Goal: Transaction & Acquisition: Purchase product/service

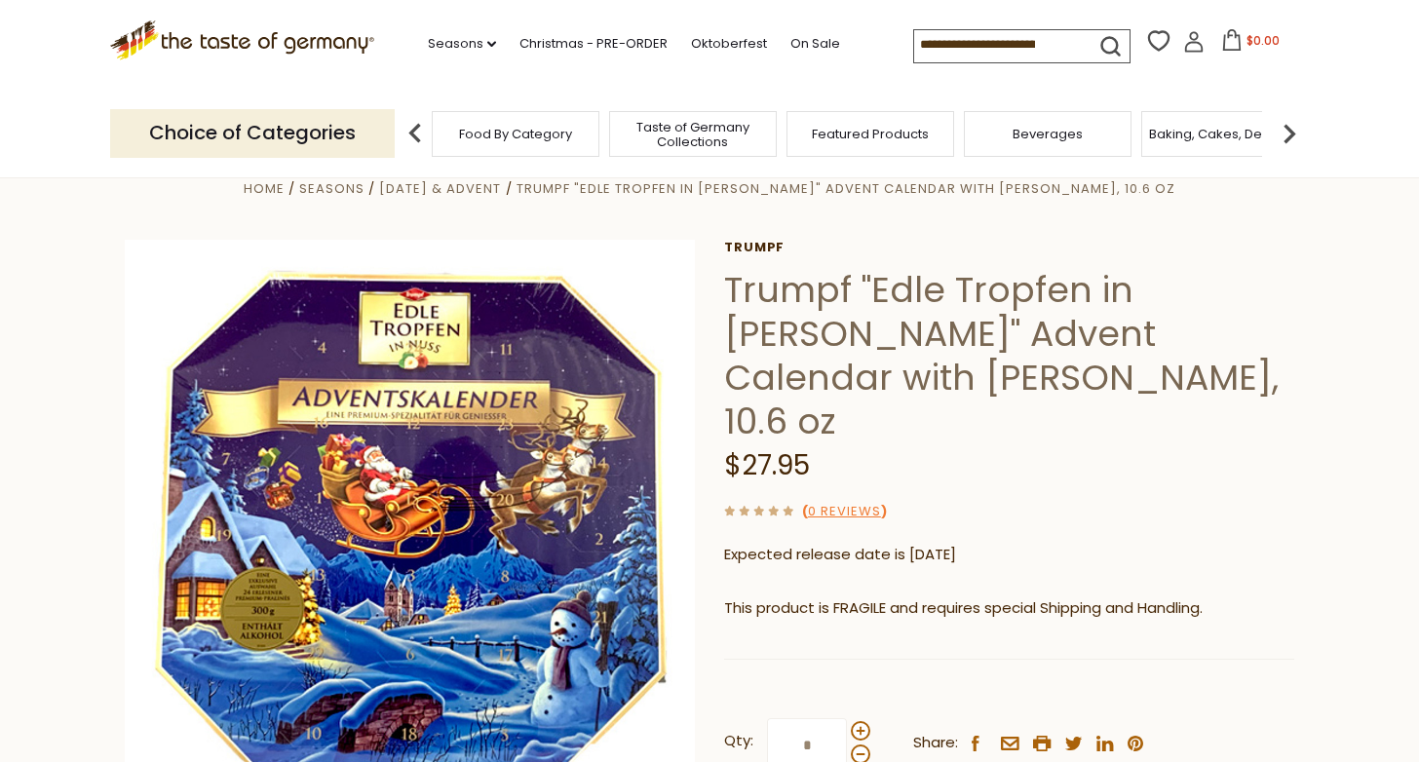
scroll to position [15, 0]
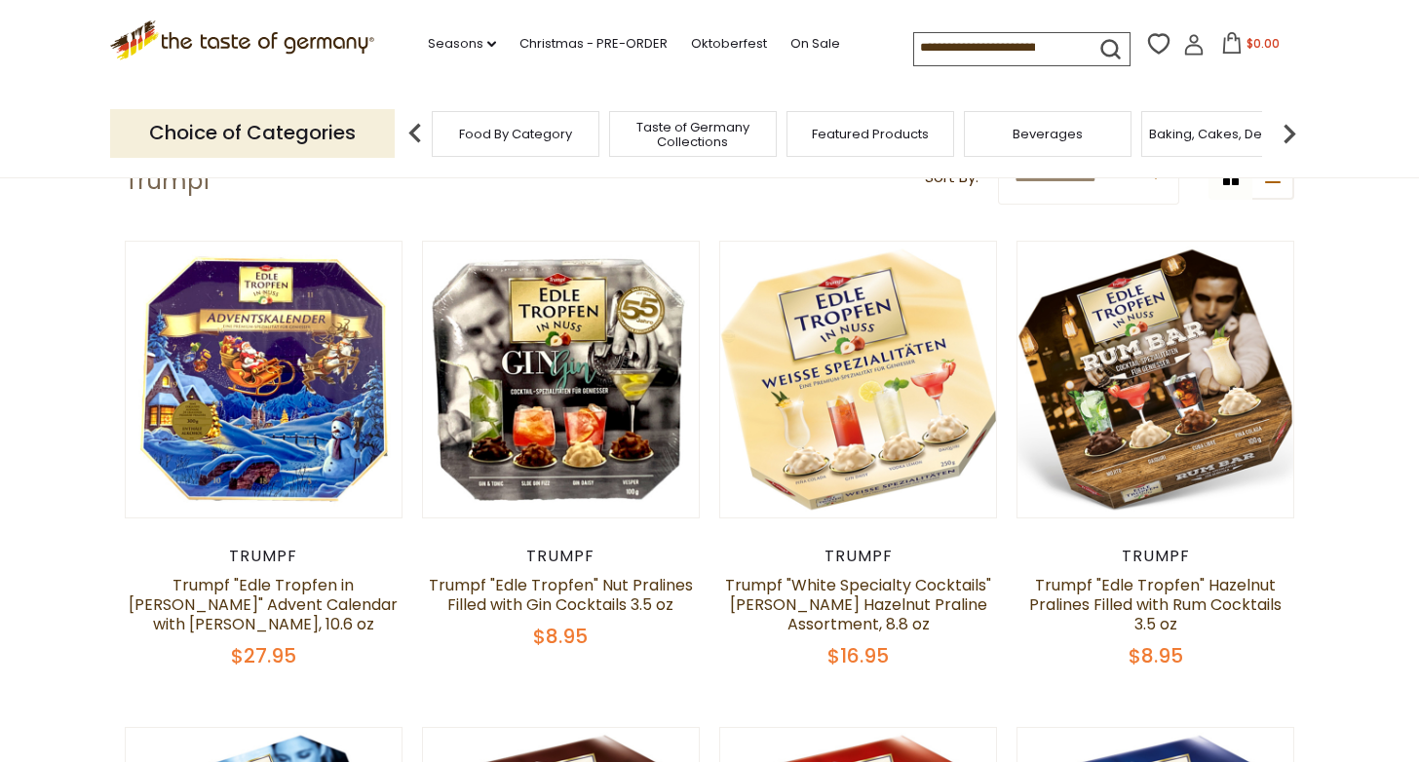
scroll to position [102, 0]
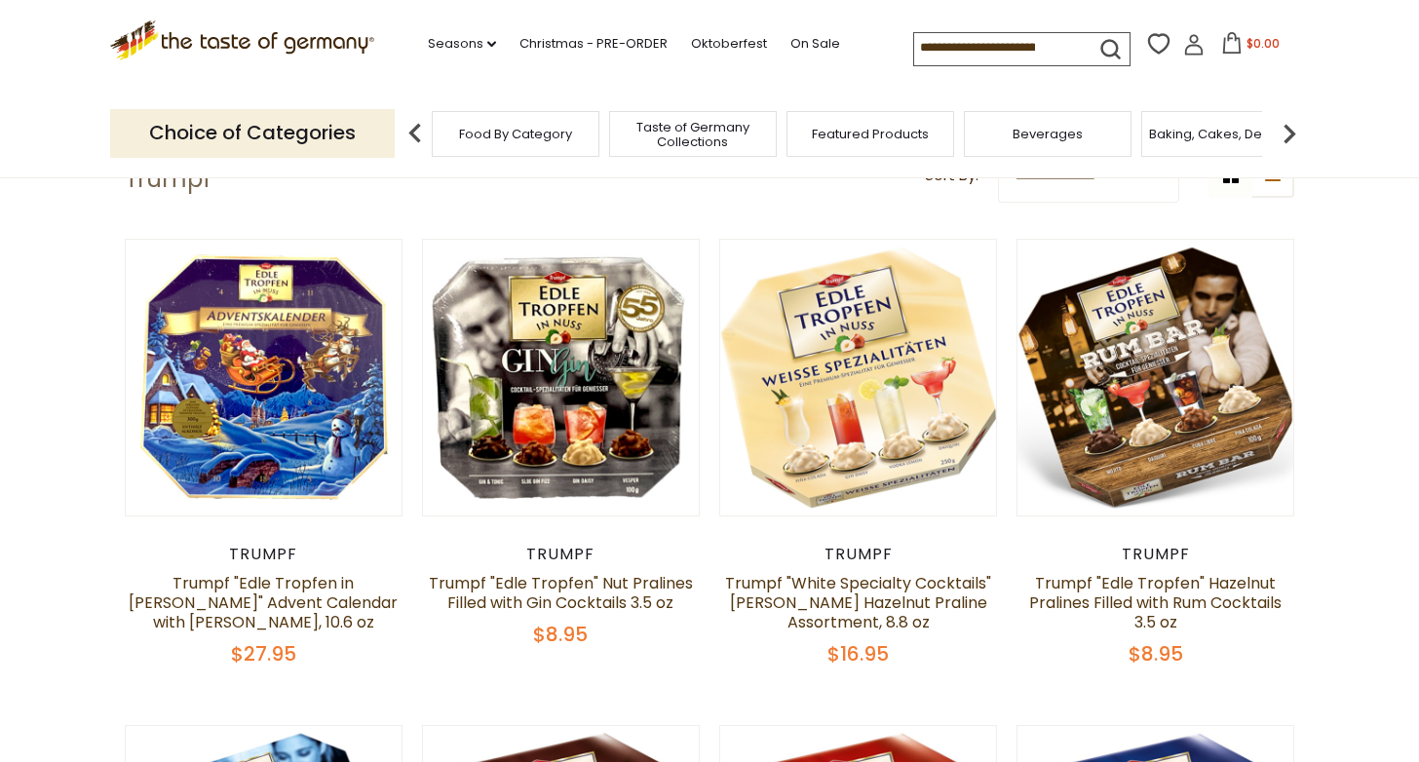
click at [994, 48] on input at bounding box center [996, 46] width 165 height 27
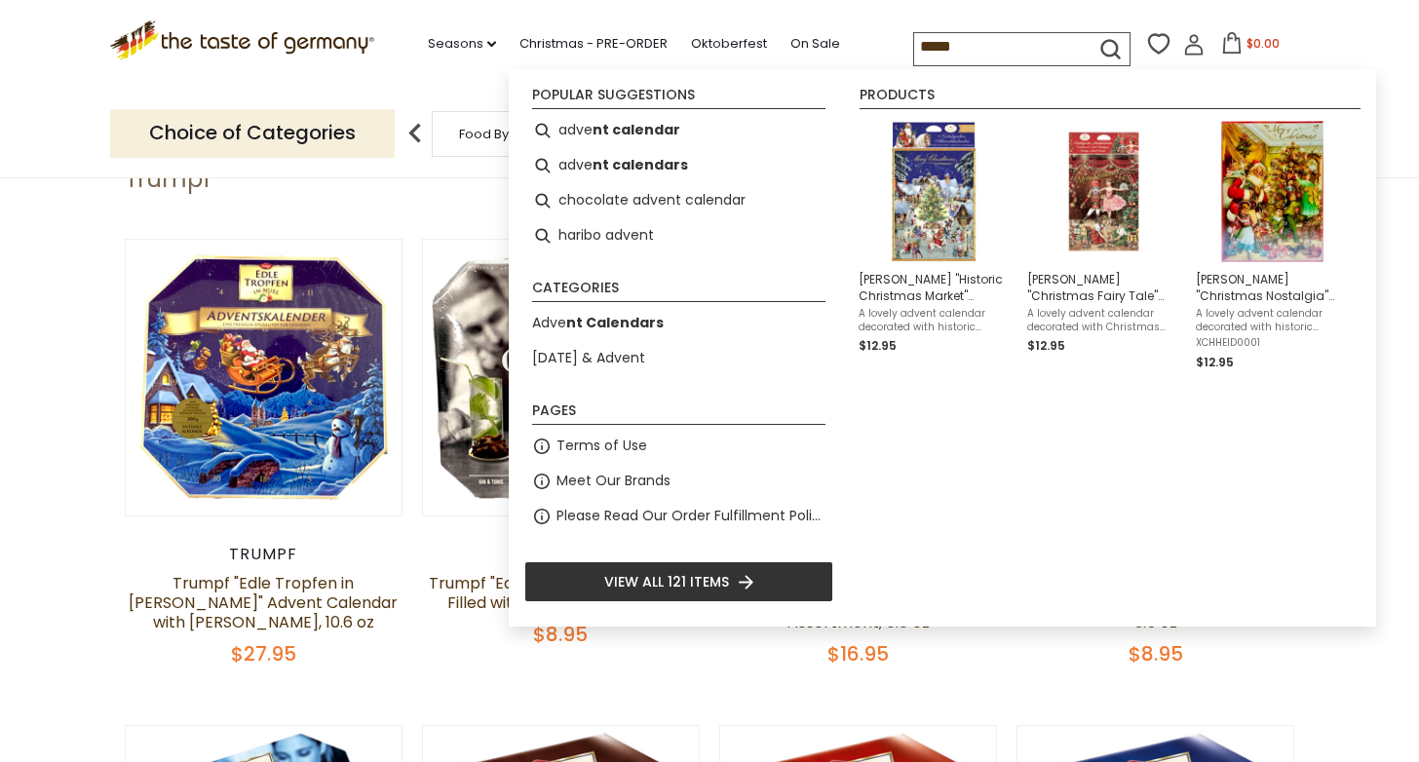
type input "******"
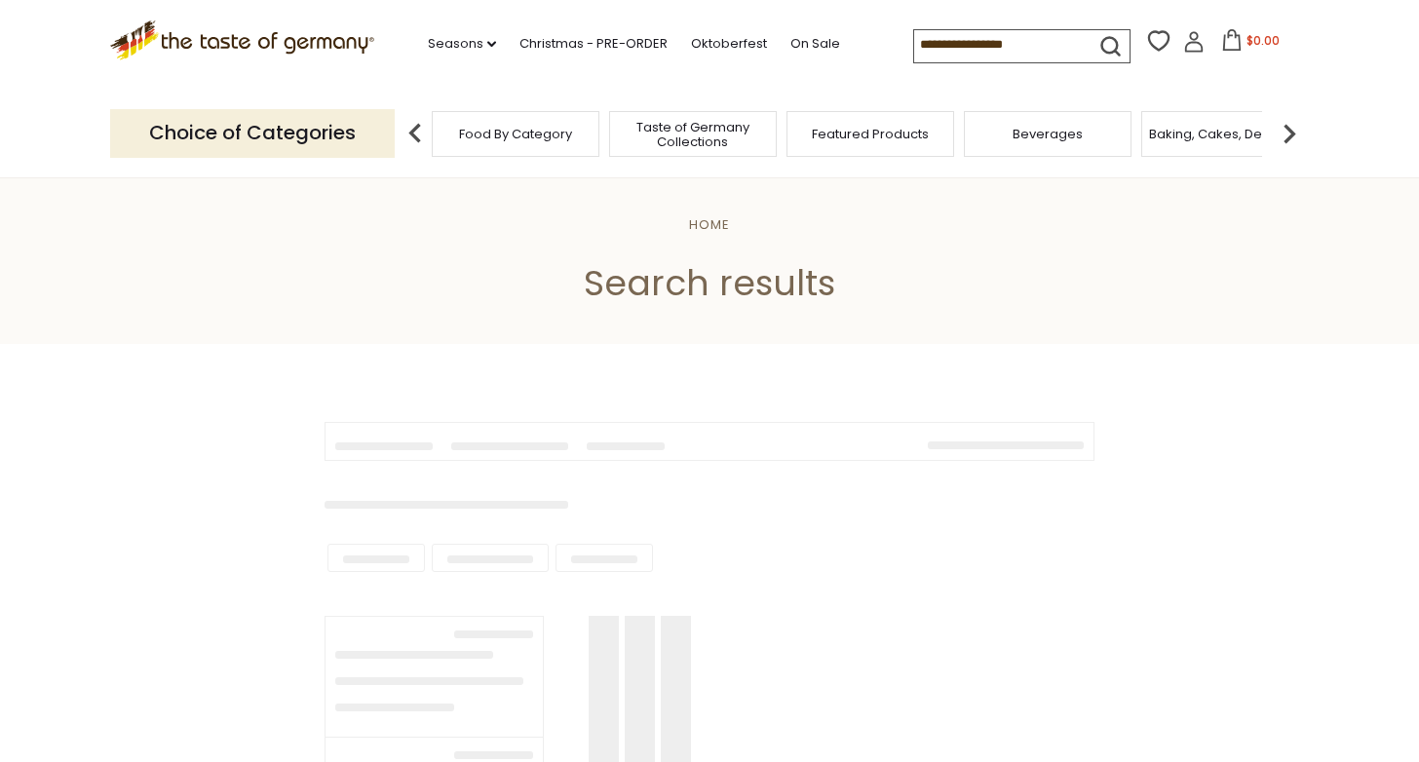
type input "******"
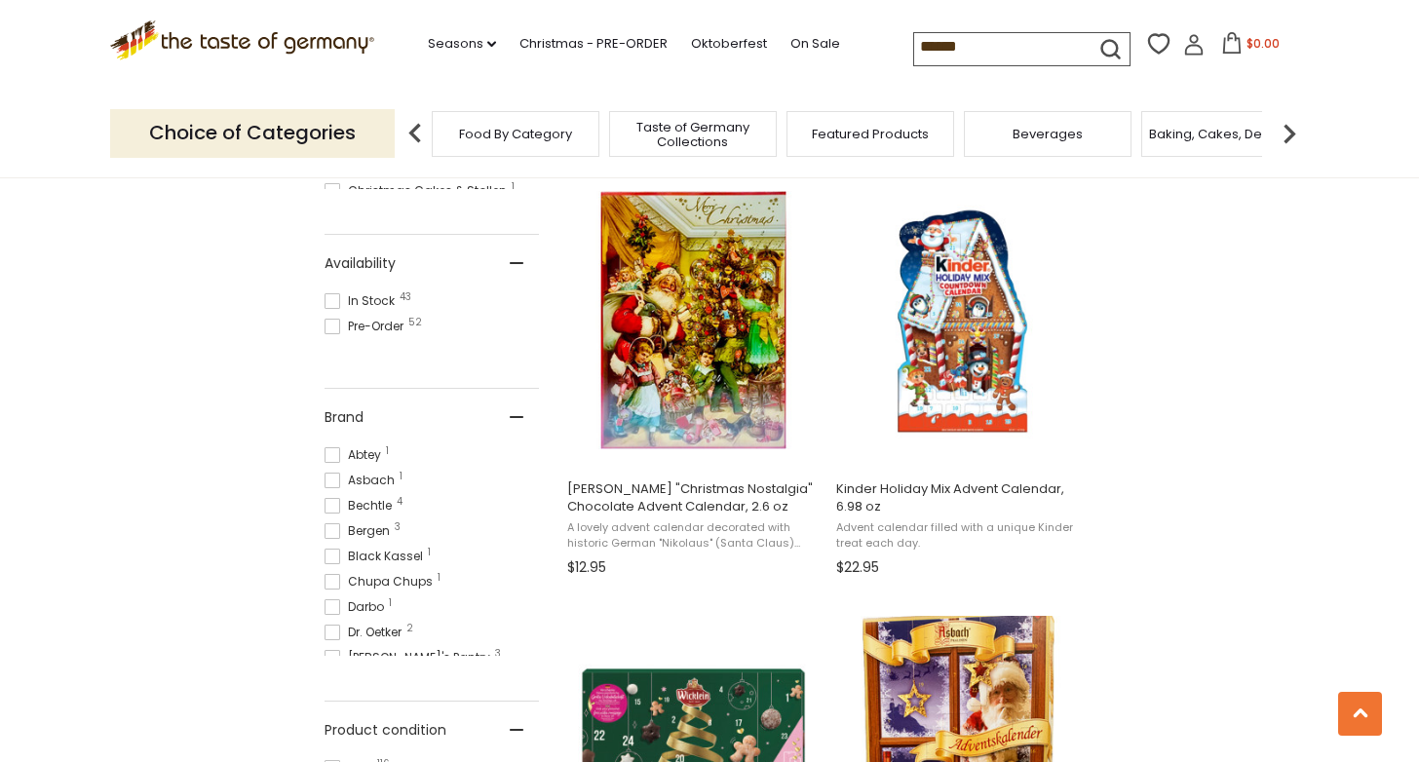
scroll to position [780, 0]
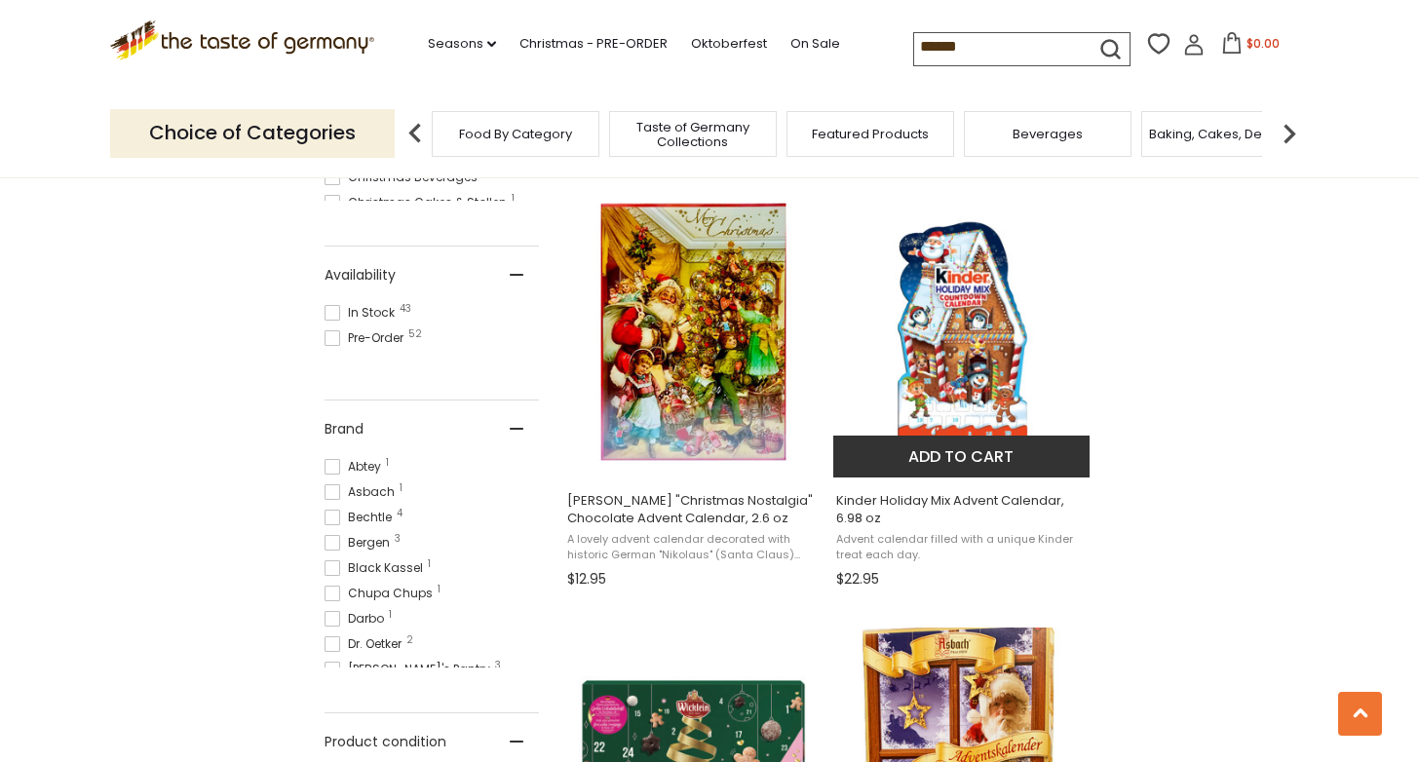
click at [936, 365] on img "Kinder Holiday Mix Advent Calendar, 6.98 oz" at bounding box center [962, 332] width 258 height 258
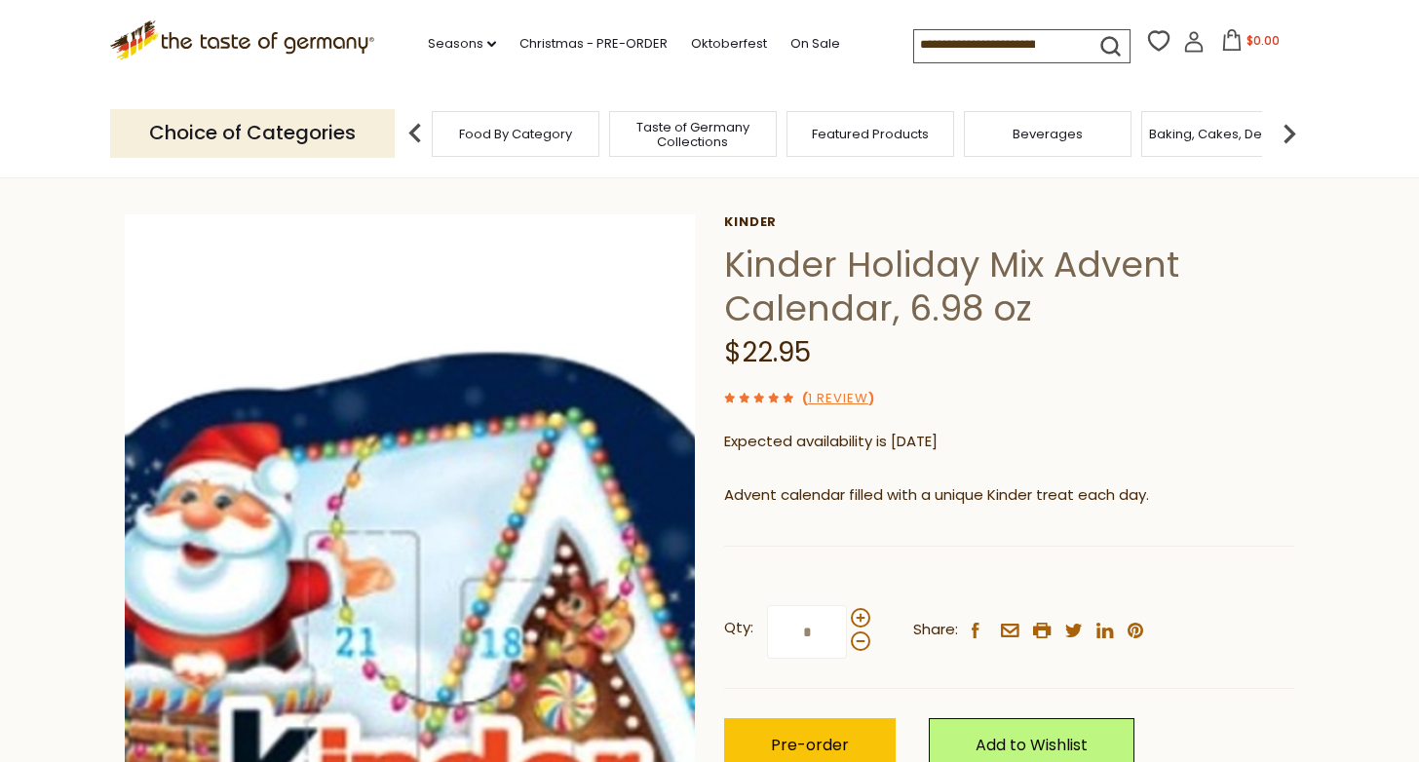
scroll to position [59, 0]
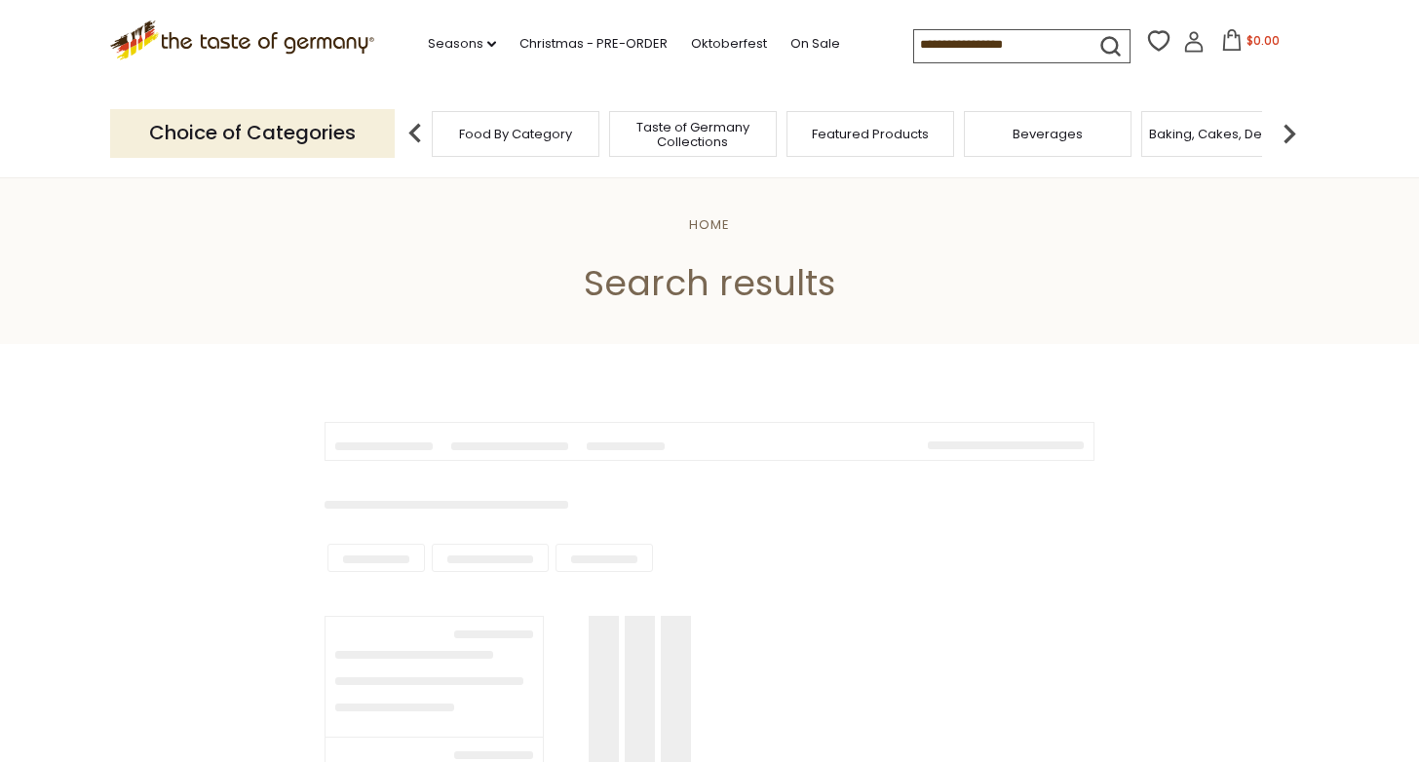
scroll to position [780, 0]
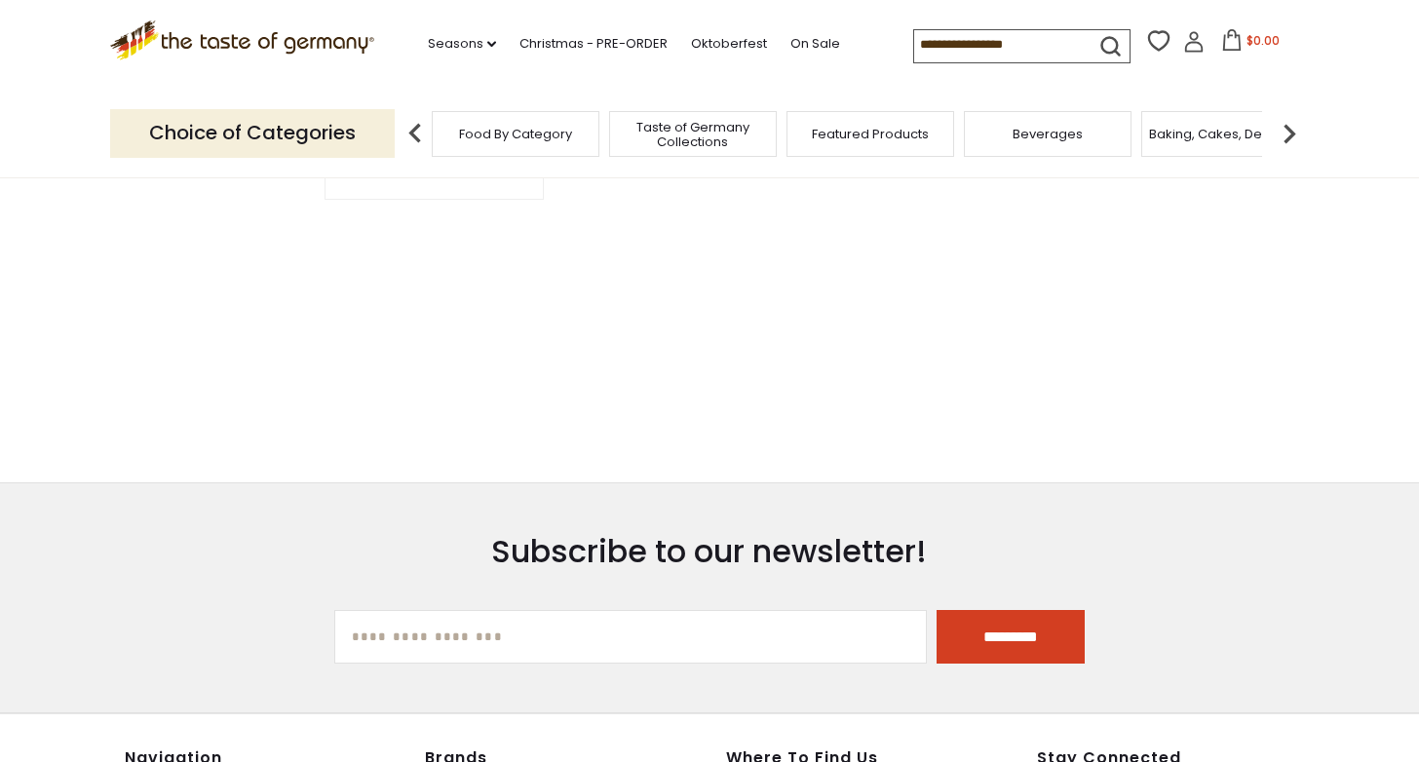
type input "******"
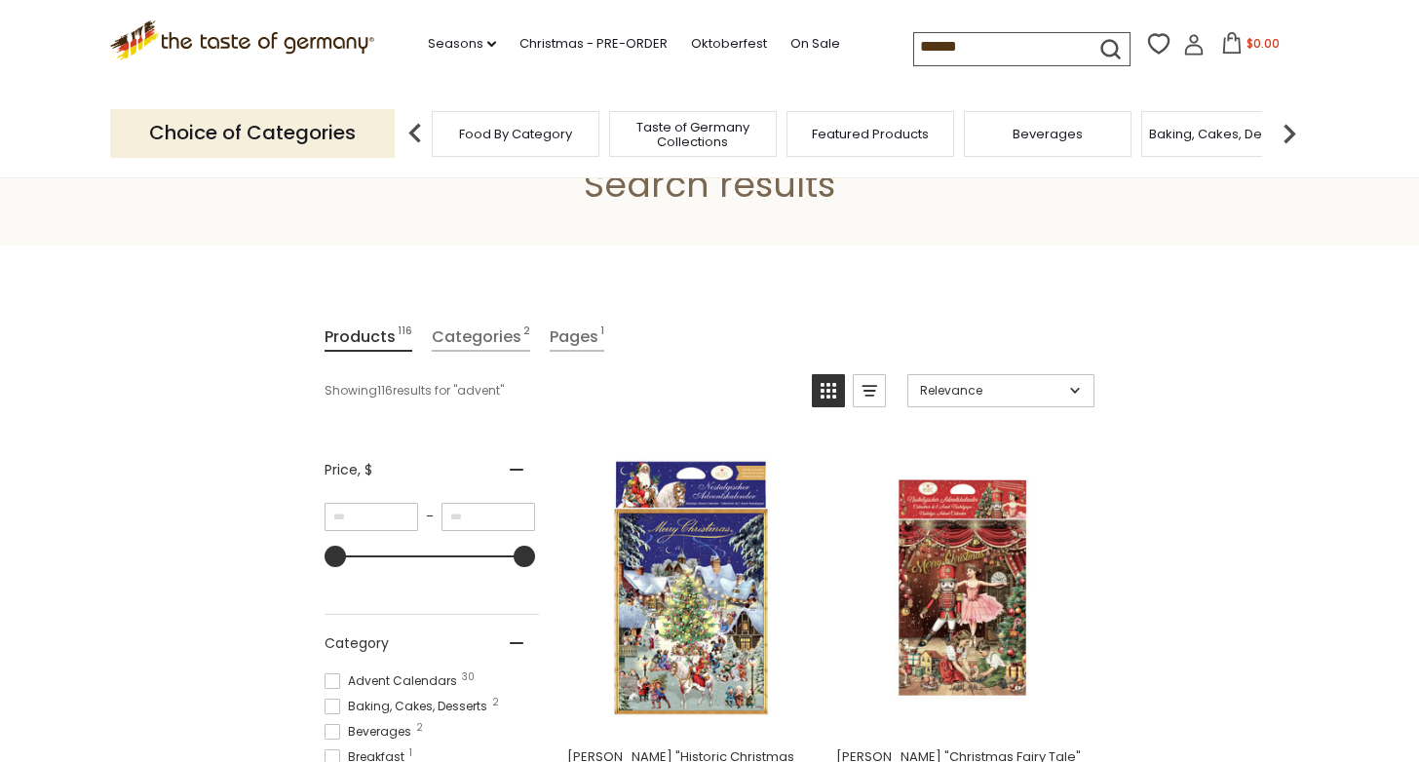
scroll to position [102, 0]
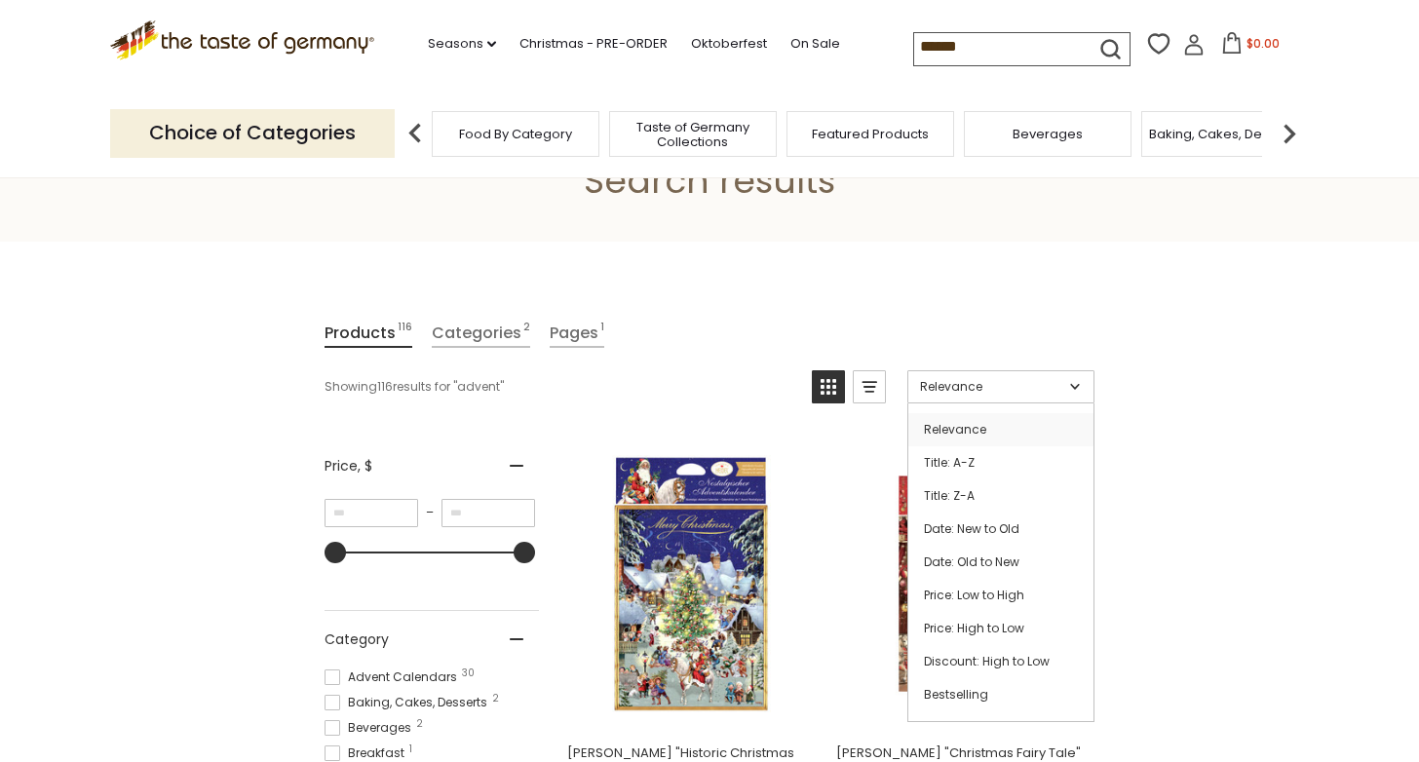
click at [1084, 381] on link "Relevance" at bounding box center [1000, 386] width 187 height 33
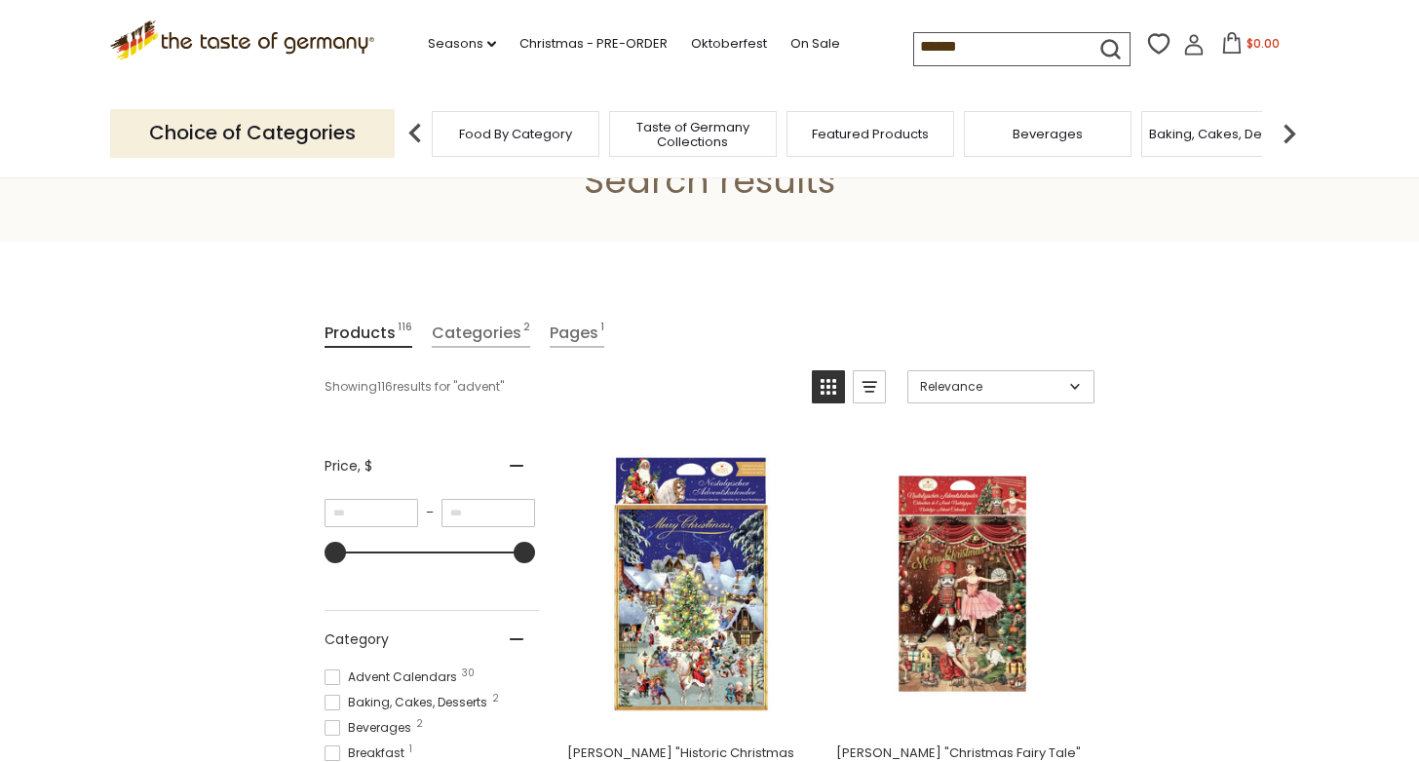
click at [1081, 384] on link "Relevance" at bounding box center [1000, 386] width 187 height 33
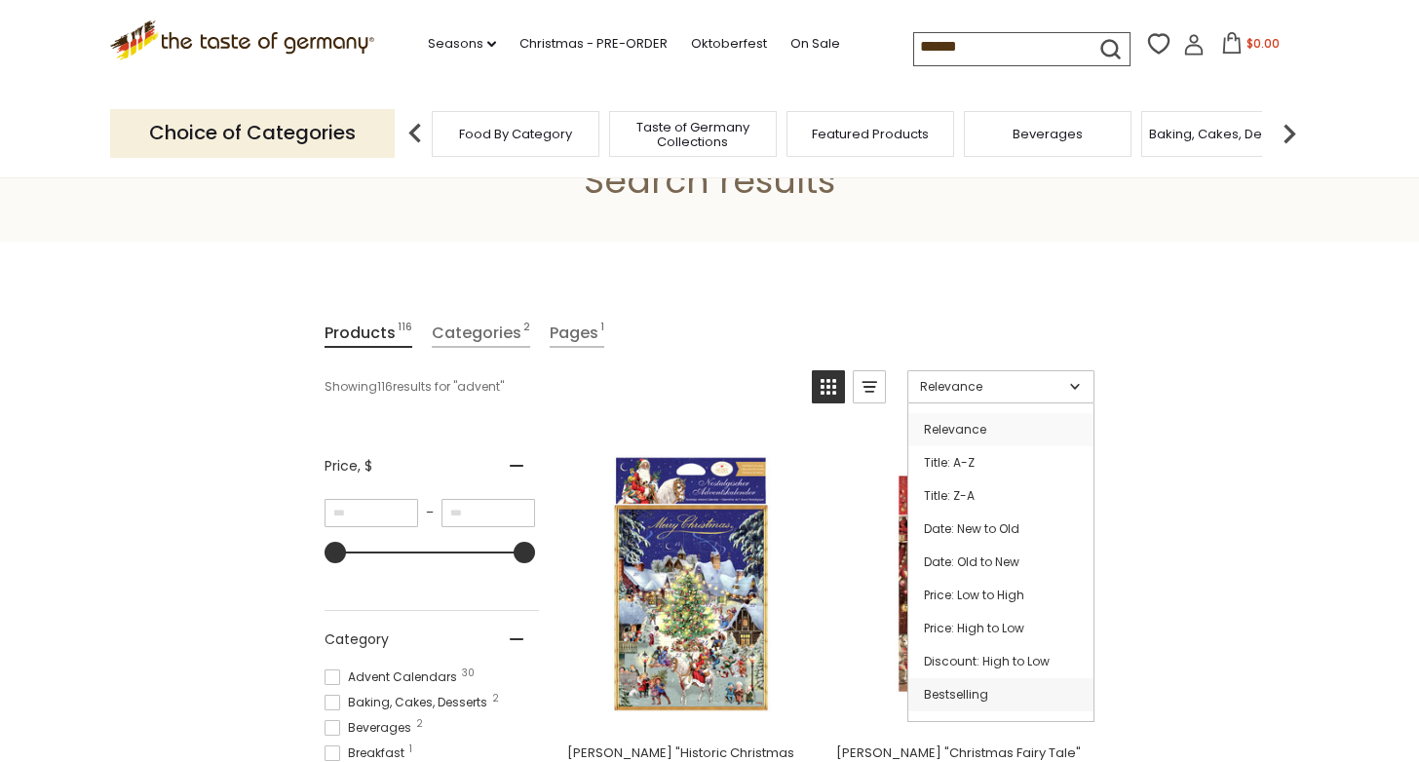
click at [977, 708] on link "Bestselling" at bounding box center [1000, 694] width 185 height 33
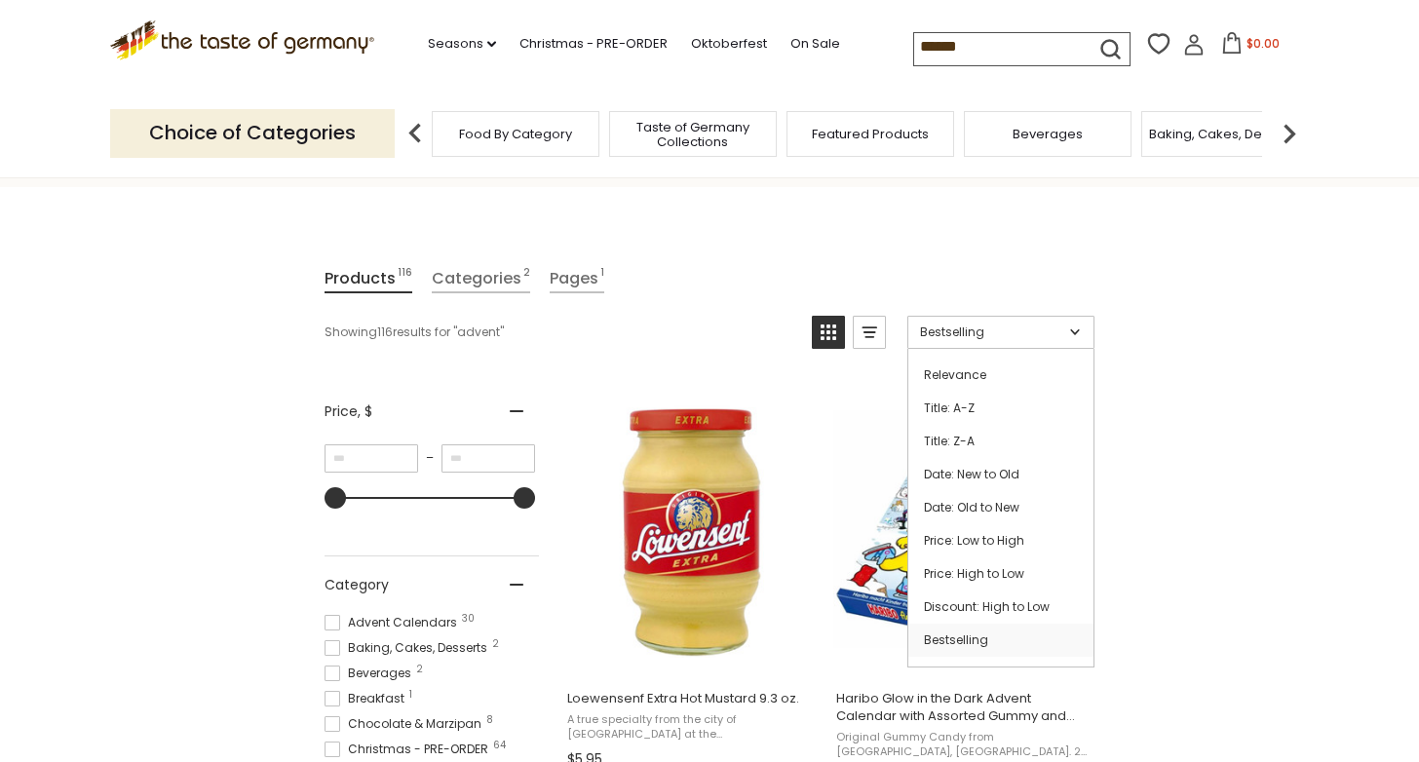
scroll to position [175, 0]
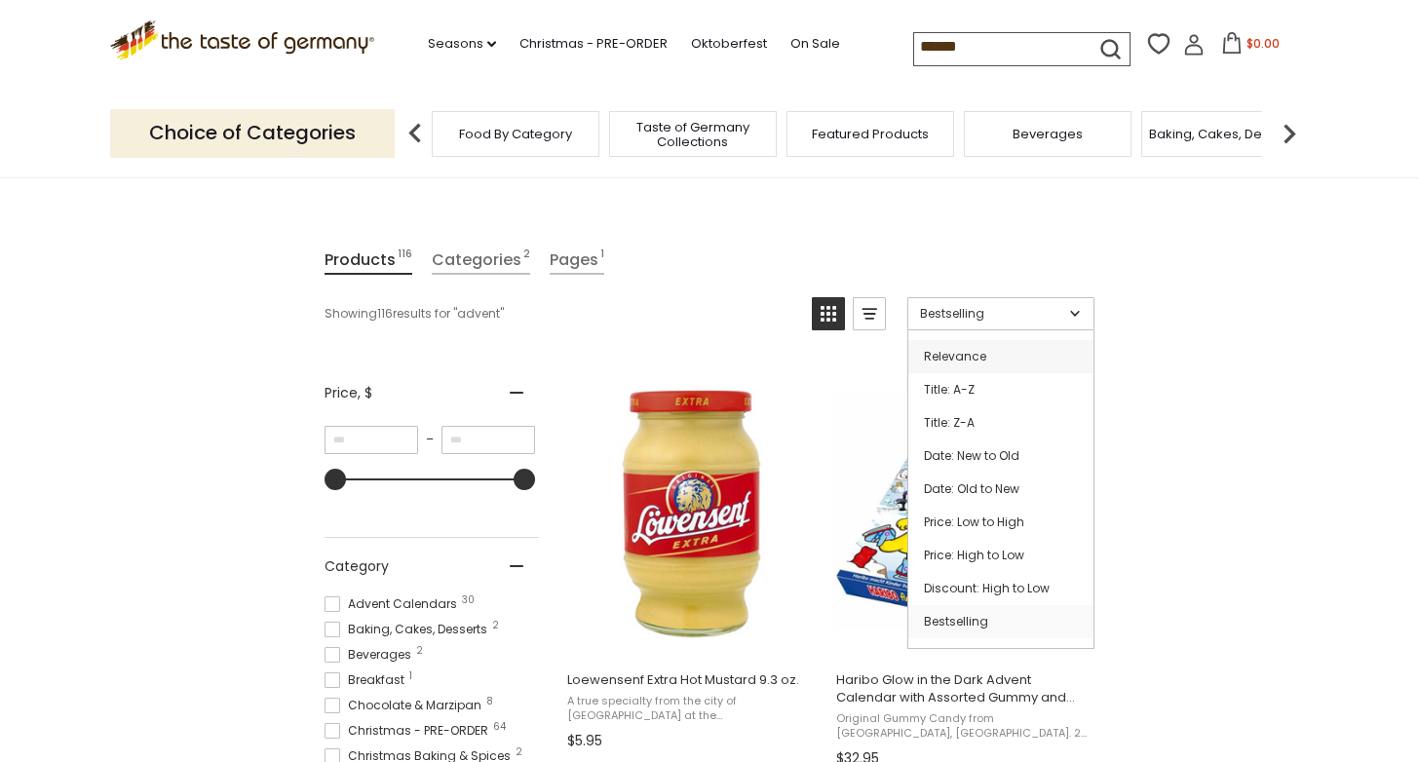
click at [1017, 360] on link "Relevance" at bounding box center [1000, 356] width 185 height 33
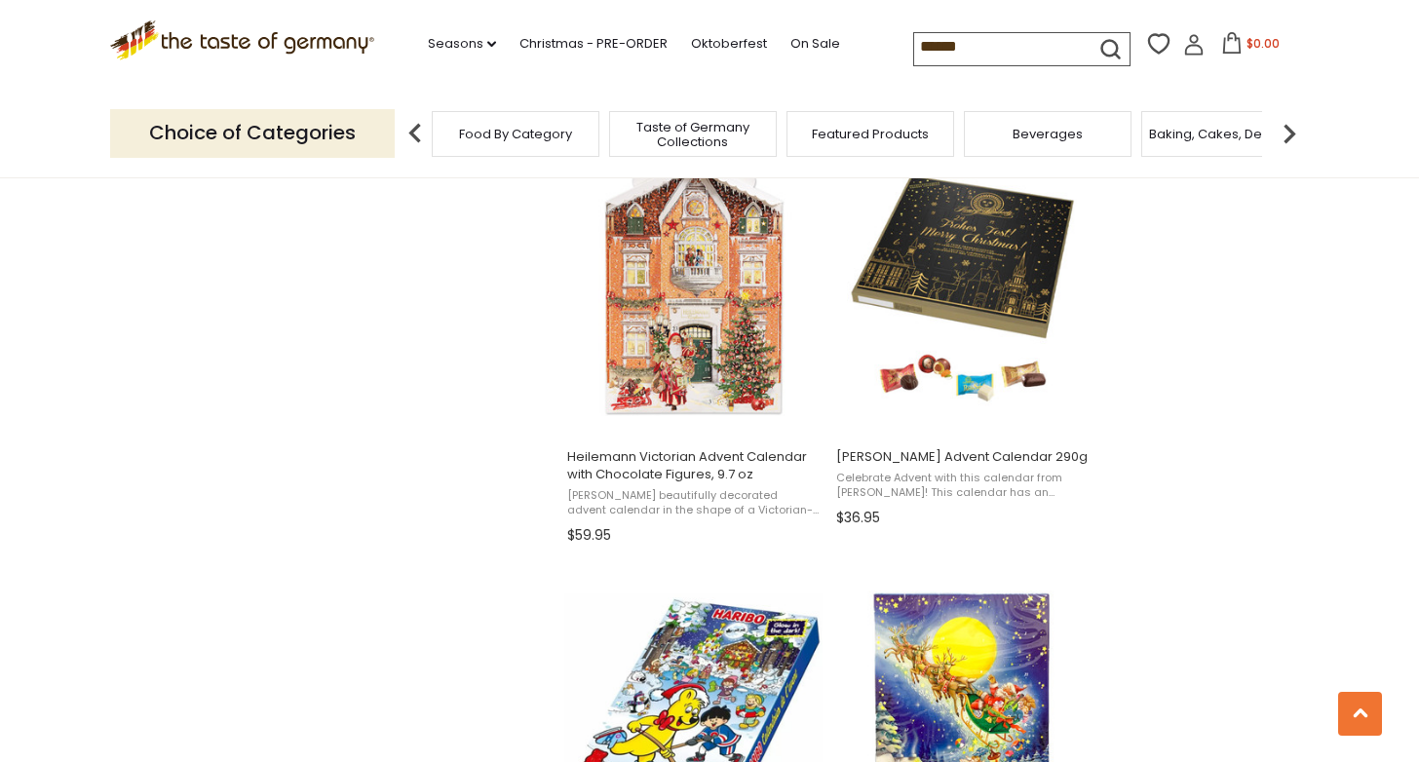
scroll to position [1680, 0]
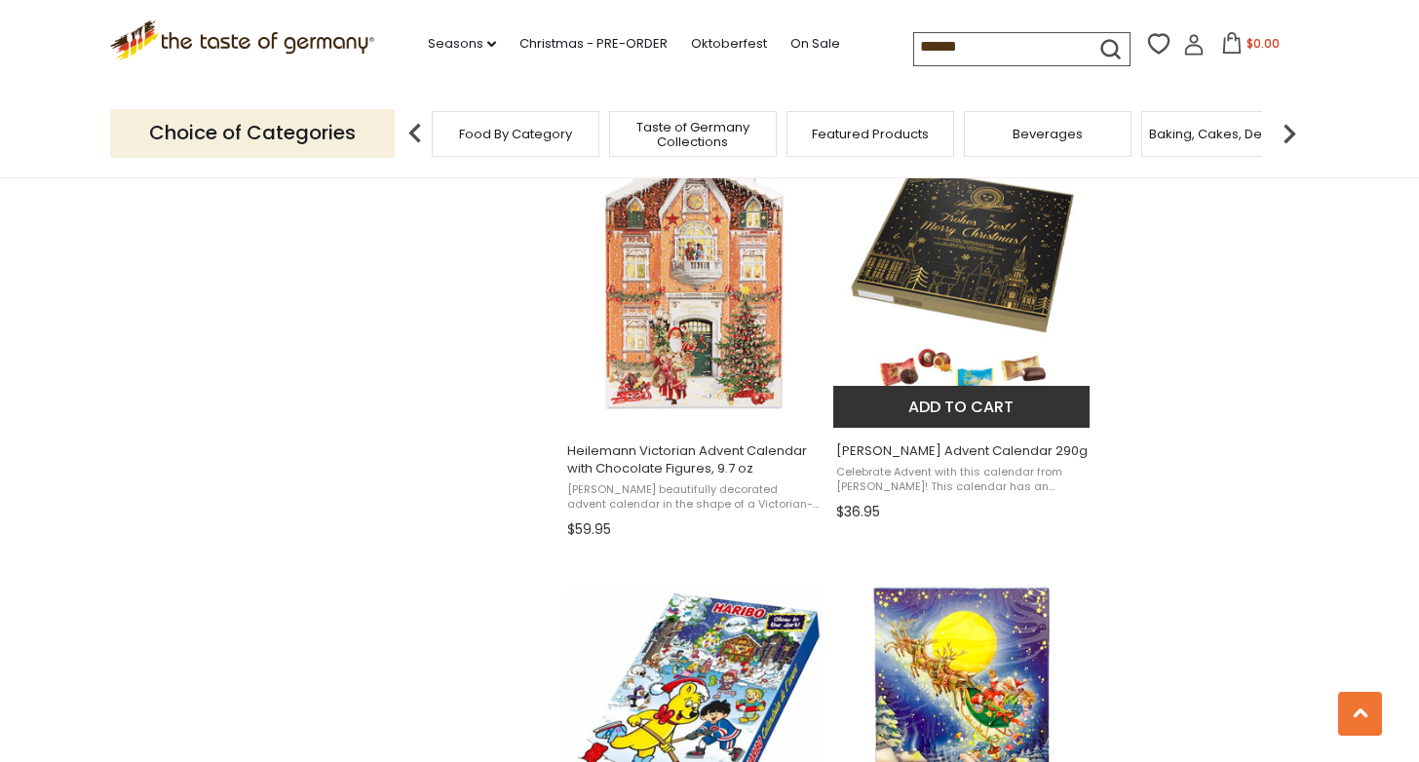
click at [878, 447] on span "Lambertz Advent Calendar 290g" at bounding box center [962, 451] width 252 height 18
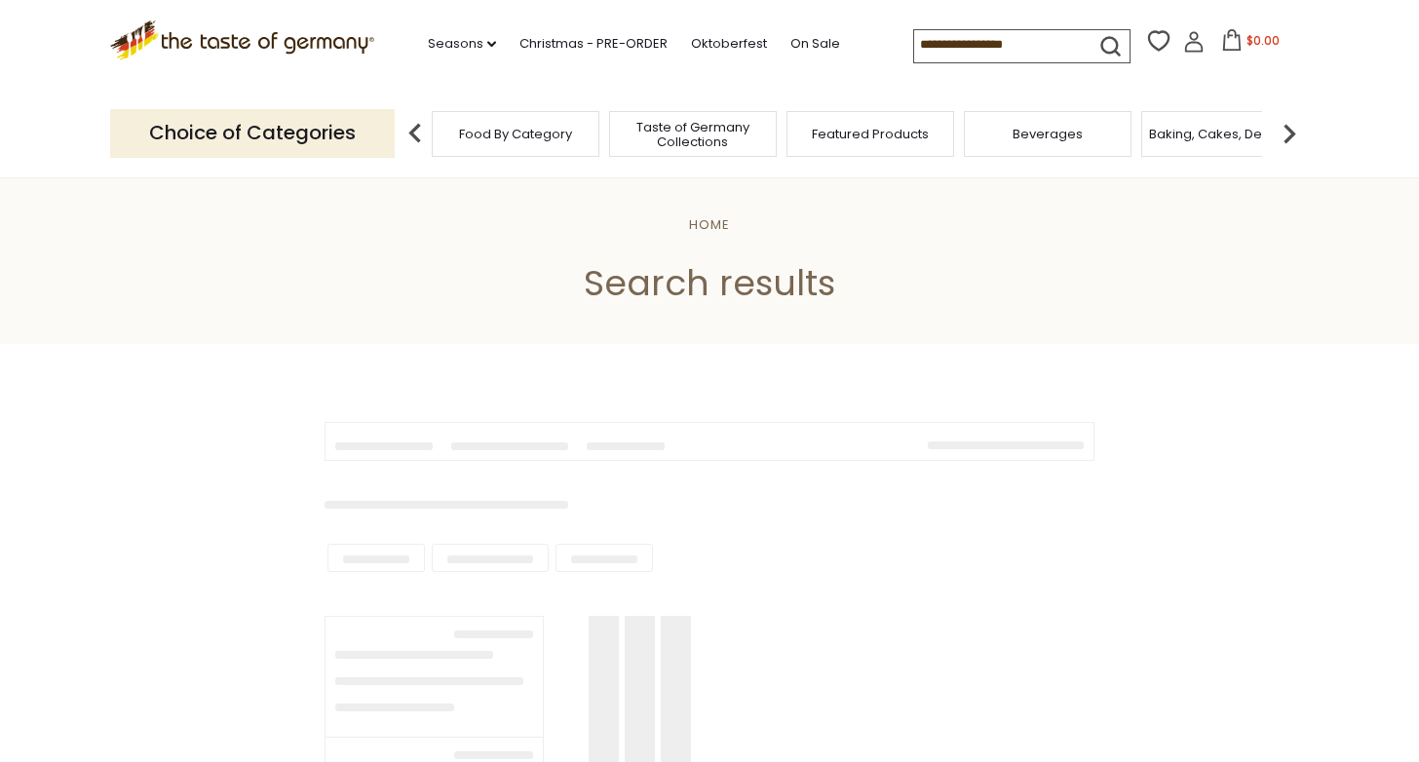
type input "******"
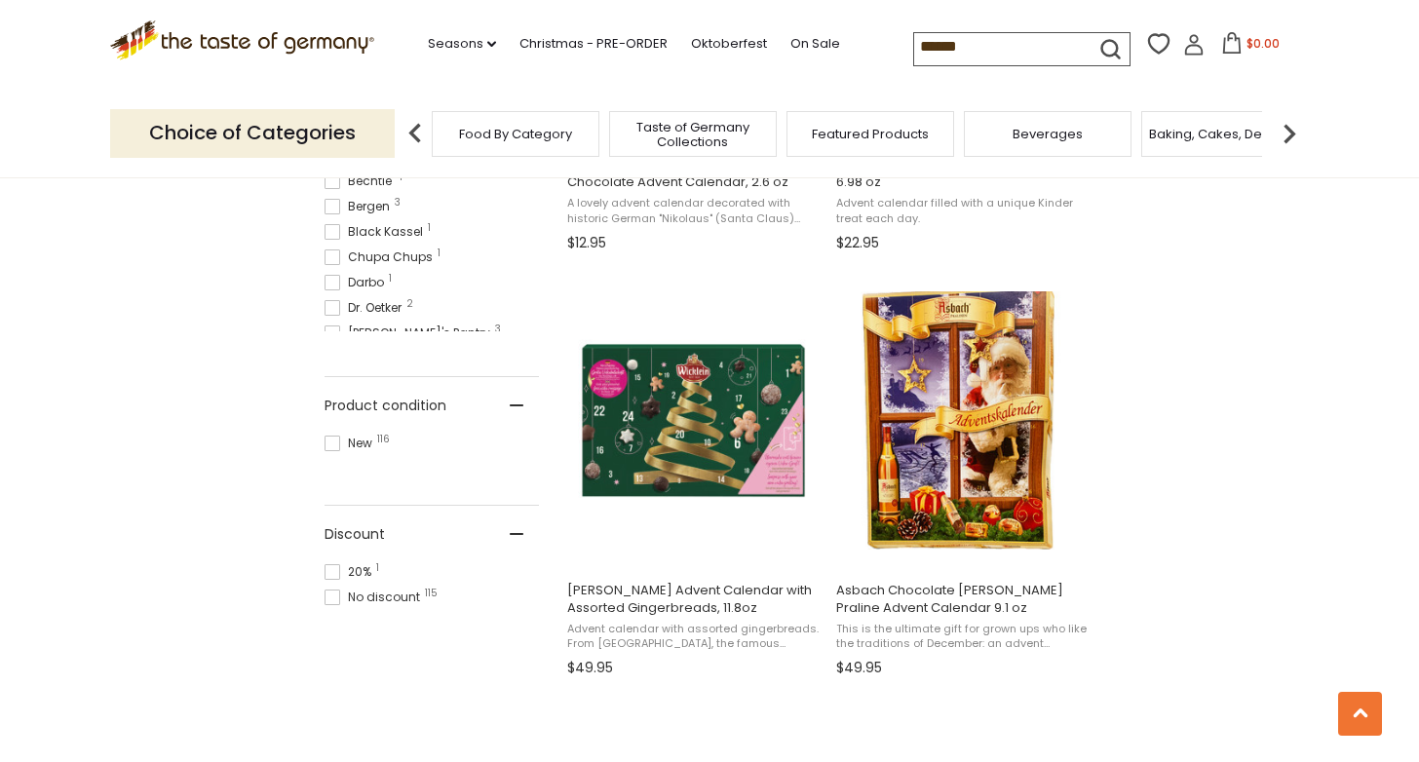
scroll to position [1117, 0]
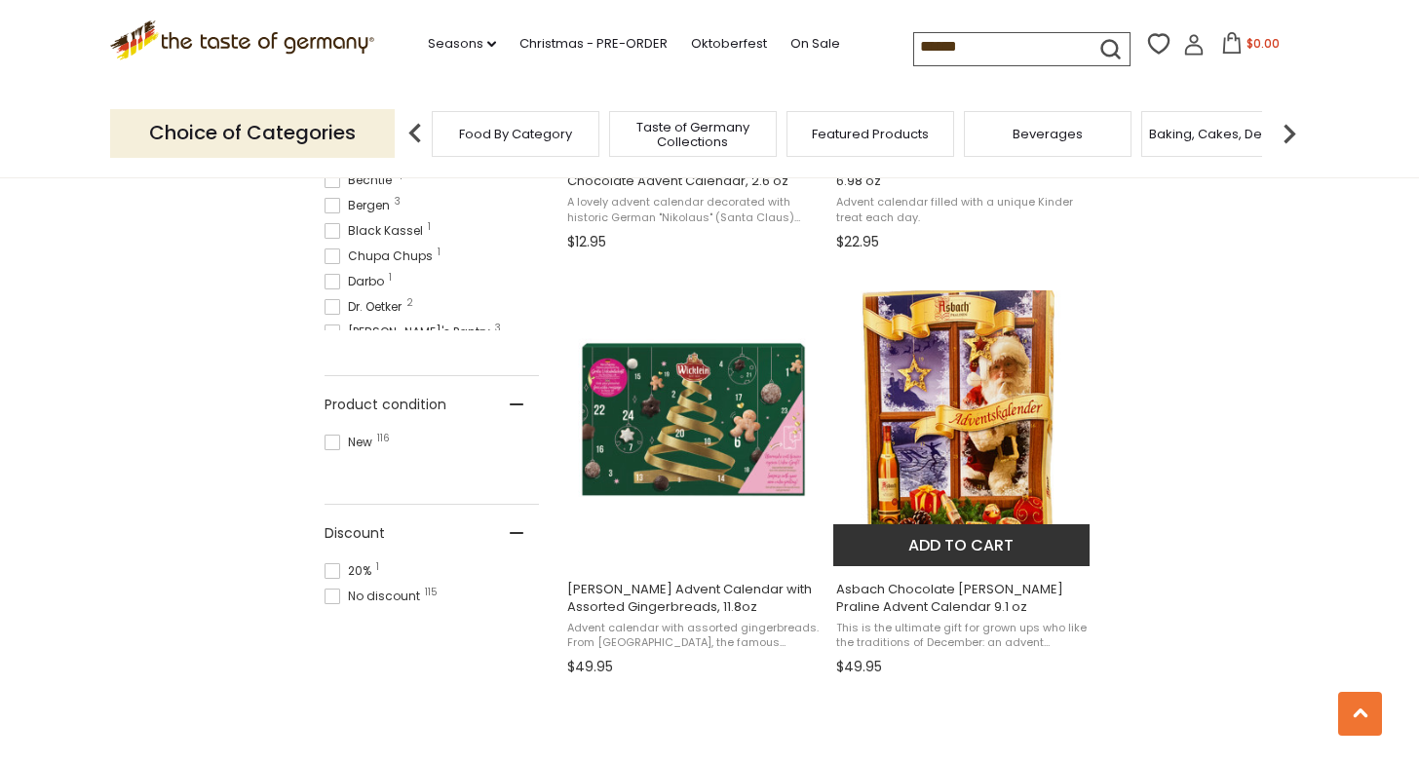
click at [963, 496] on img "Asbach Chocolate Brandy Praline Advent Calendar 9.1 oz" at bounding box center [962, 419] width 258 height 258
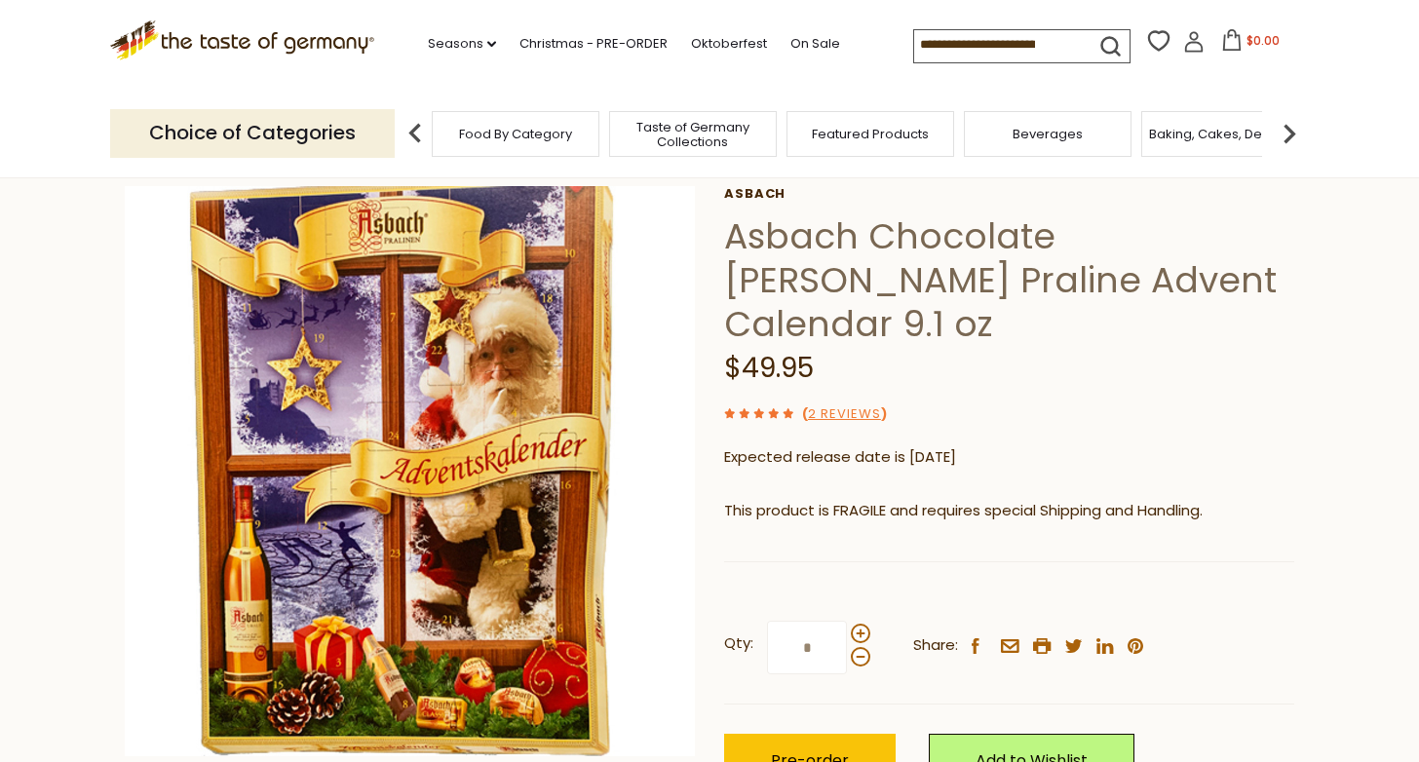
scroll to position [92, 0]
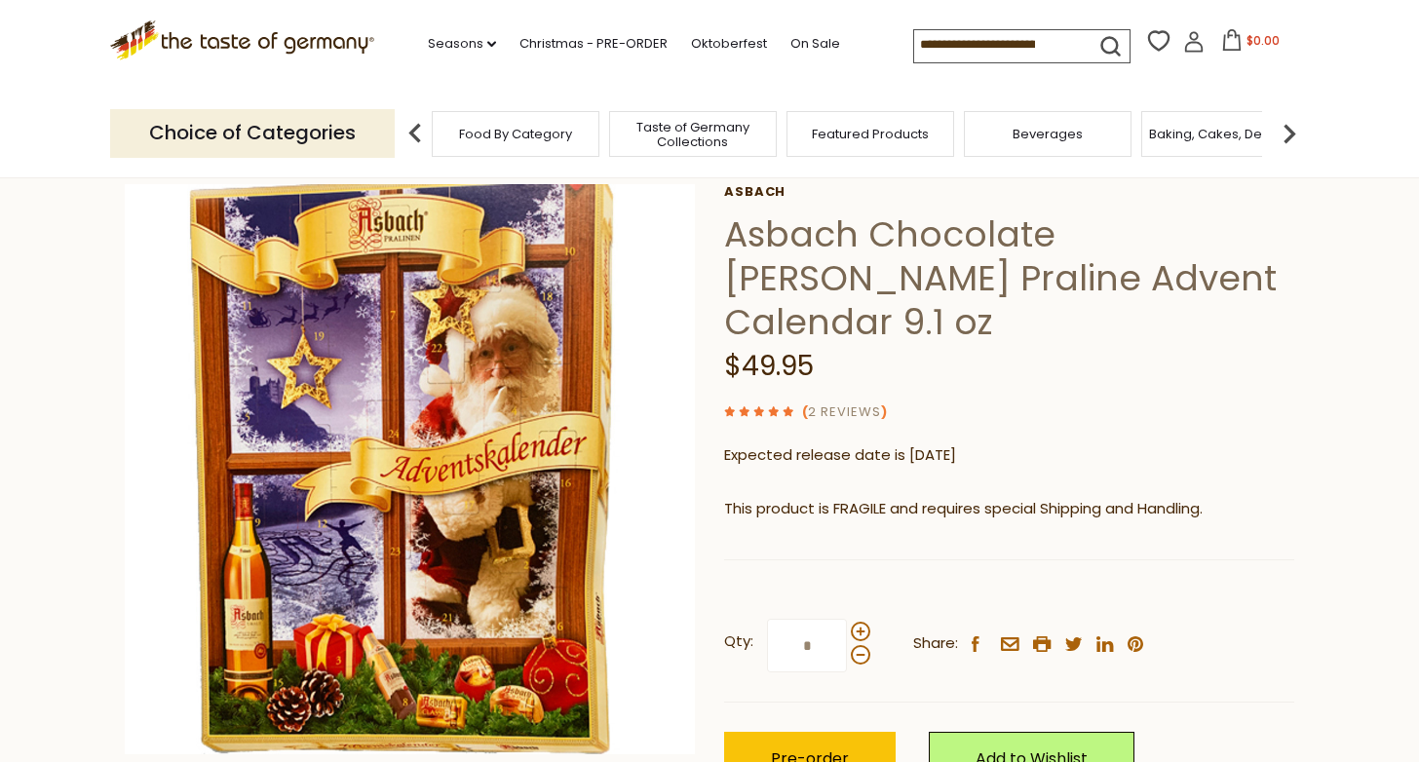
click at [849, 403] on link "2 Reviews" at bounding box center [844, 413] width 73 height 20
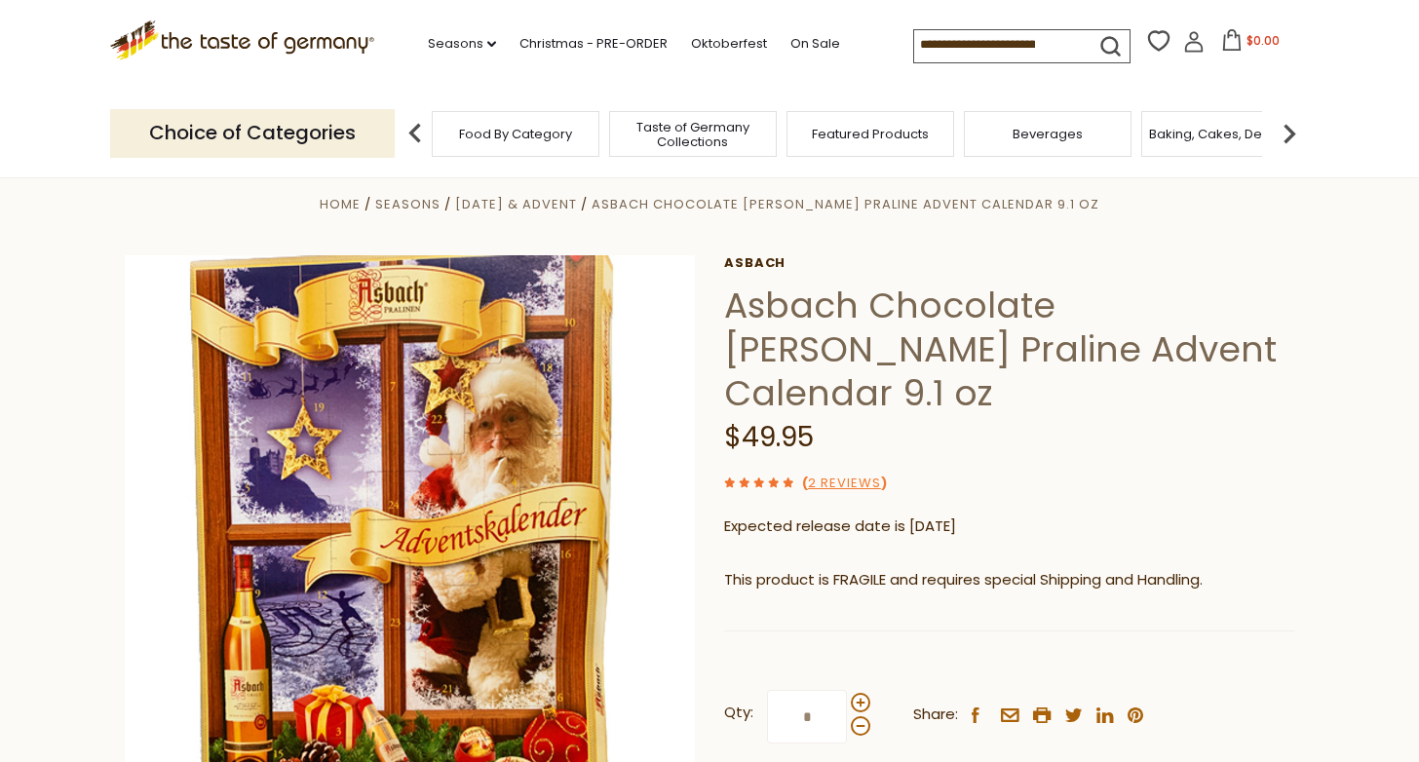
scroll to position [57, 1]
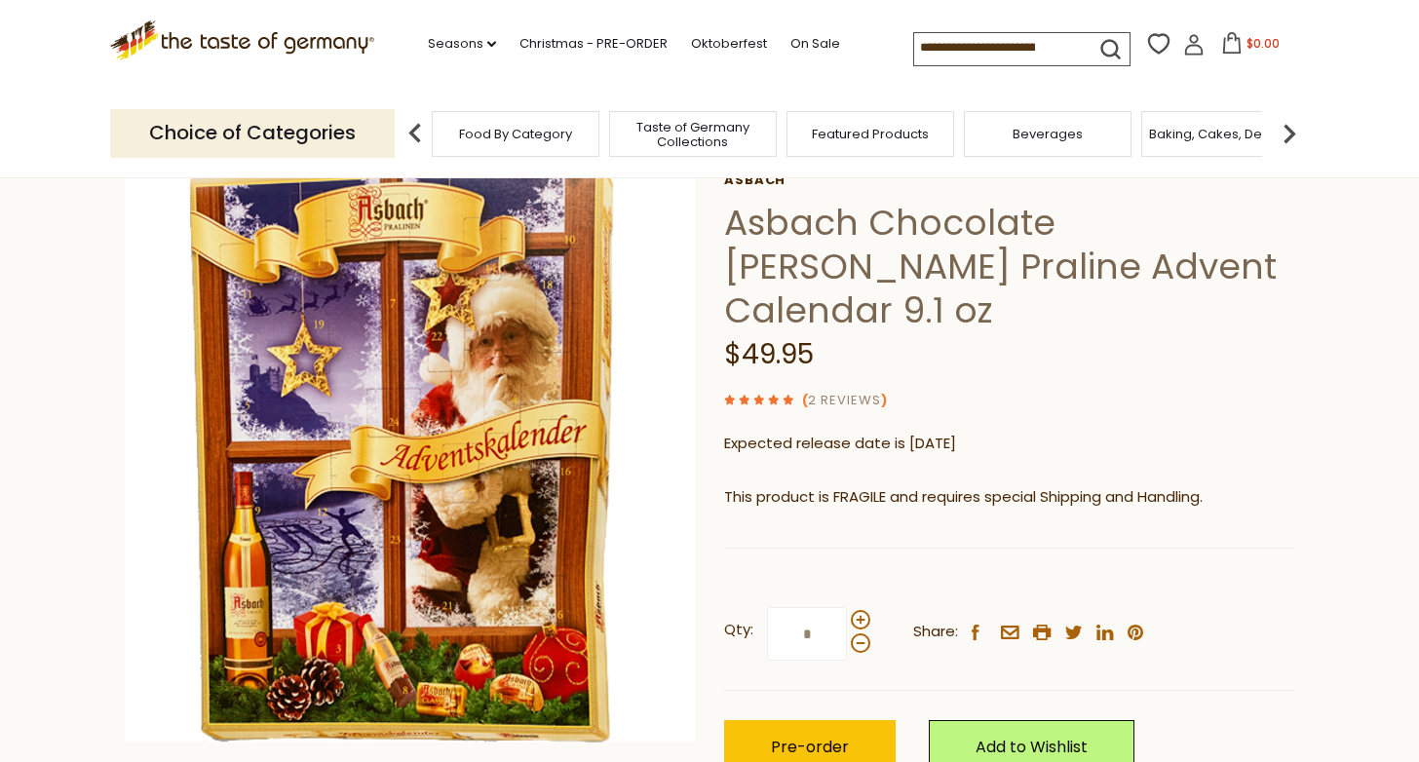
click at [842, 391] on link "2 Reviews" at bounding box center [844, 401] width 73 height 20
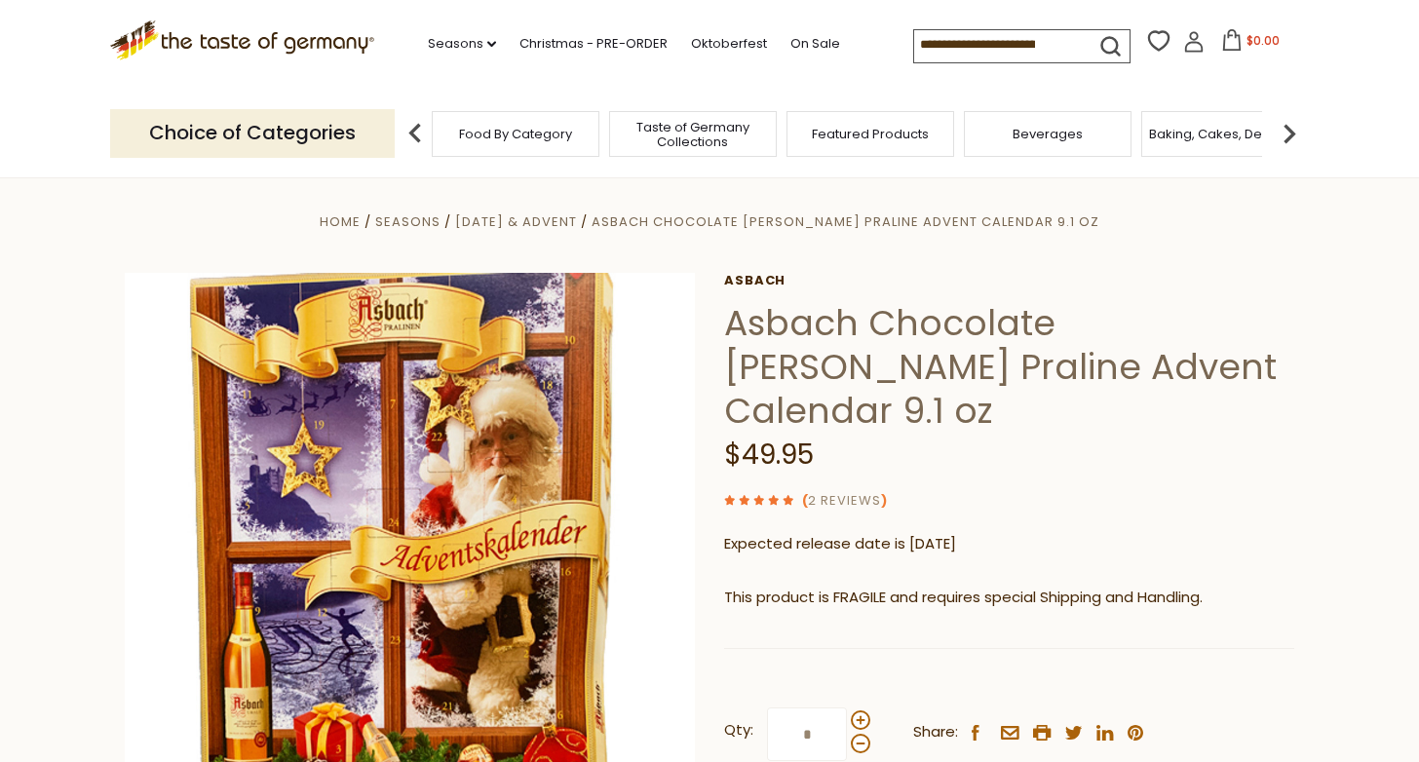
scroll to position [0, 0]
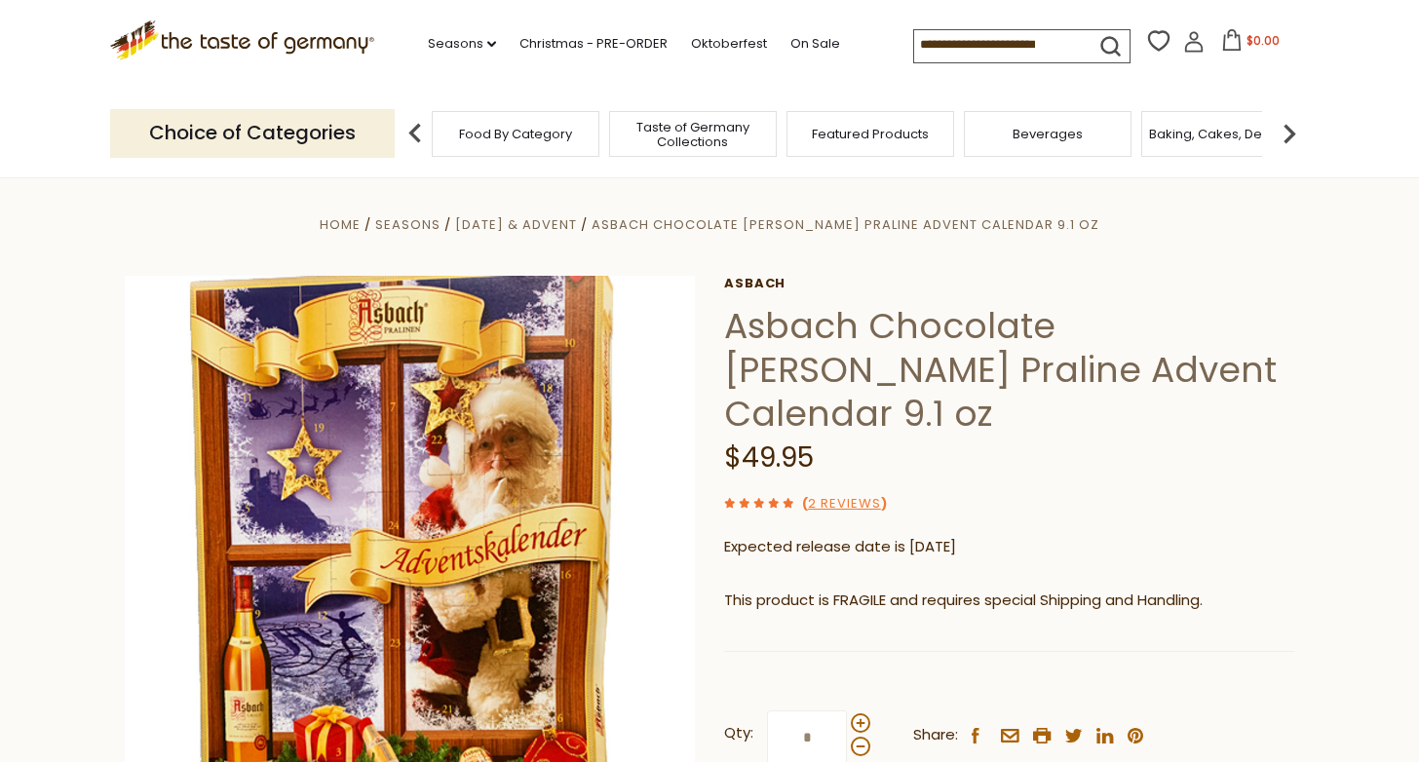
click at [787, 492] on span at bounding box center [790, 502] width 15 height 20
click at [822, 494] on link "2 Reviews" at bounding box center [844, 504] width 73 height 20
click at [861, 494] on link "2 Reviews" at bounding box center [844, 504] width 73 height 20
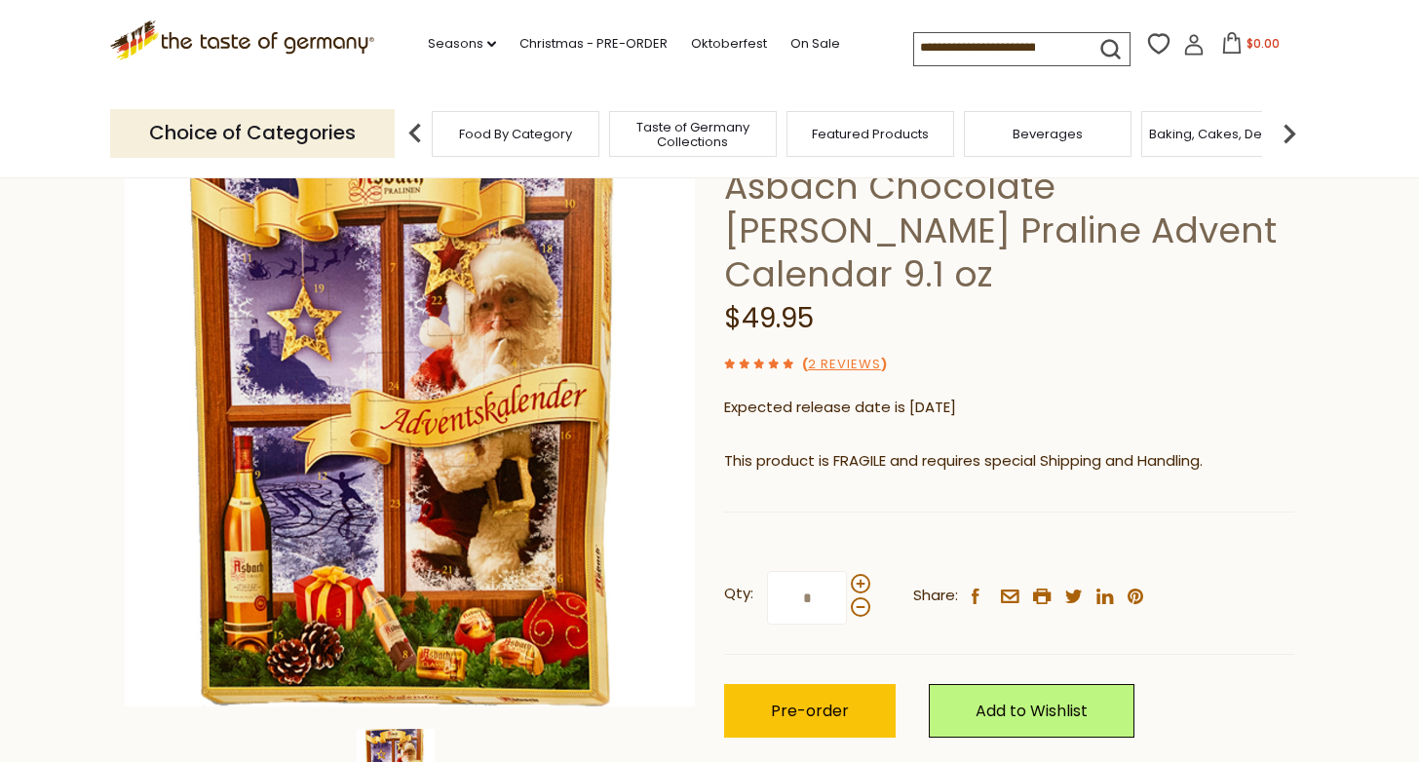
scroll to position [141, 0]
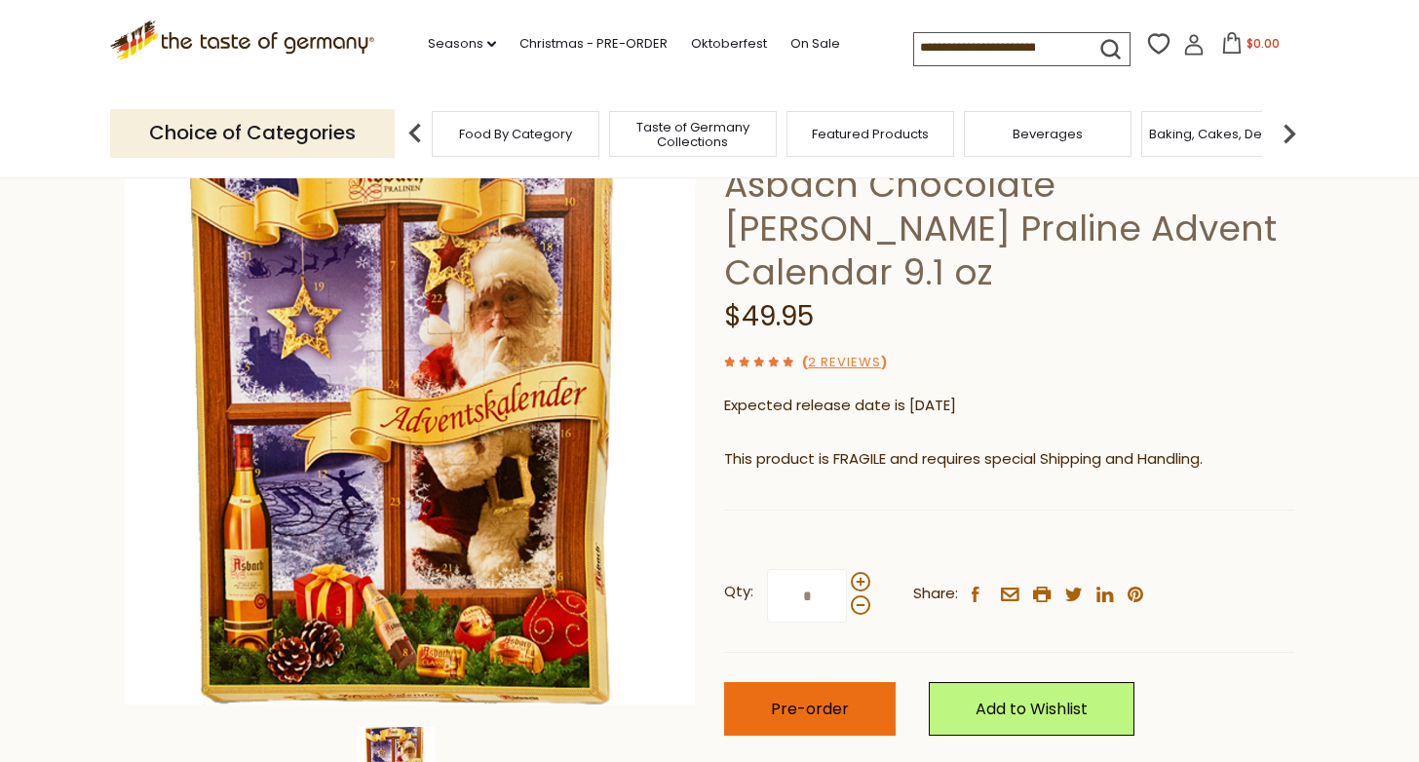
click at [813, 698] on span "Pre-order" at bounding box center [810, 709] width 78 height 22
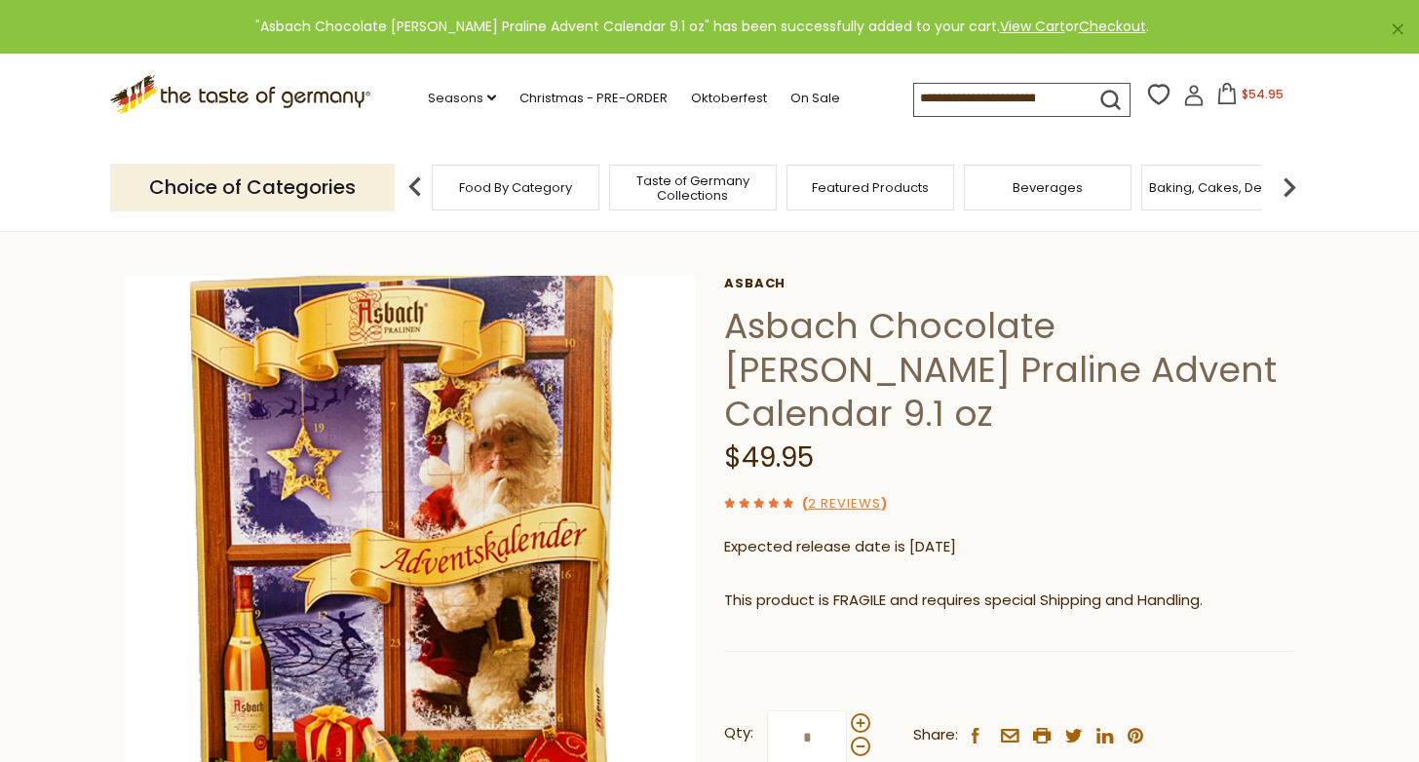
scroll to position [0, 0]
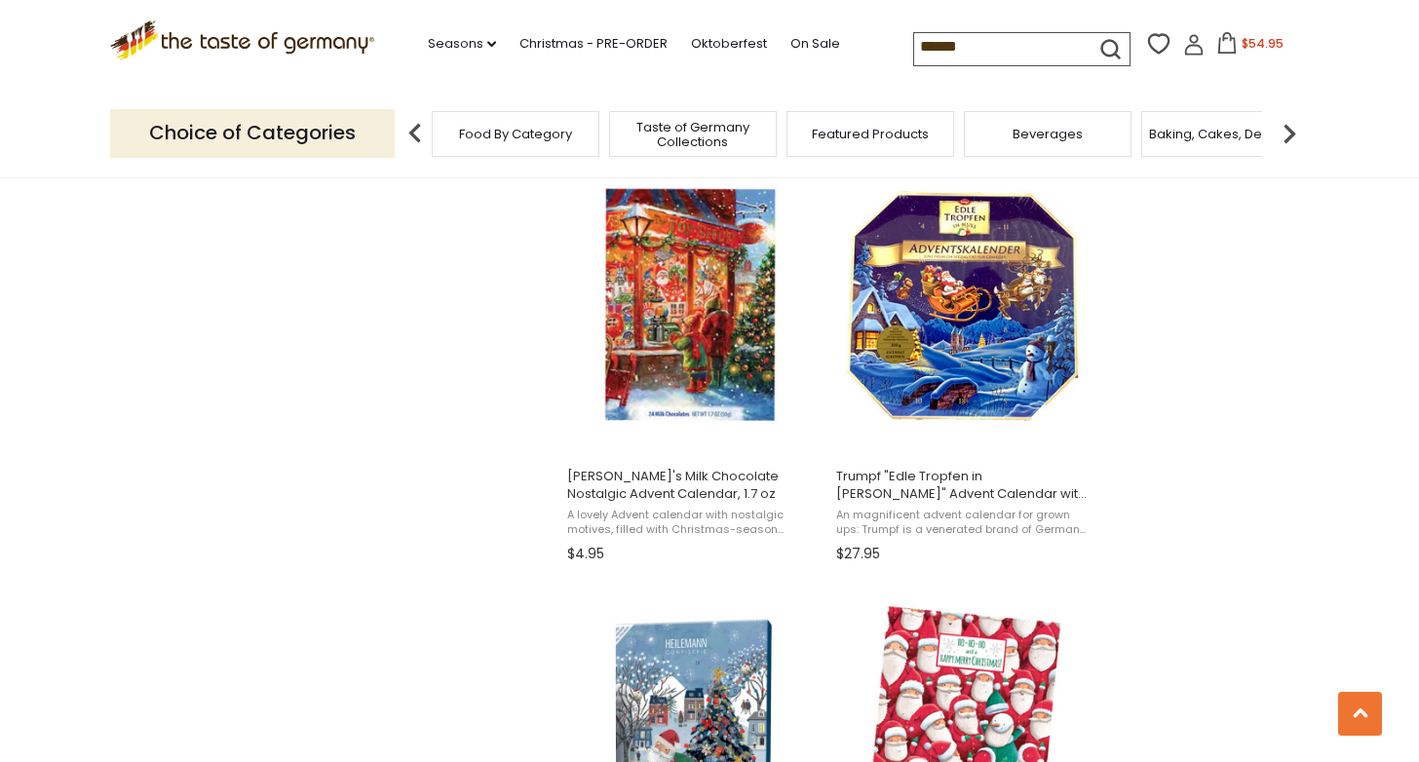
scroll to position [2388, 0]
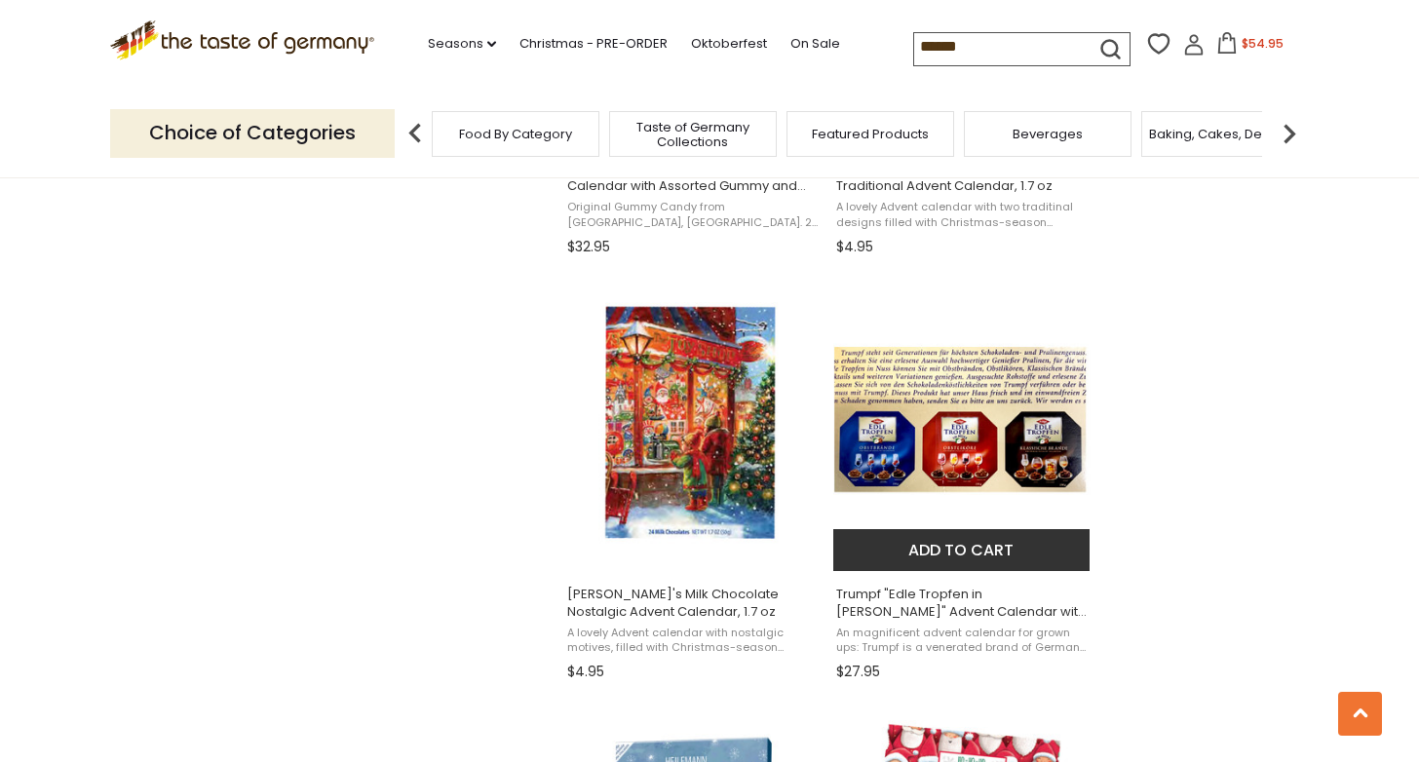
click at [962, 594] on span "Trumpf "Edle Tropfen in [PERSON_NAME]" Advent Calendar with [PERSON_NAME], 10.6…" at bounding box center [962, 603] width 252 height 35
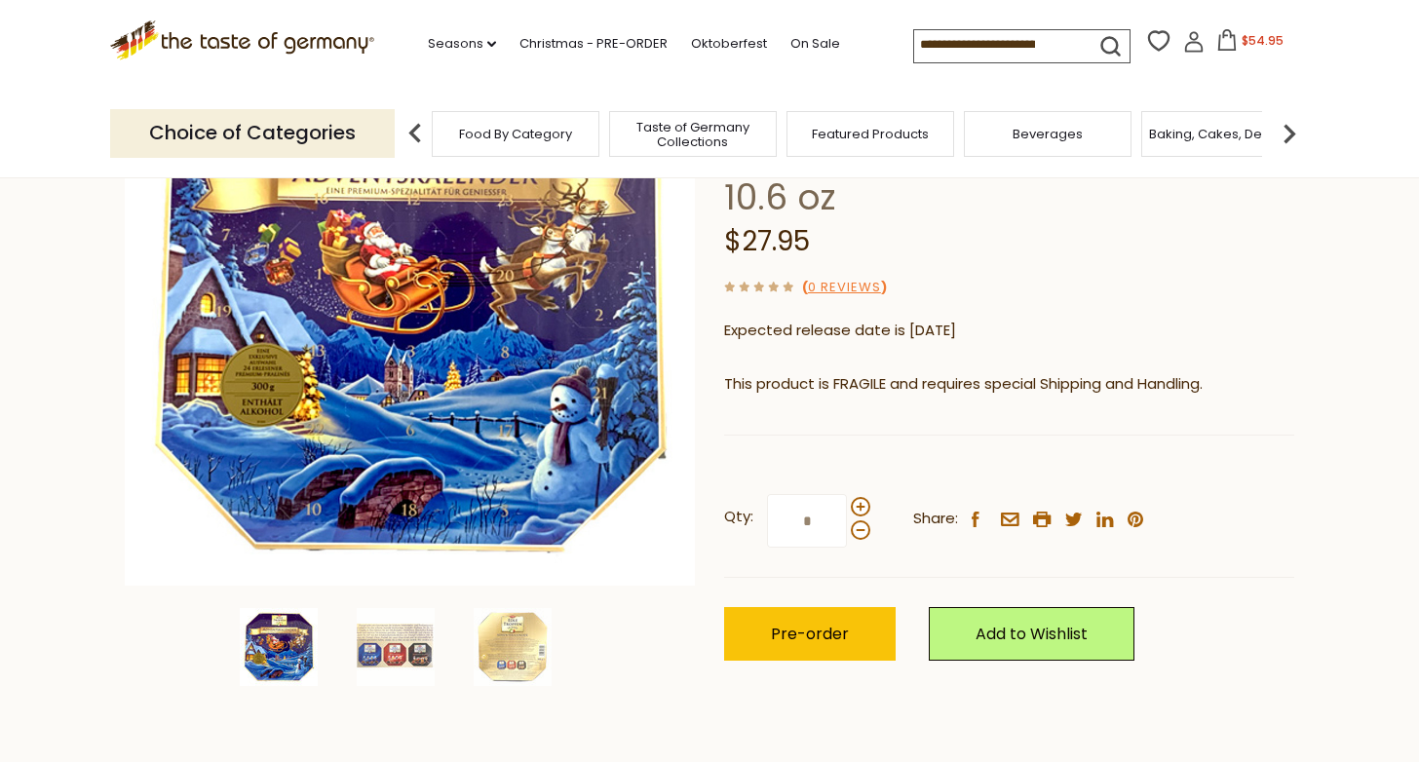
scroll to position [259, 0]
click at [856, 498] on span at bounding box center [860, 507] width 19 height 19
click at [847, 495] on input "*" at bounding box center [807, 522] width 80 height 54
click at [856, 521] on span at bounding box center [860, 530] width 19 height 19
click at [847, 495] on input "*" at bounding box center [807, 522] width 80 height 54
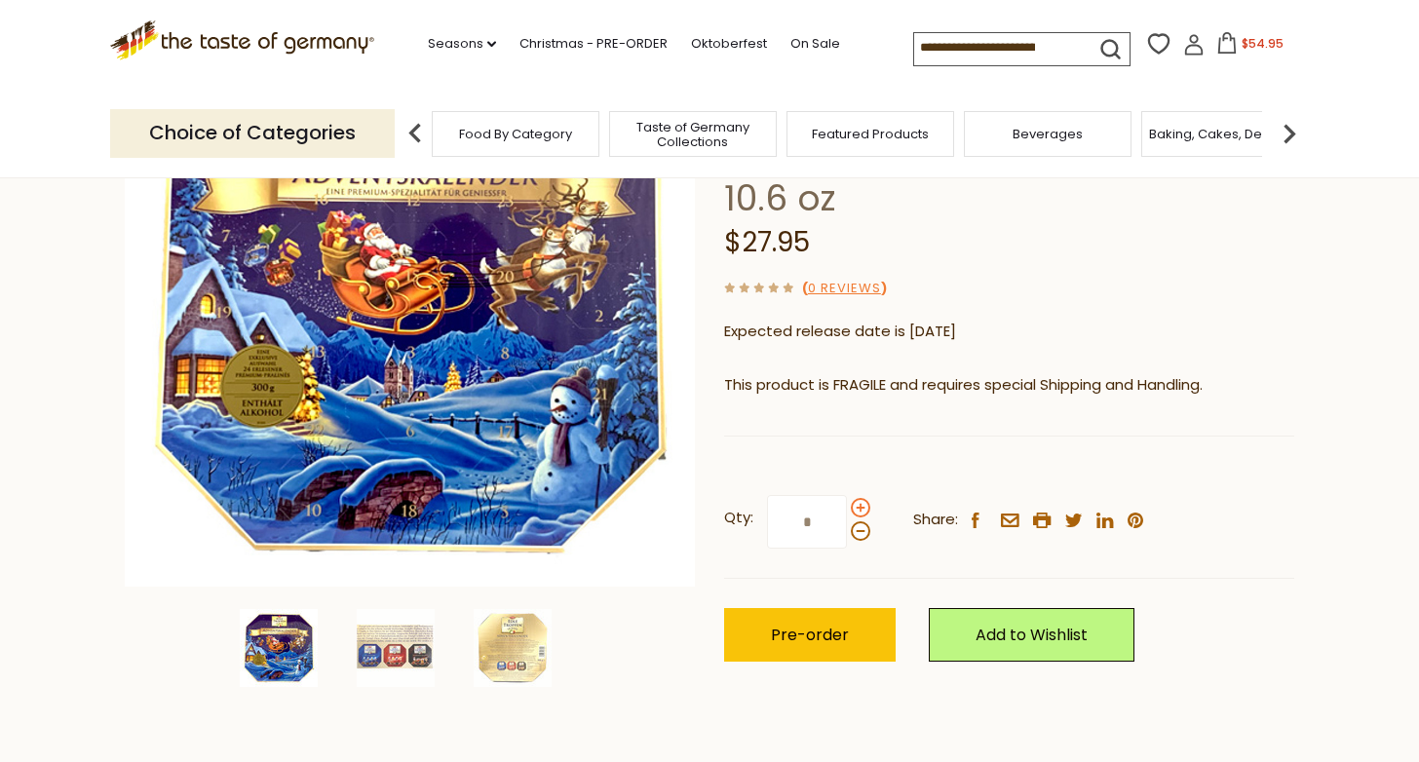
click at [858, 498] on span at bounding box center [860, 507] width 19 height 19
click at [847, 495] on input "*" at bounding box center [807, 522] width 80 height 54
click at [864, 521] on span at bounding box center [860, 530] width 19 height 19
click at [847, 495] on input "*" at bounding box center [807, 522] width 80 height 54
click at [856, 498] on span at bounding box center [860, 507] width 19 height 19
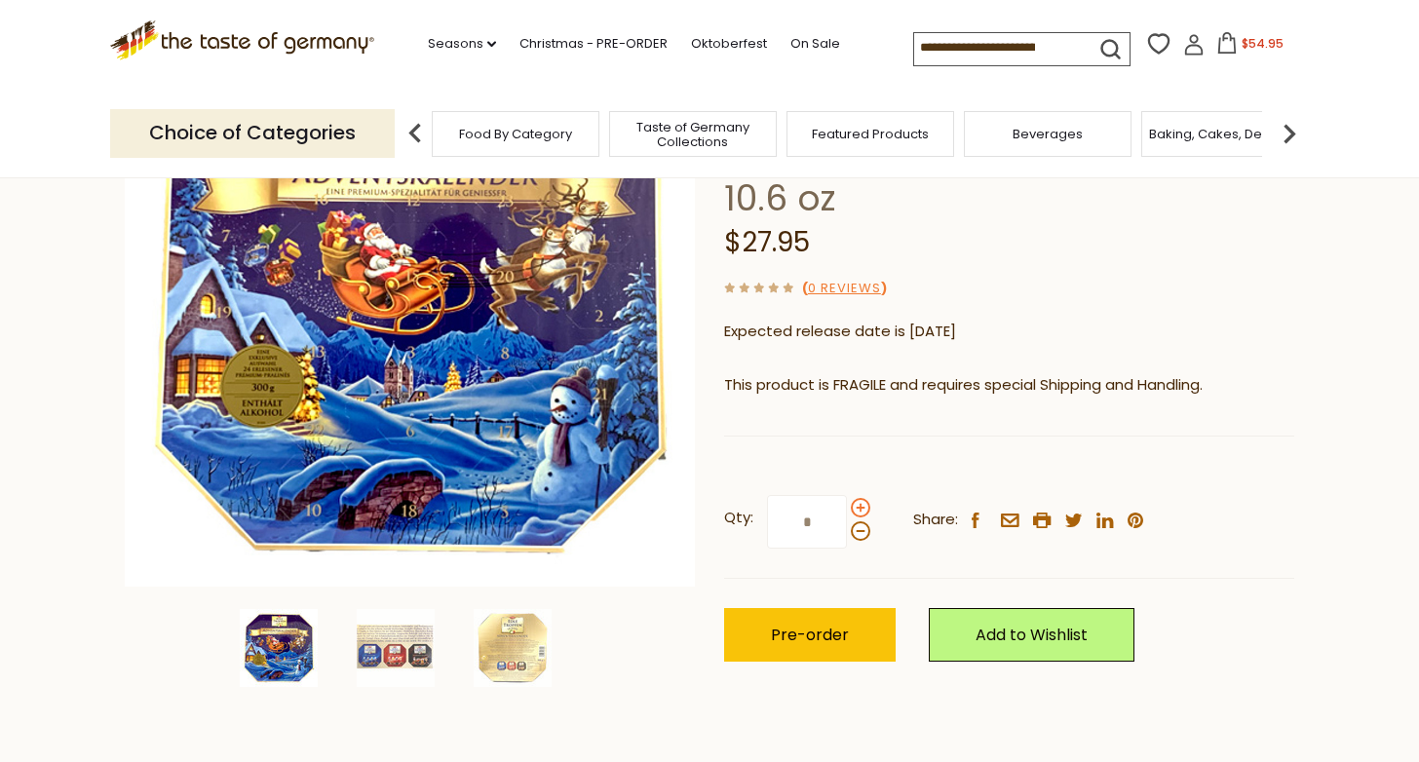
click at [847, 495] on input "*" at bounding box center [807, 522] width 80 height 54
type input "*"
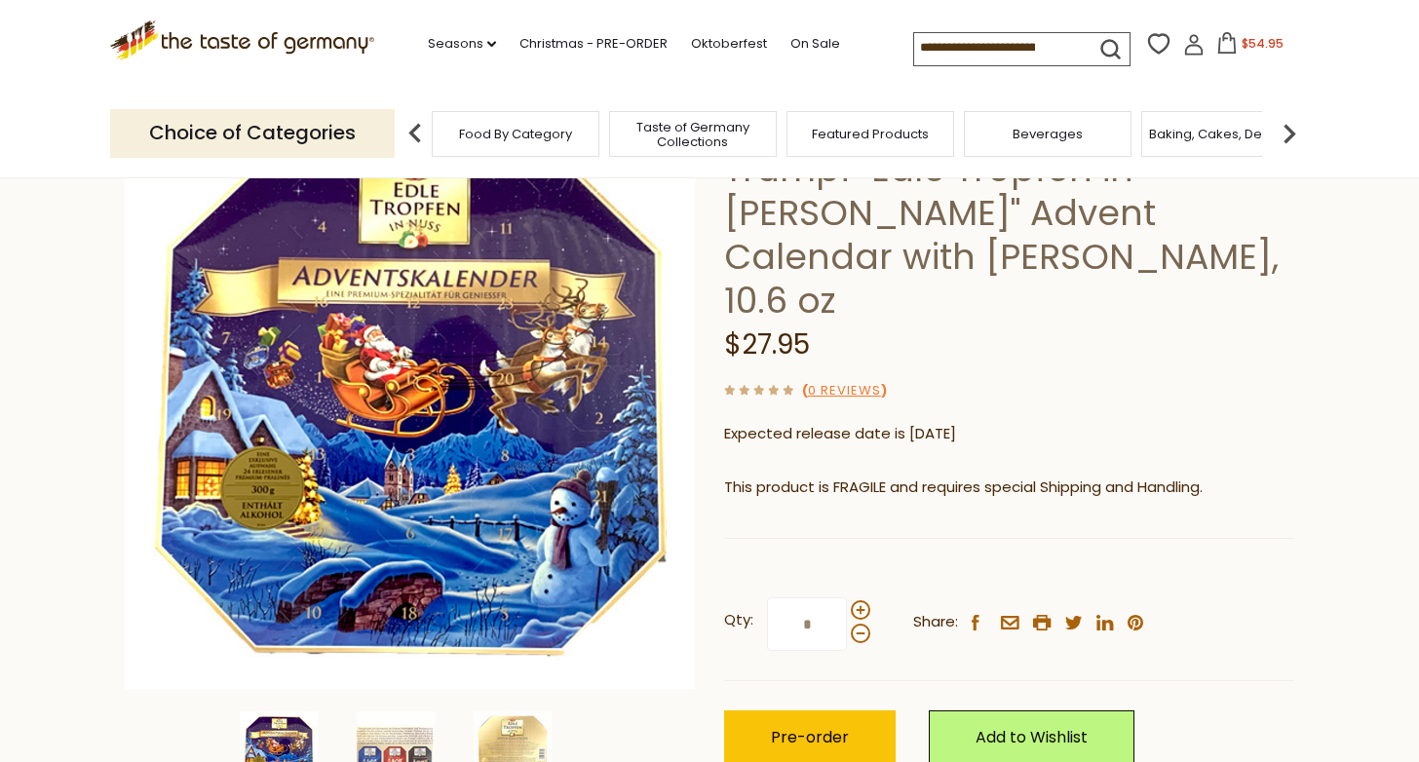
scroll to position [171, 0]
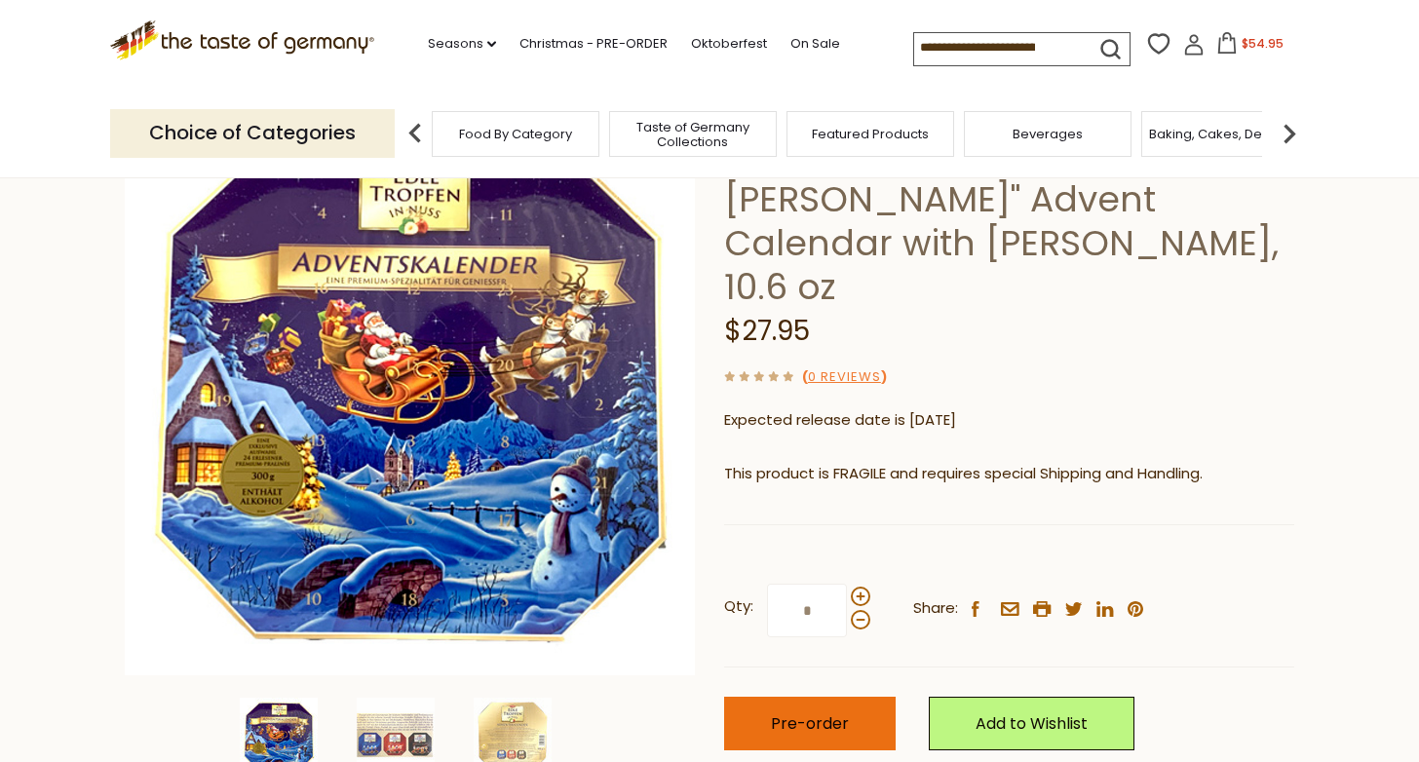
click at [834, 712] on span "Pre-order" at bounding box center [810, 723] width 78 height 22
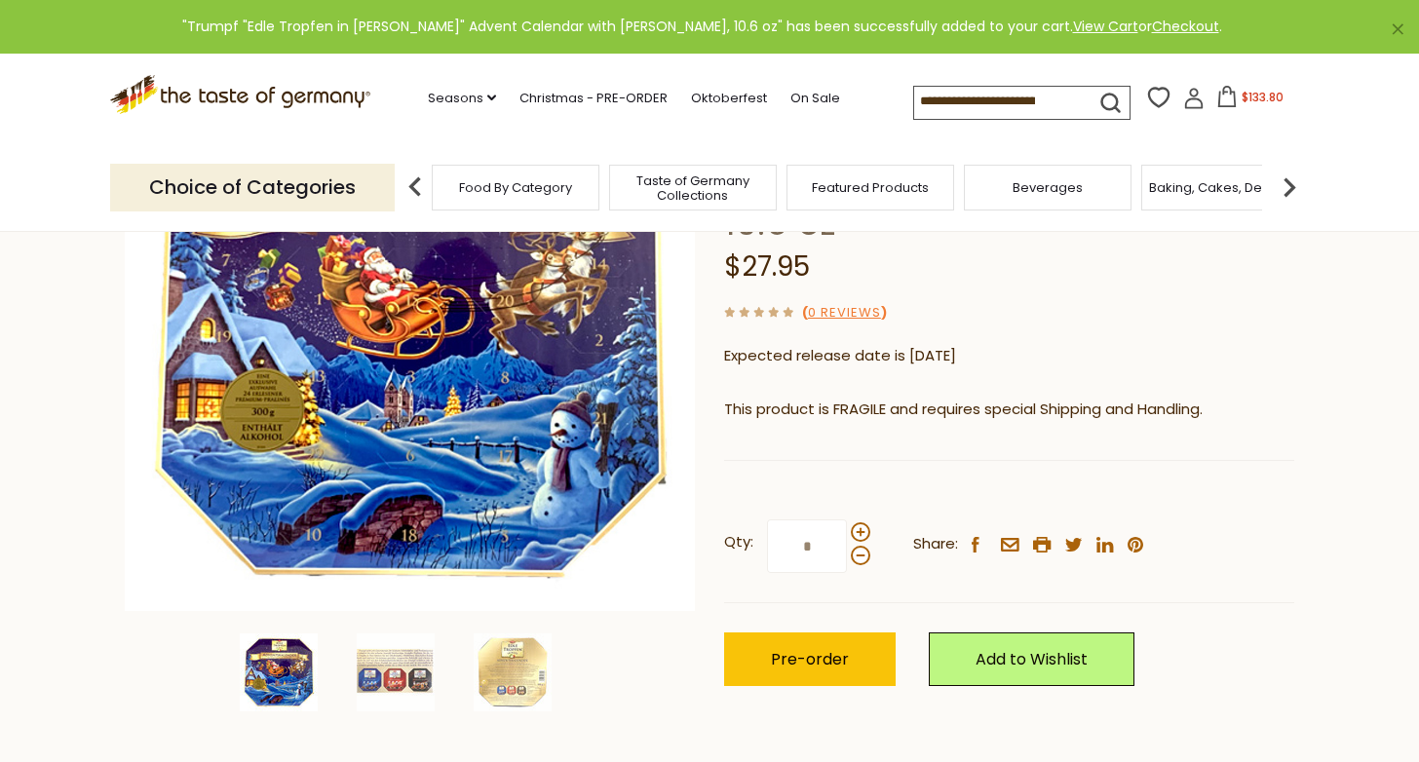
scroll to position [201, 0]
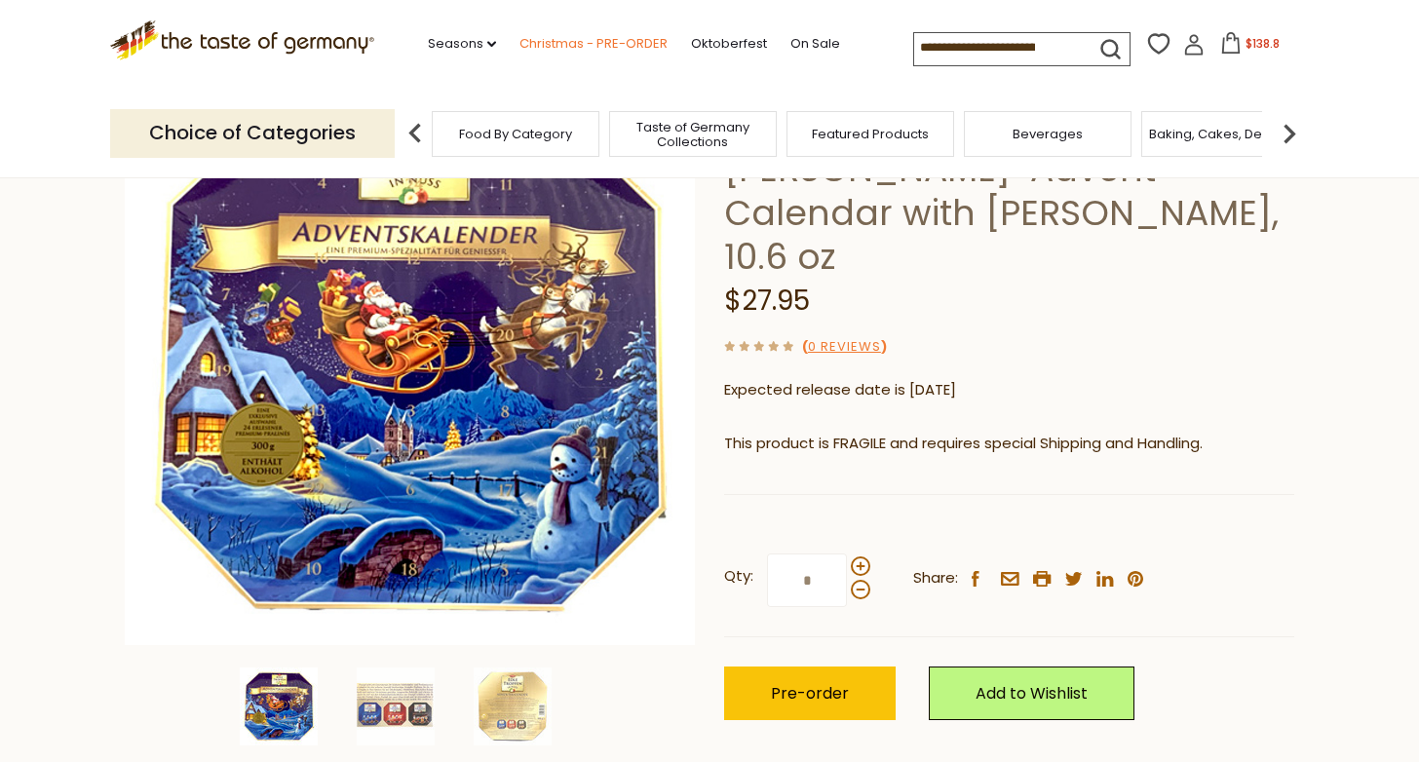
click at [565, 33] on link "Christmas - PRE-ORDER" at bounding box center [593, 43] width 148 height 21
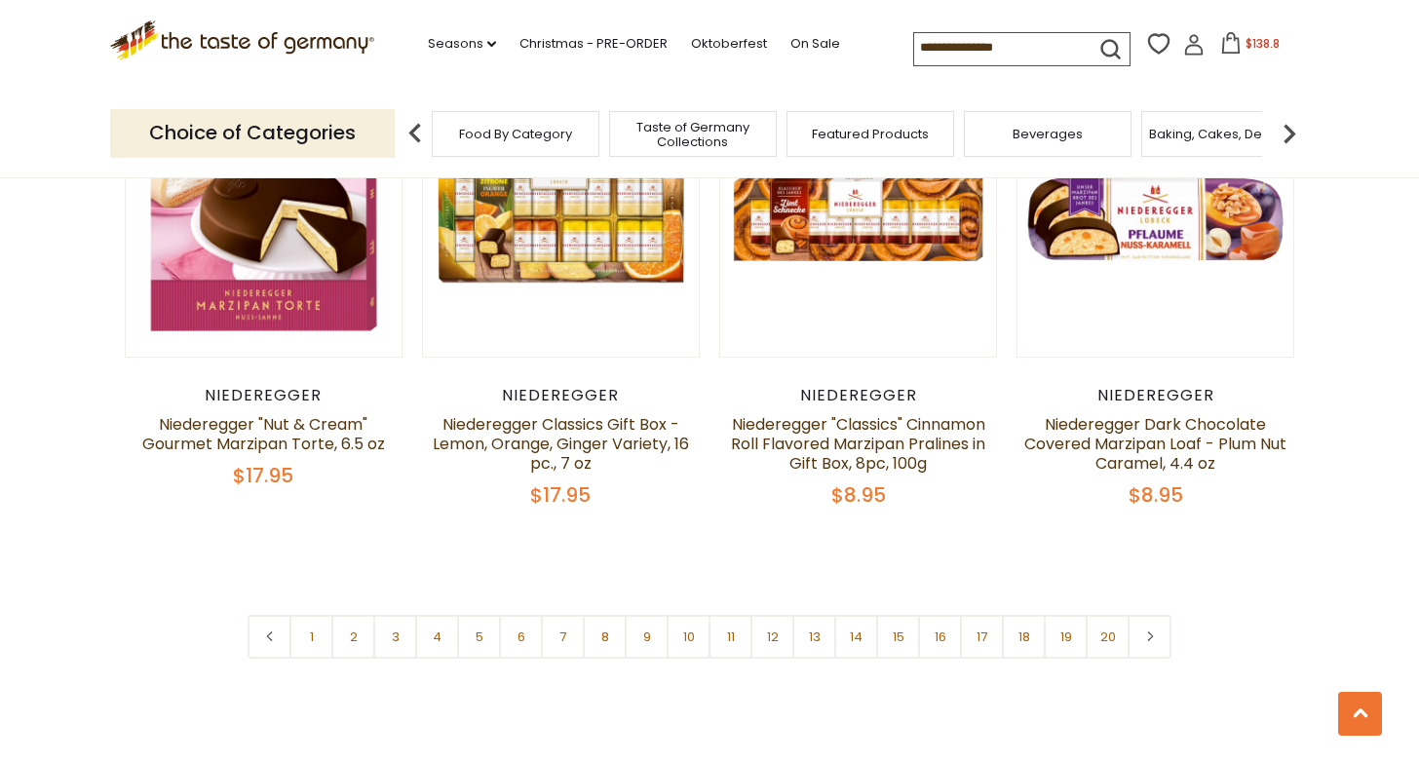
scroll to position [4684, 0]
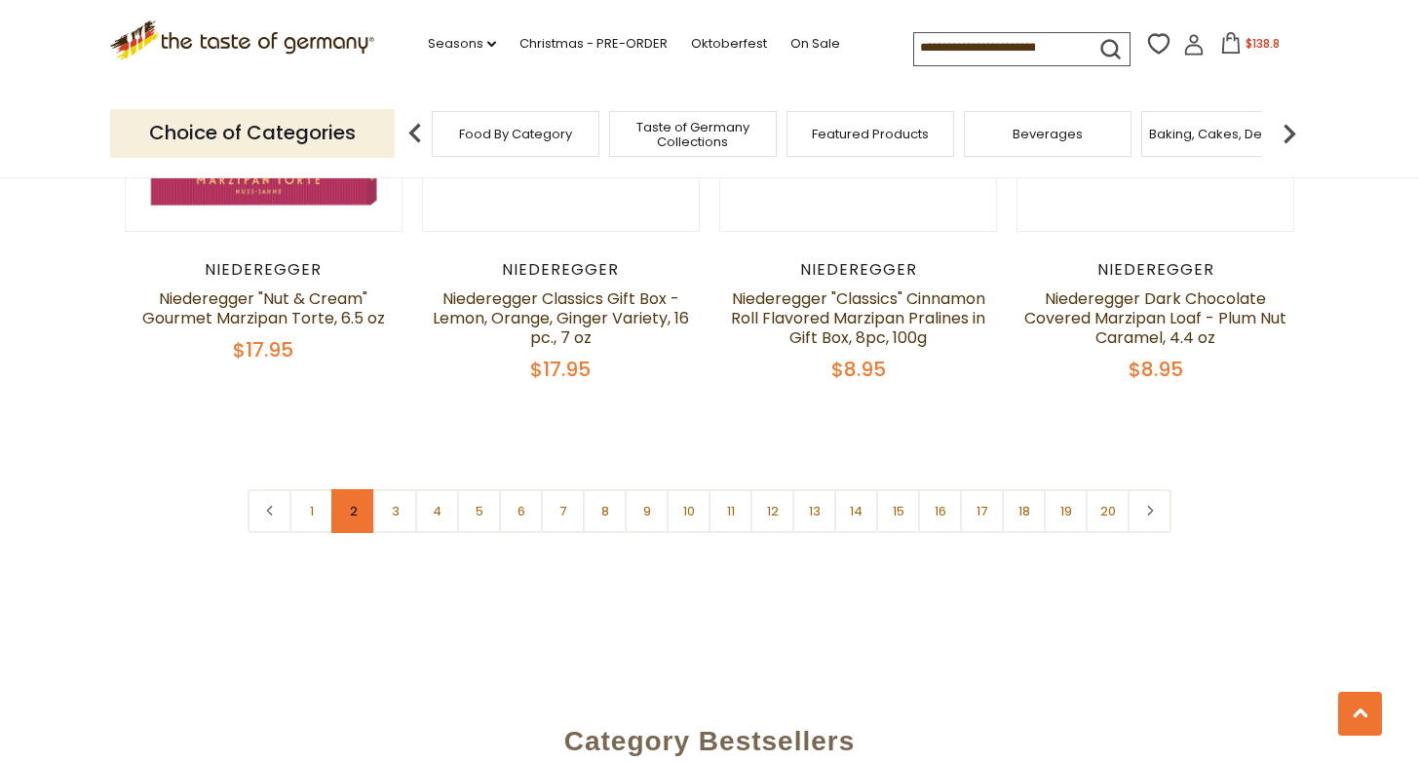
click at [356, 489] on link "2" at bounding box center [353, 511] width 44 height 44
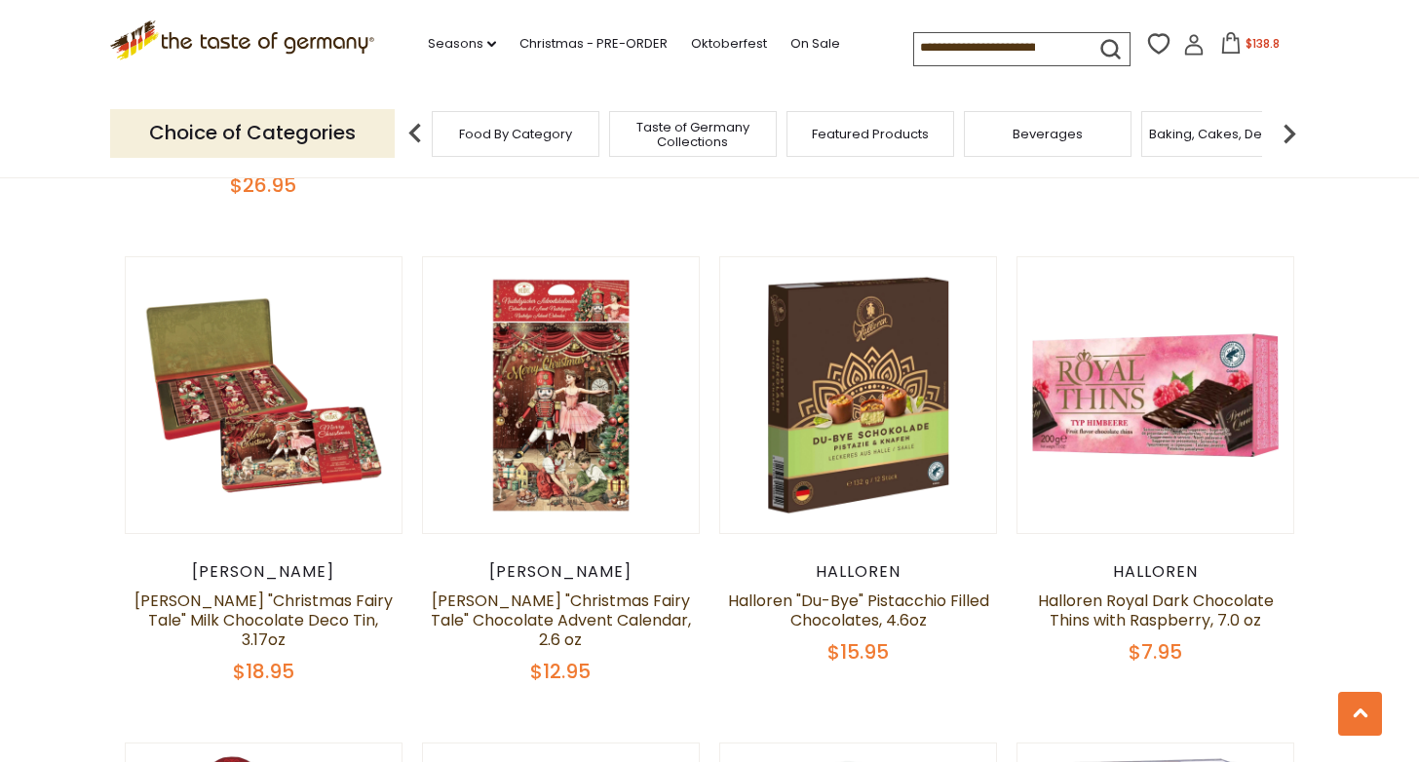
scroll to position [1445, 0]
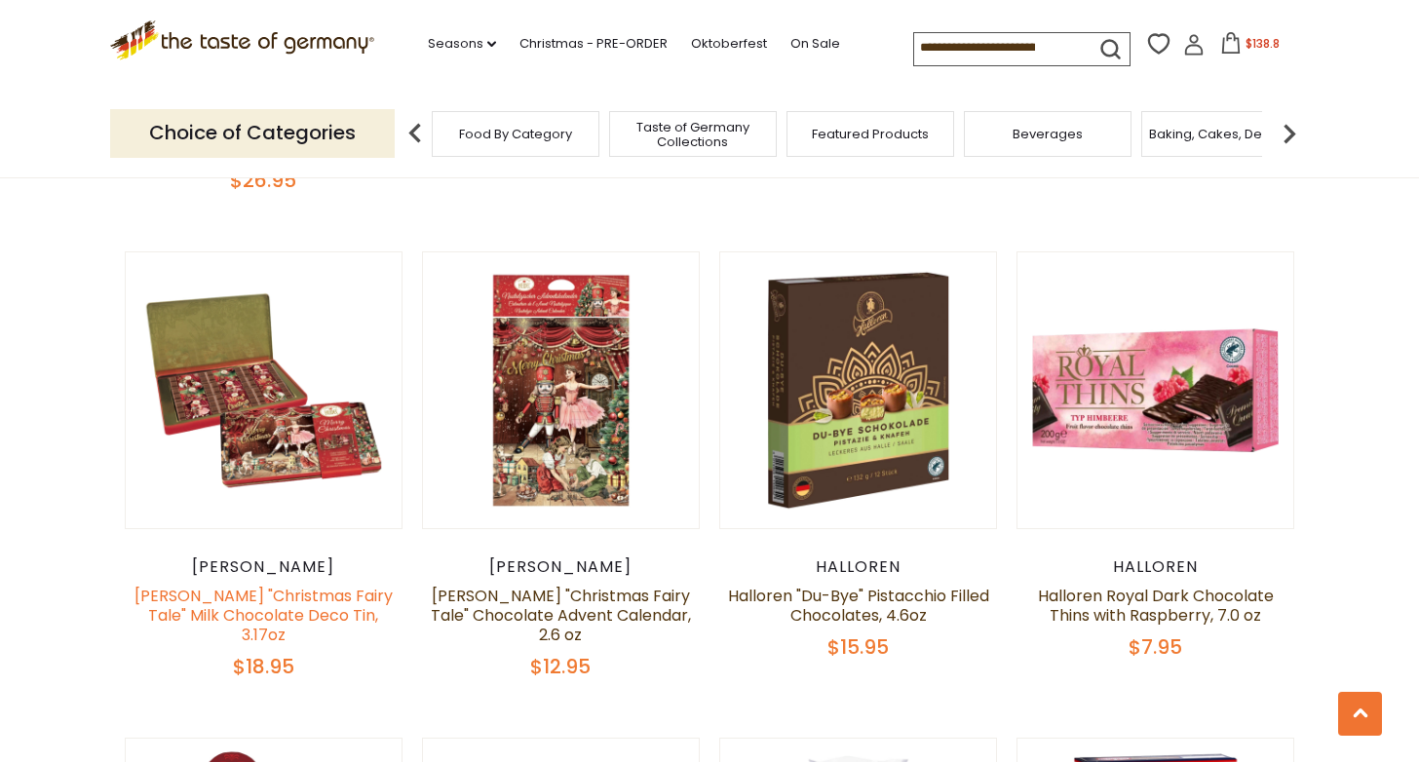
click at [307, 595] on link "[PERSON_NAME] "Christmas Fairy Tale" Milk Chocolate Deco Tin, 3.17oz" at bounding box center [263, 615] width 258 height 61
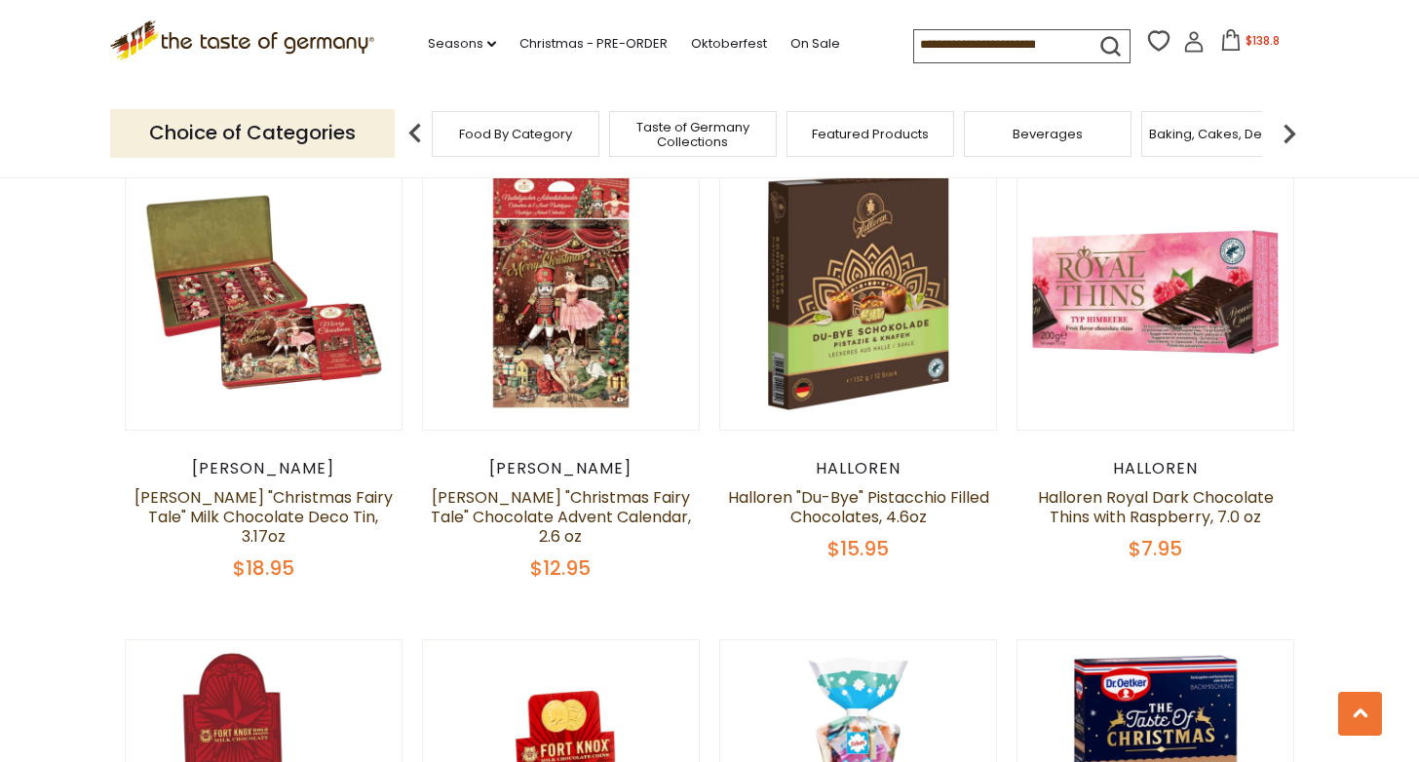
scroll to position [1565, 0]
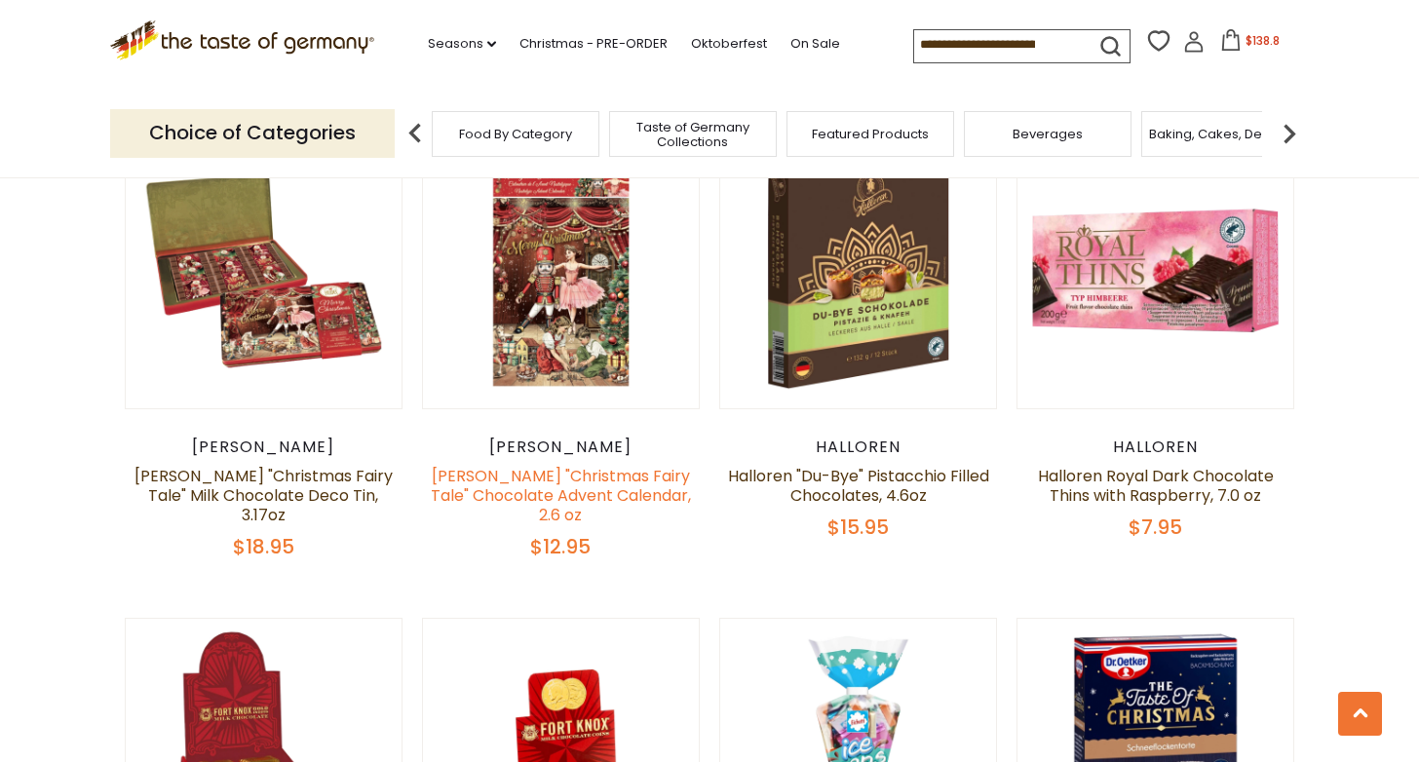
click at [595, 479] on link "[PERSON_NAME] "Christmas Fairy Tale" Chocolate Advent Calendar, 2.6 oz" at bounding box center [561, 495] width 260 height 61
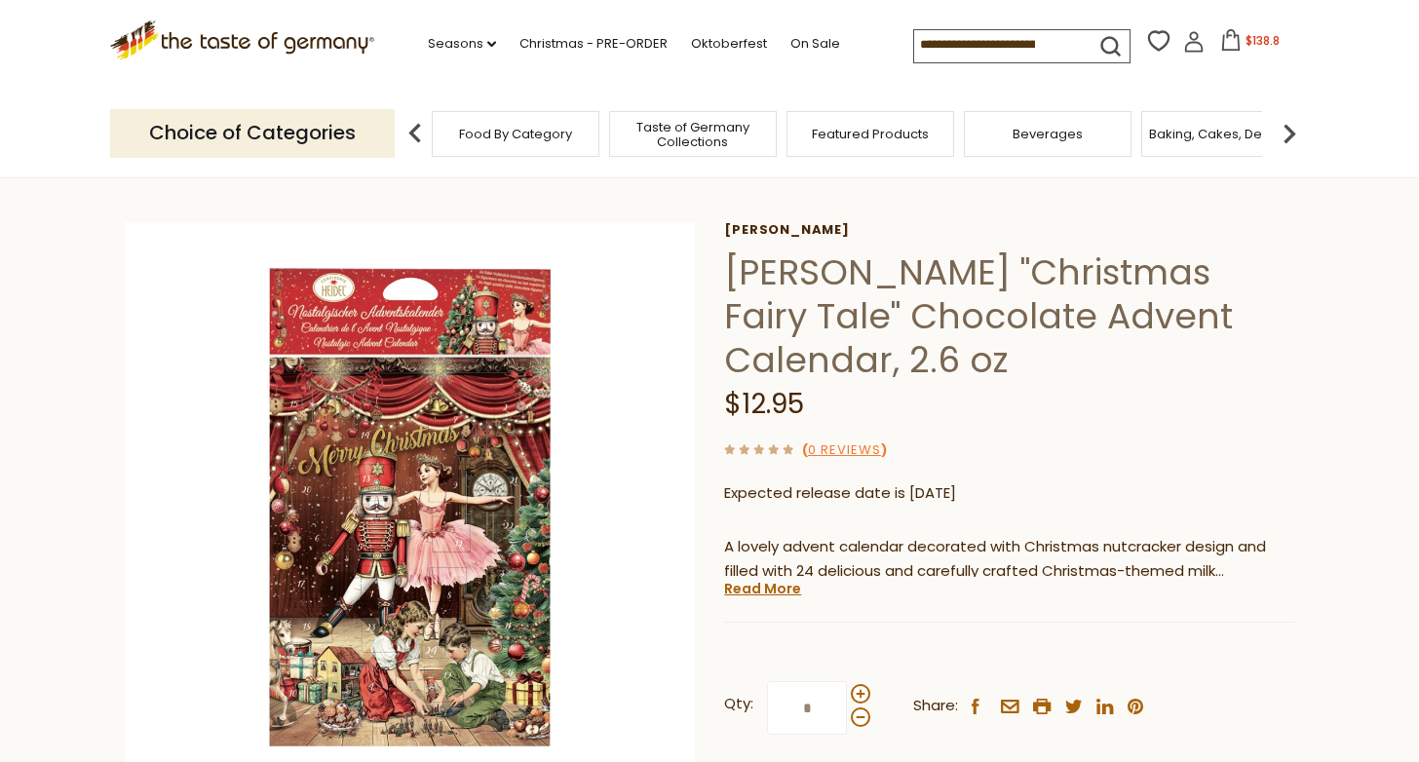
scroll to position [51, 0]
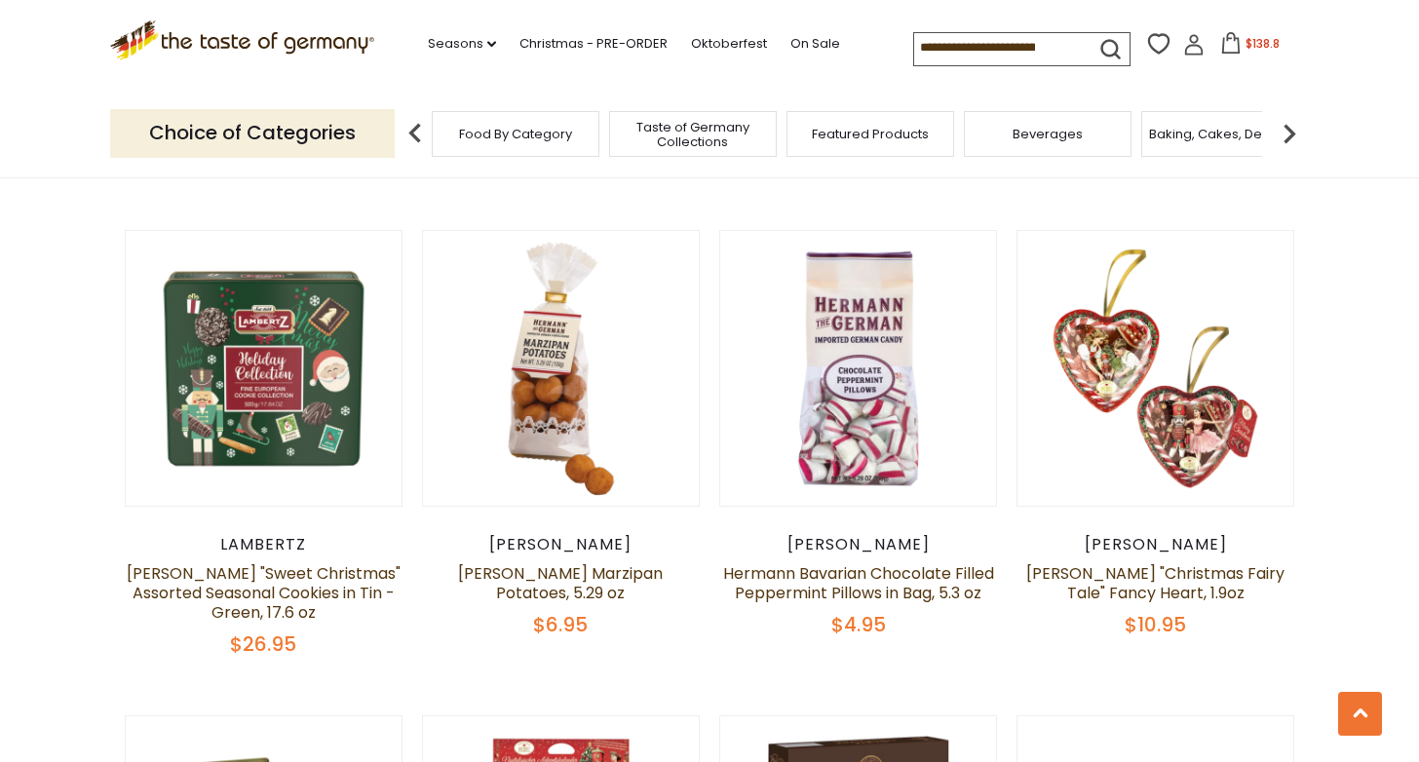
scroll to position [982, 0]
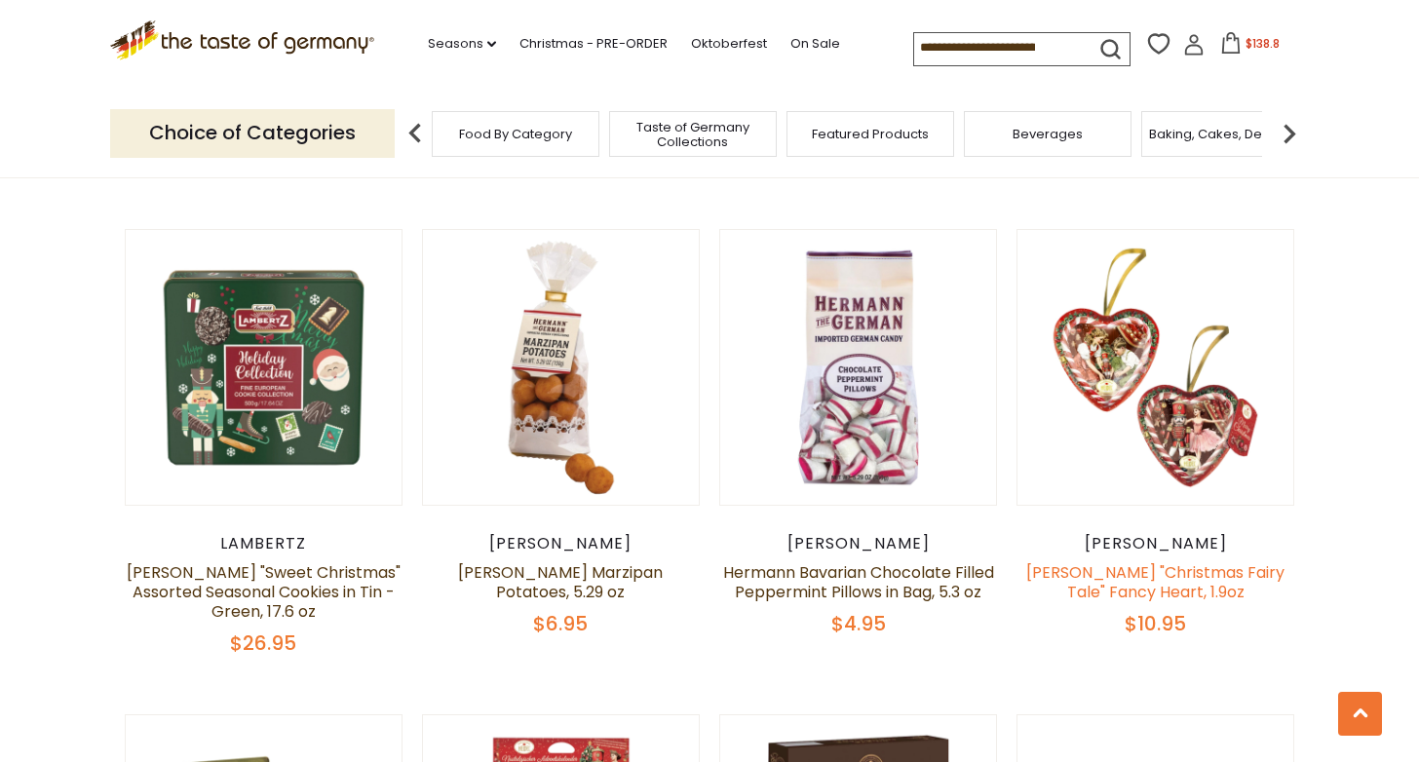
click at [1144, 582] on link "[PERSON_NAME] "Christmas Fairy Tale" Fancy Heart, 1.9oz" at bounding box center [1155, 582] width 258 height 42
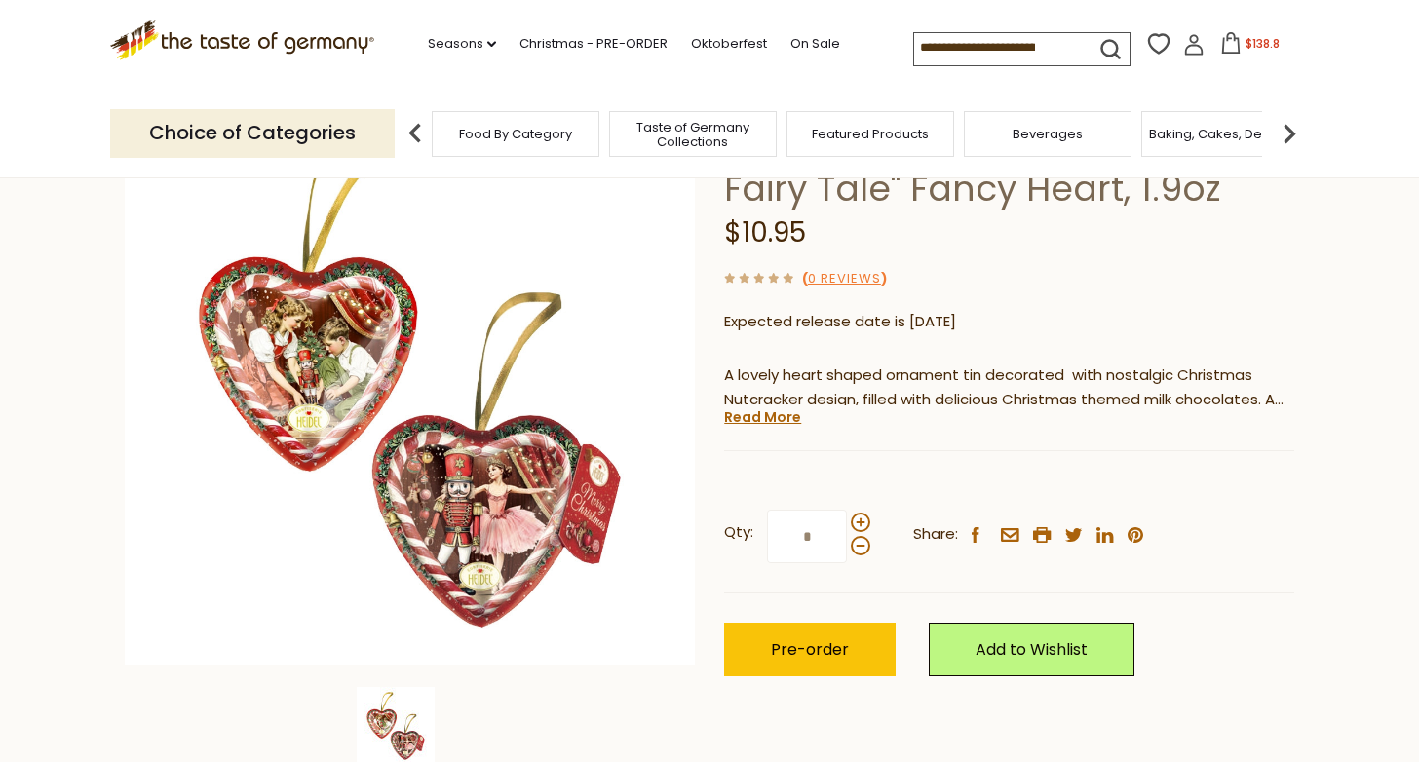
scroll to position [170, 0]
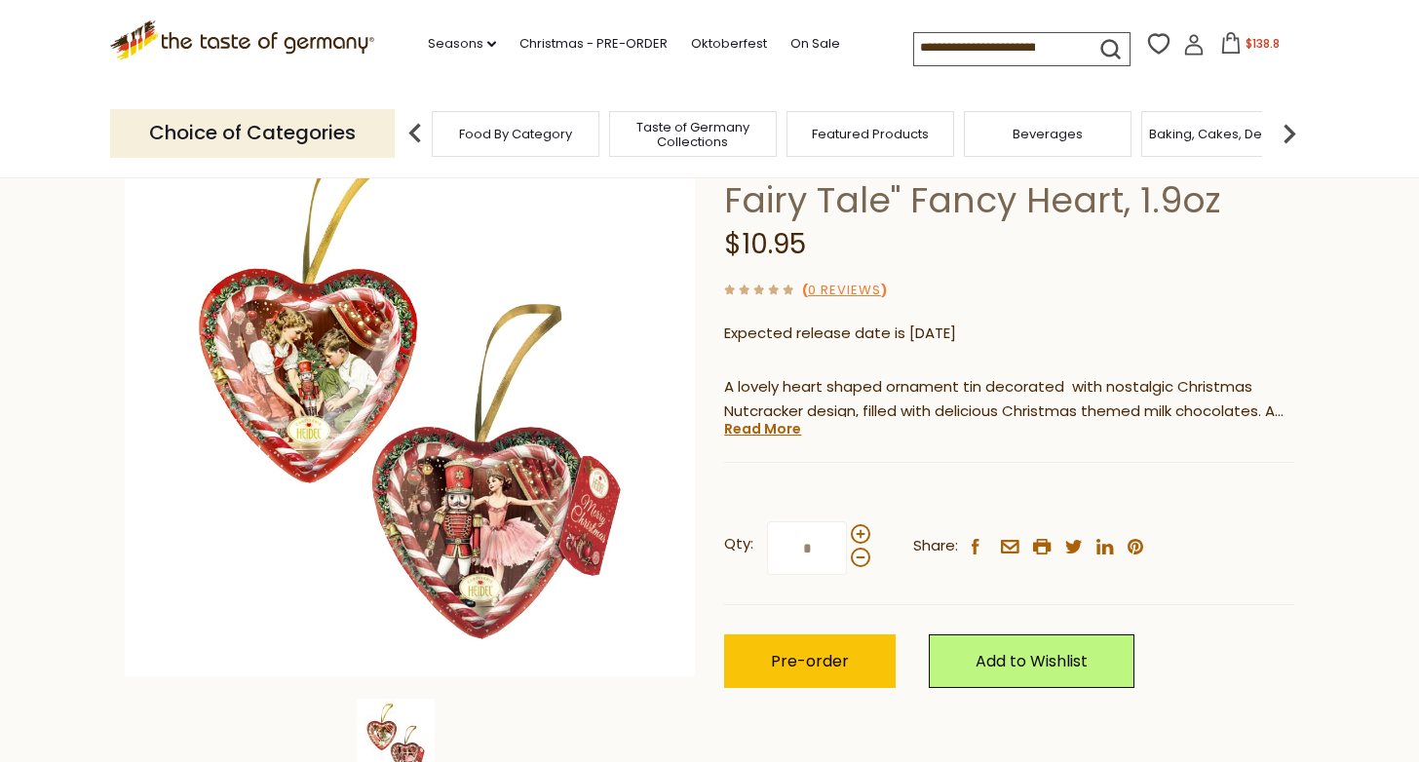
click at [1246, 42] on span "$138.8" at bounding box center [1263, 43] width 34 height 17
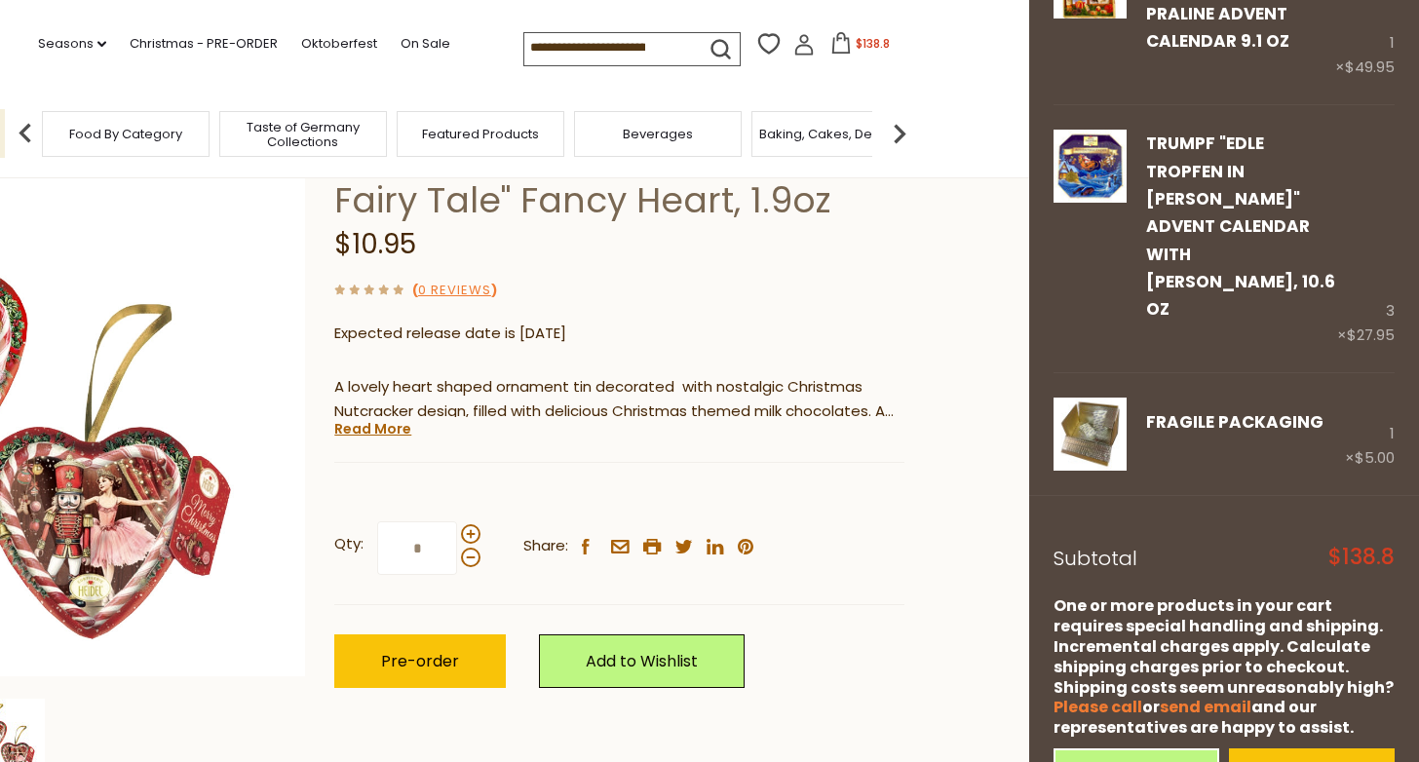
scroll to position [178, 0]
click at [1155, 749] on link "View cart" at bounding box center [1137, 776] width 166 height 54
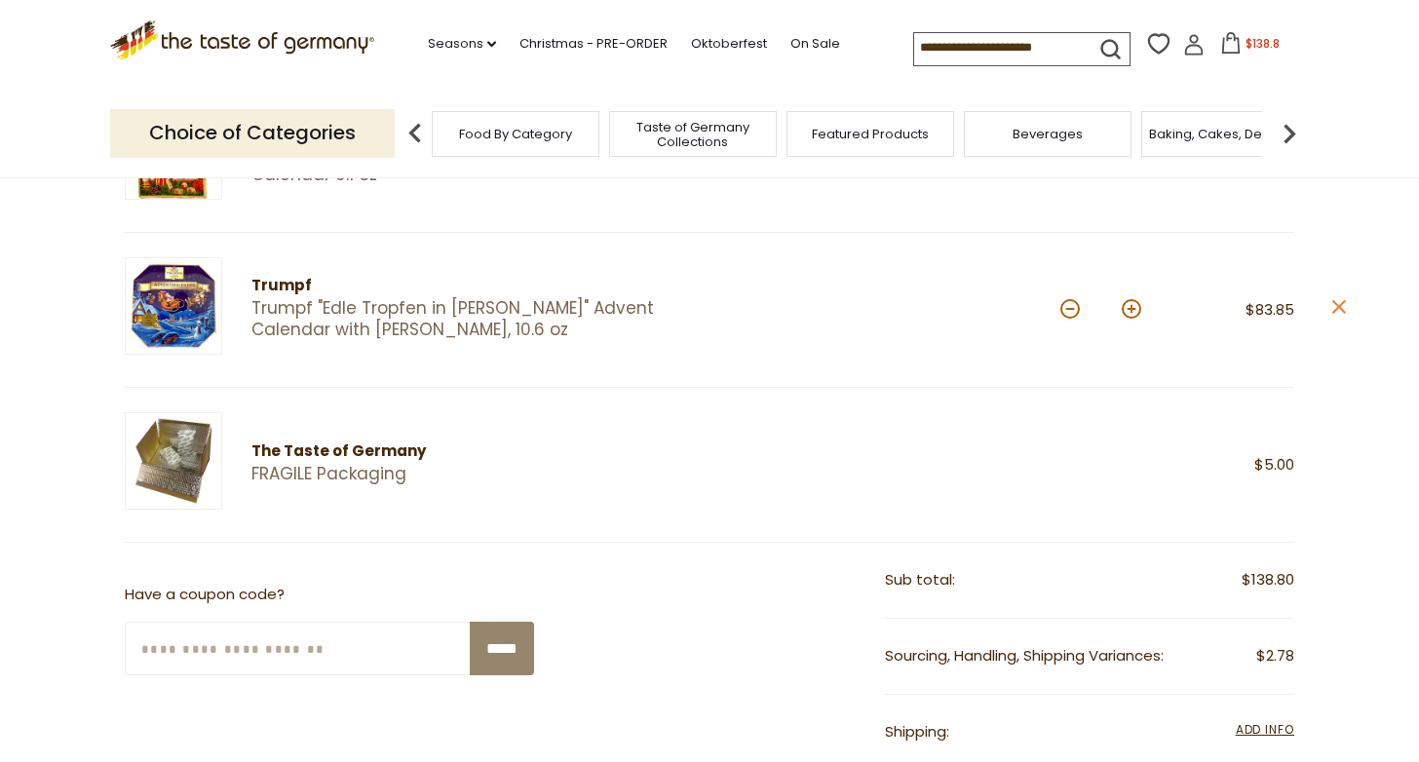
scroll to position [342, 0]
click at [1133, 307] on button at bounding box center [1131, 307] width 19 height 19
type input "*"
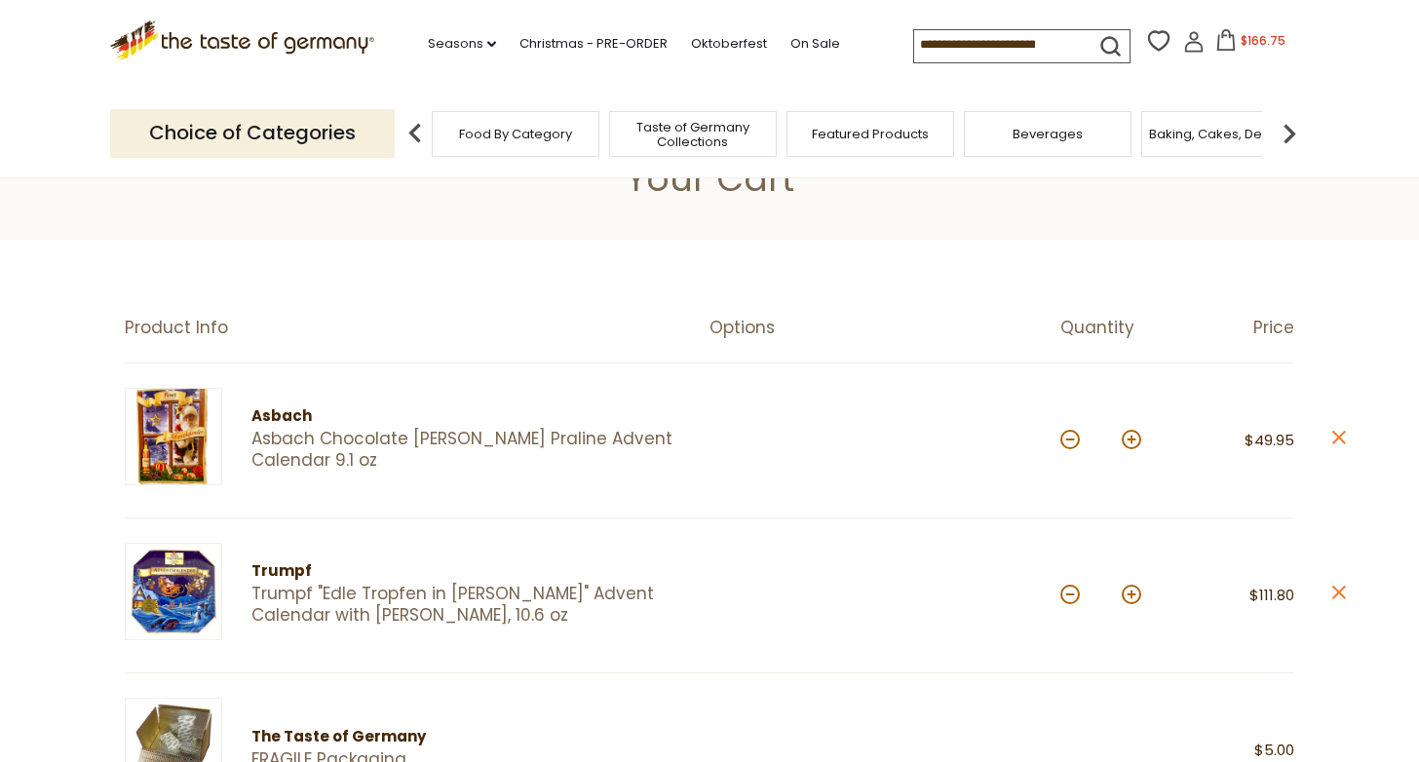
scroll to position [65, 0]
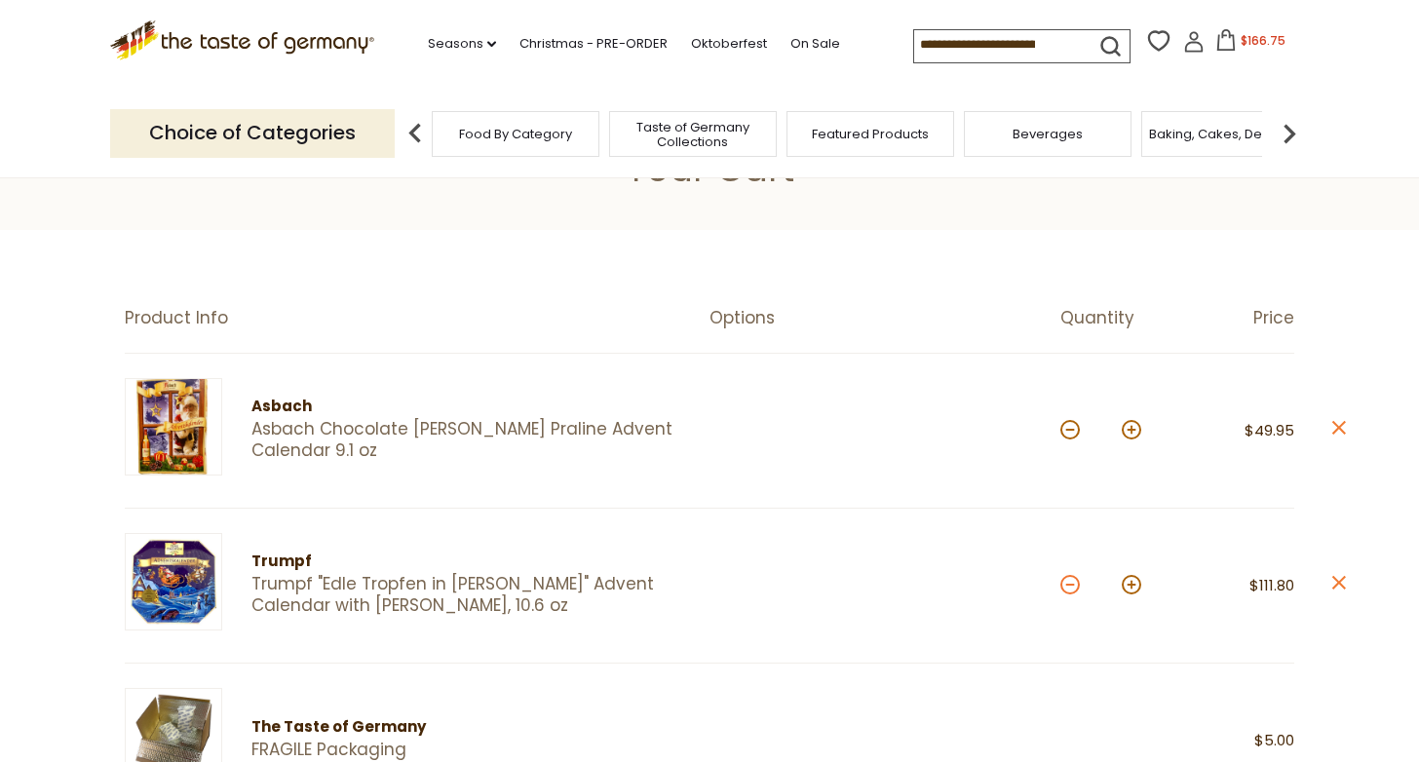
click at [1073, 585] on button at bounding box center [1069, 584] width 19 height 19
type input "*"
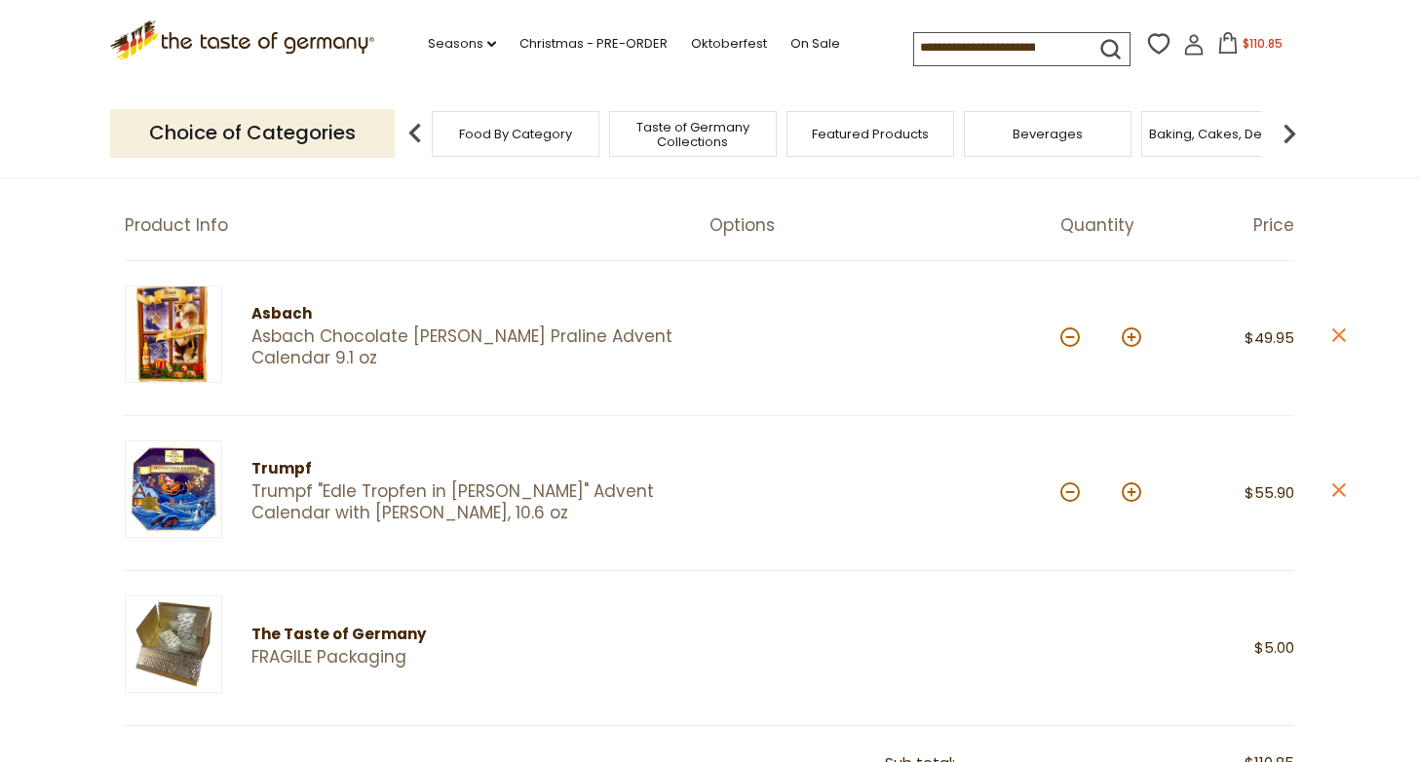
scroll to position [154, 0]
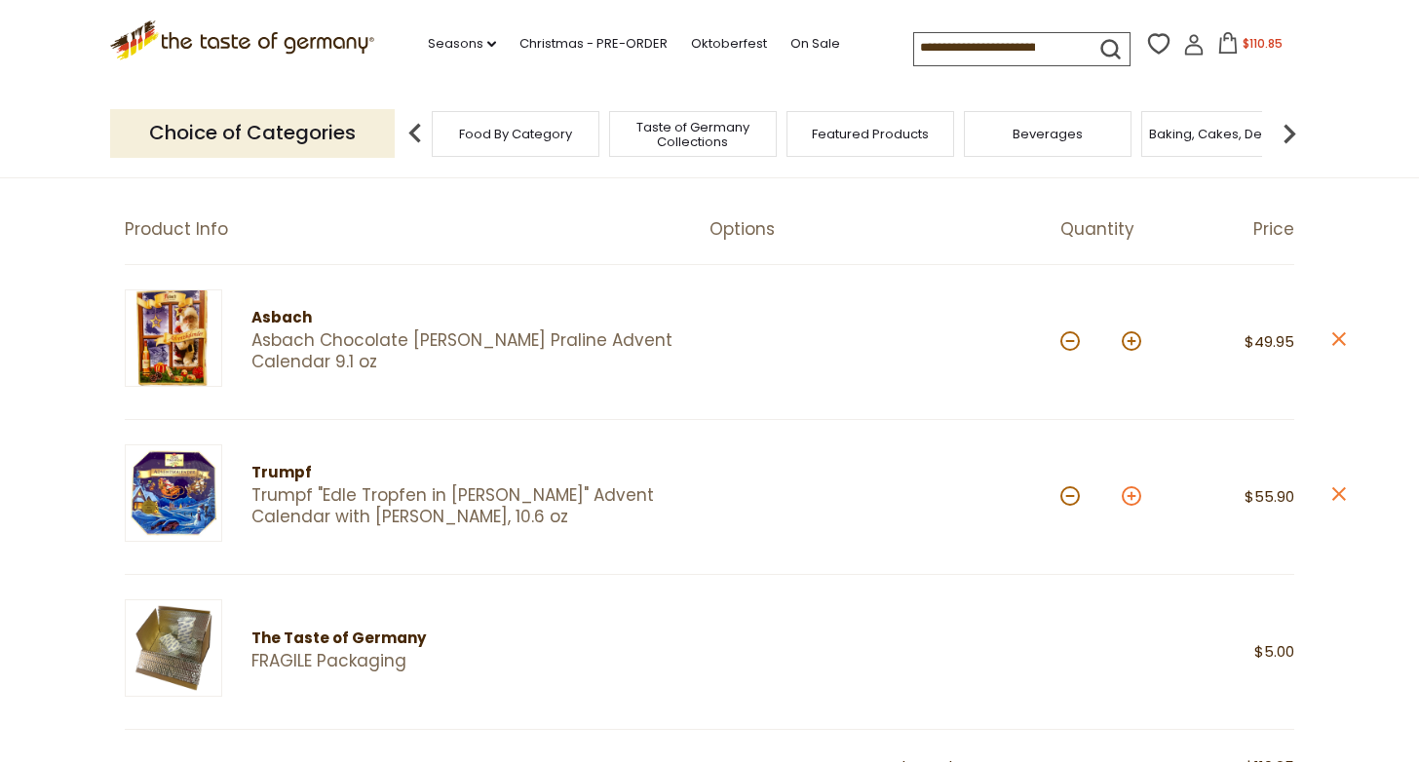
click at [1133, 496] on button at bounding box center [1131, 495] width 19 height 19
type input "*"
click at [962, 39] on input at bounding box center [996, 46] width 165 height 27
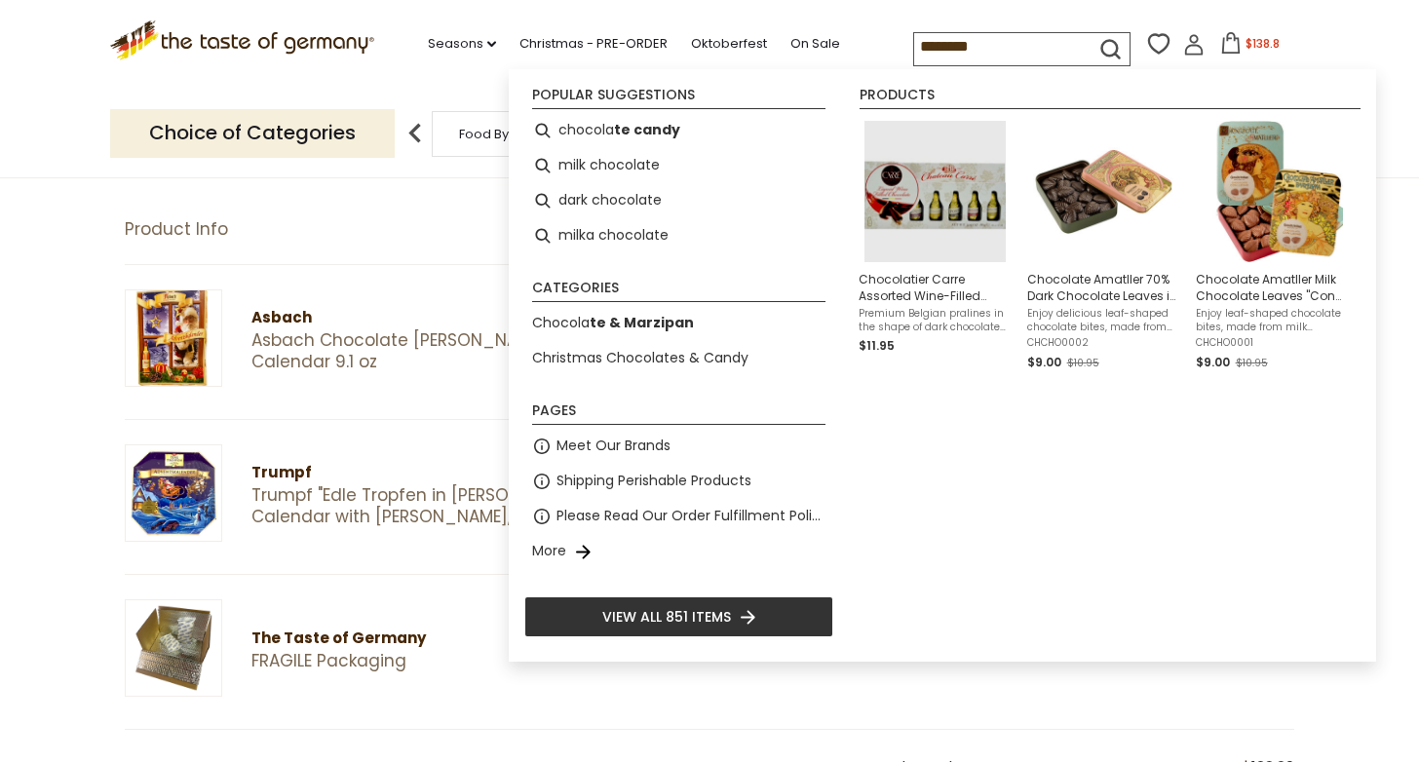
type input "*********"
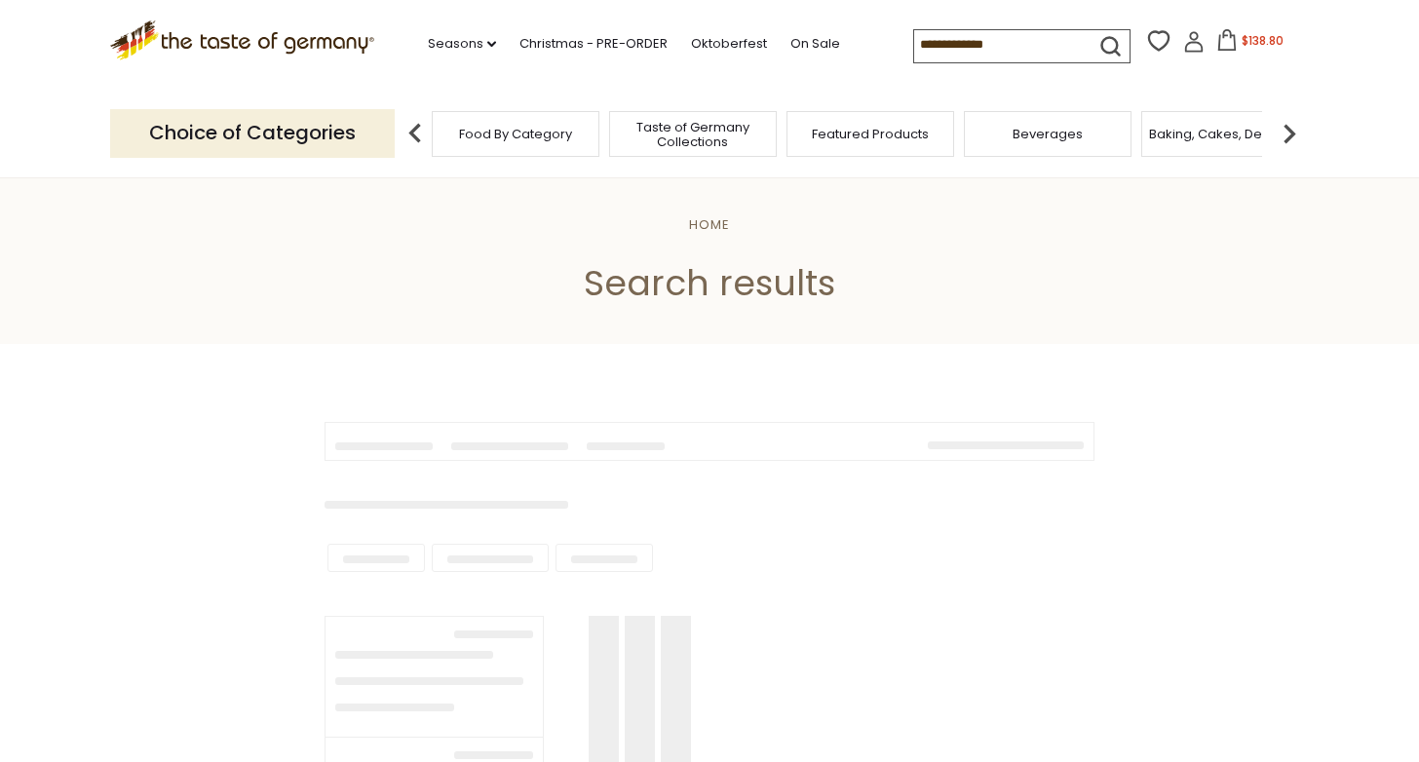
type input "*********"
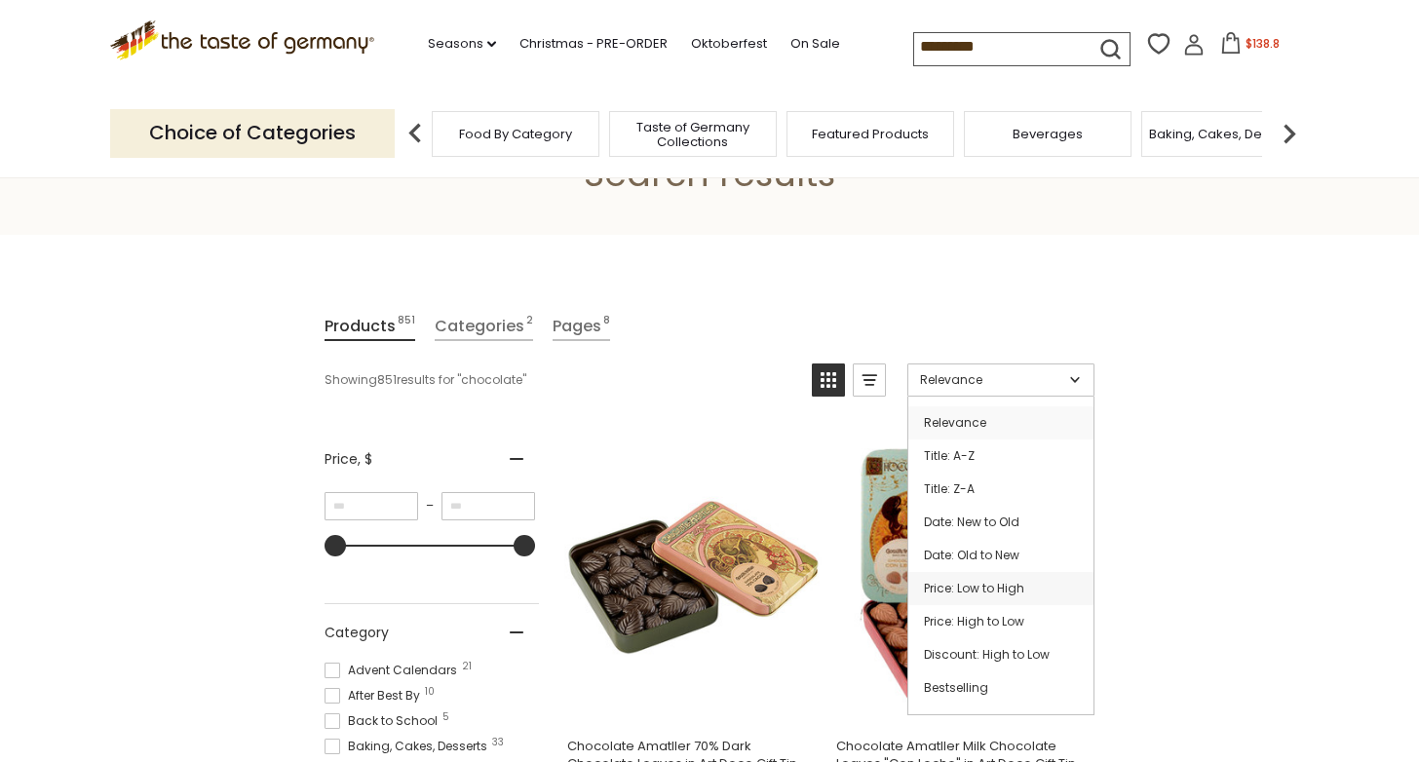
scroll to position [111, 0]
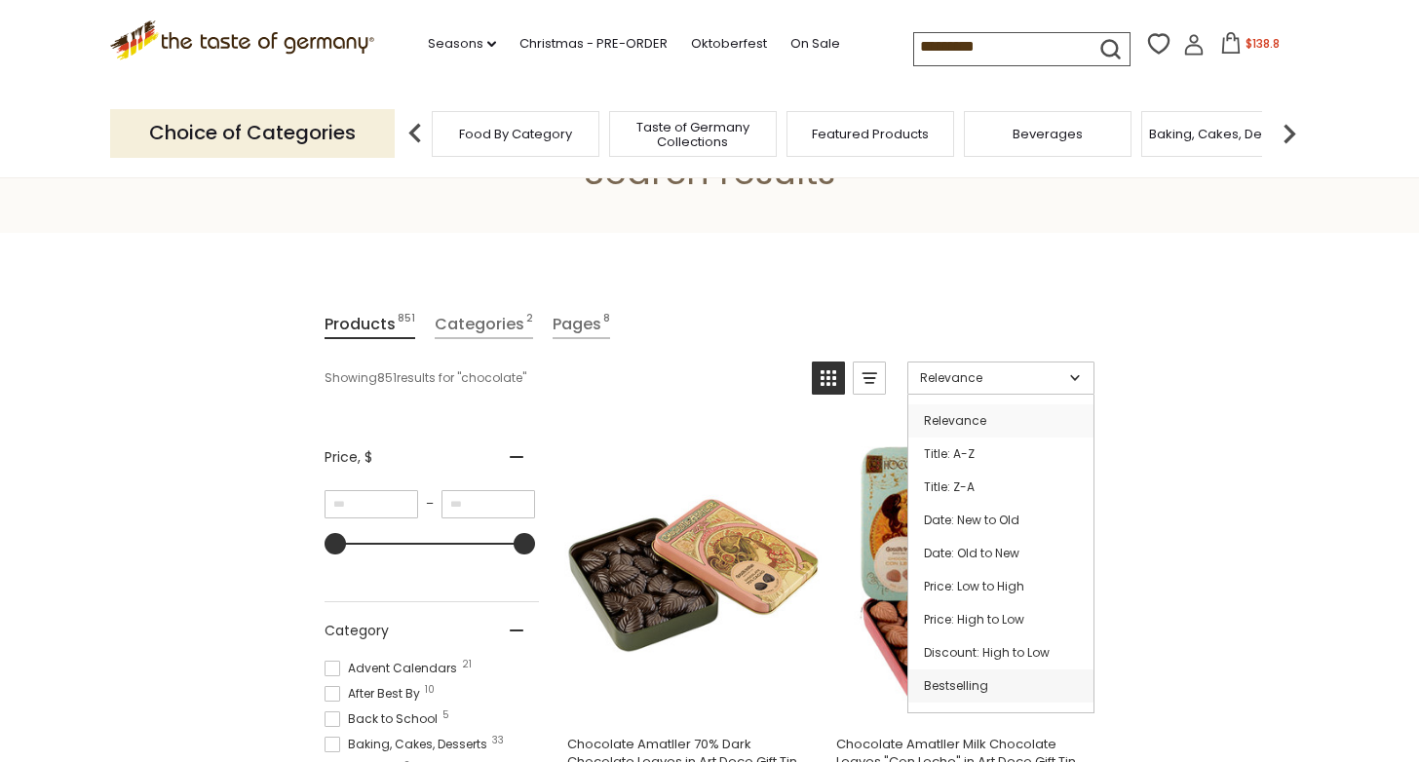
click at [1021, 687] on link "Bestselling" at bounding box center [1000, 686] width 185 height 33
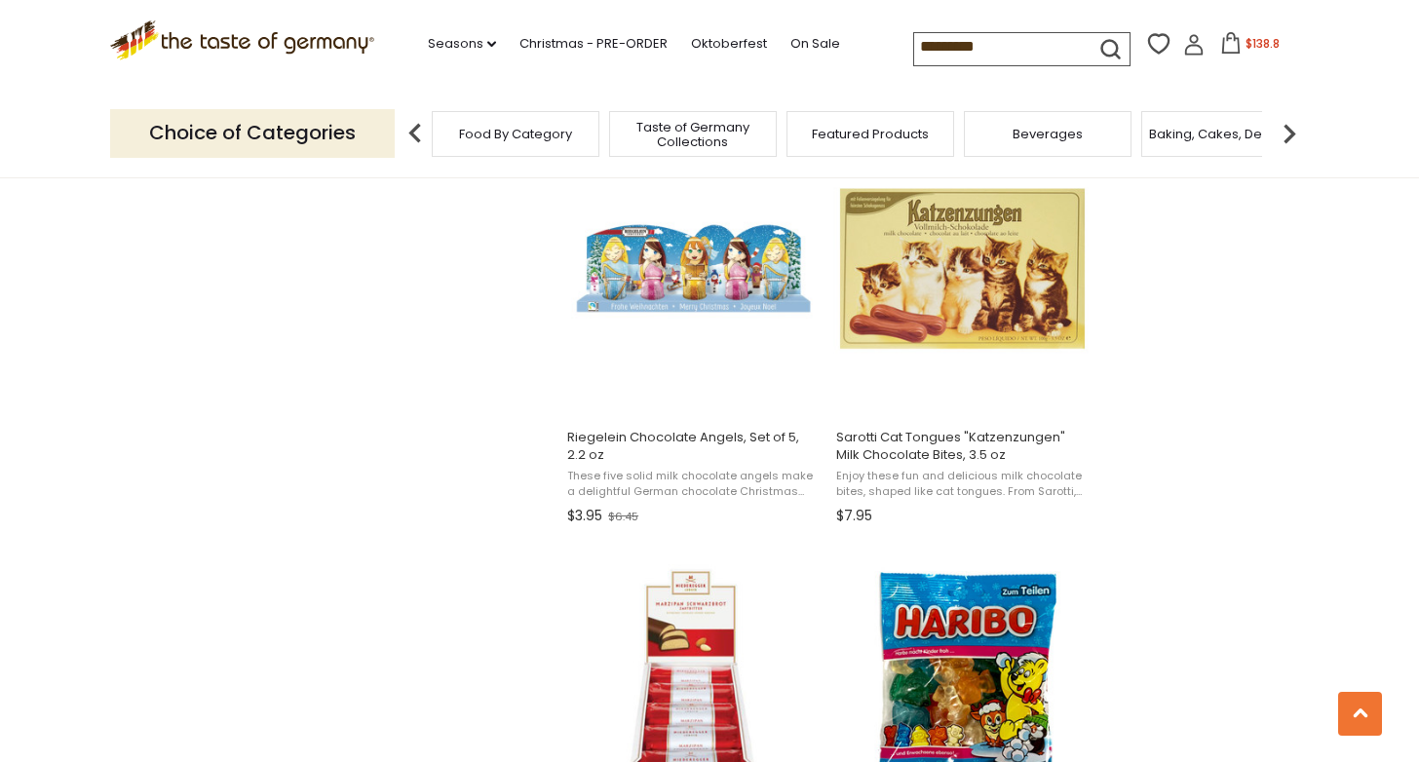
scroll to position [2114, 0]
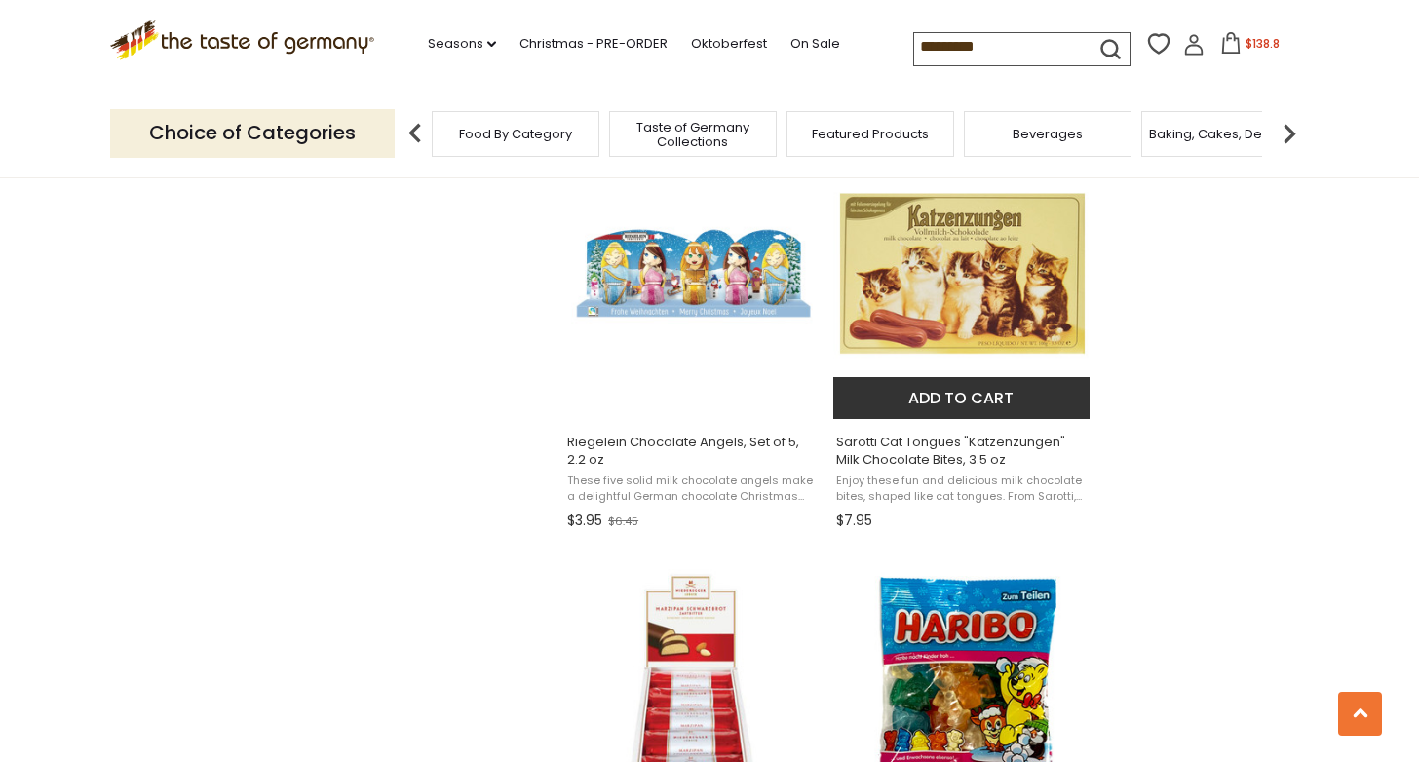
click at [1004, 298] on img "Sarotti Cat Tongues" at bounding box center [962, 273] width 258 height 258
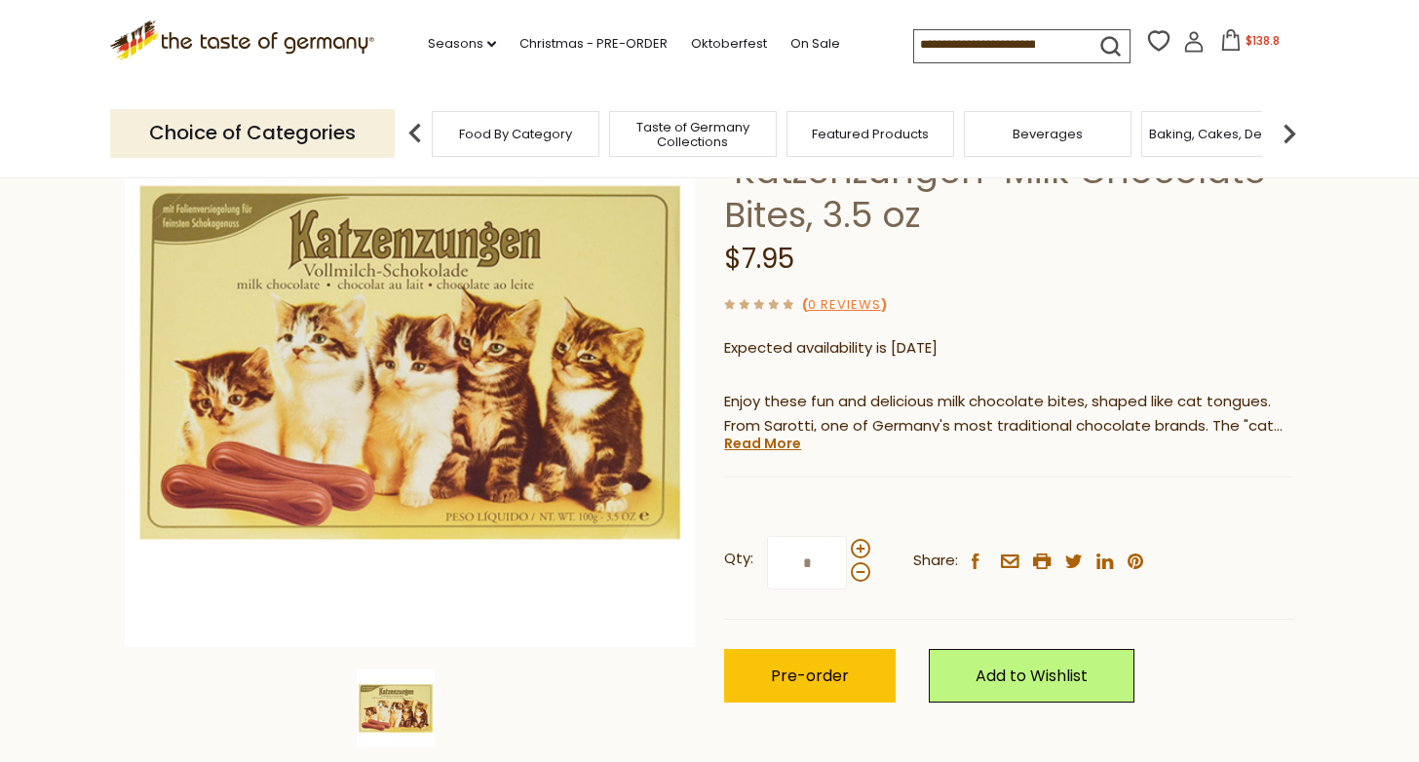
scroll to position [202, 0]
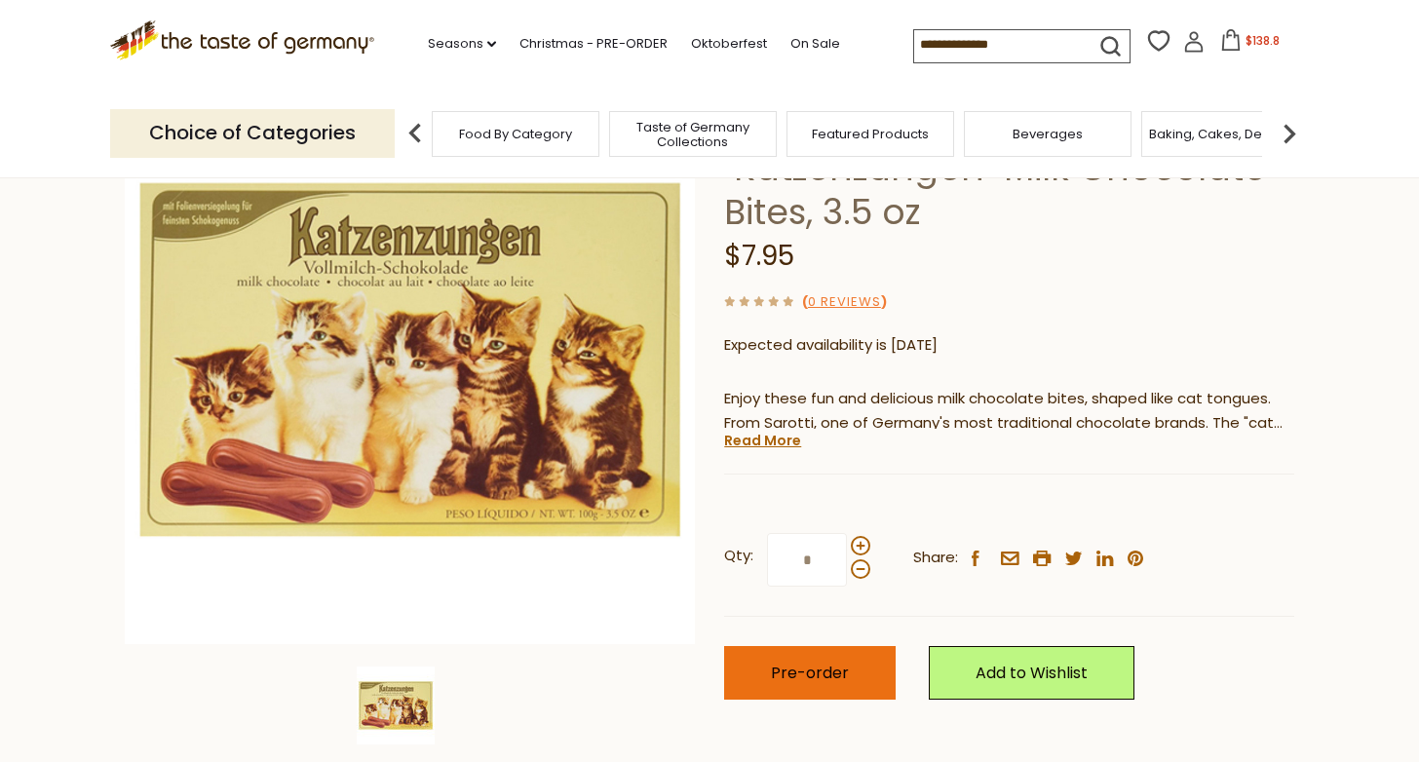
click at [787, 671] on span "Pre-order" at bounding box center [810, 673] width 78 height 22
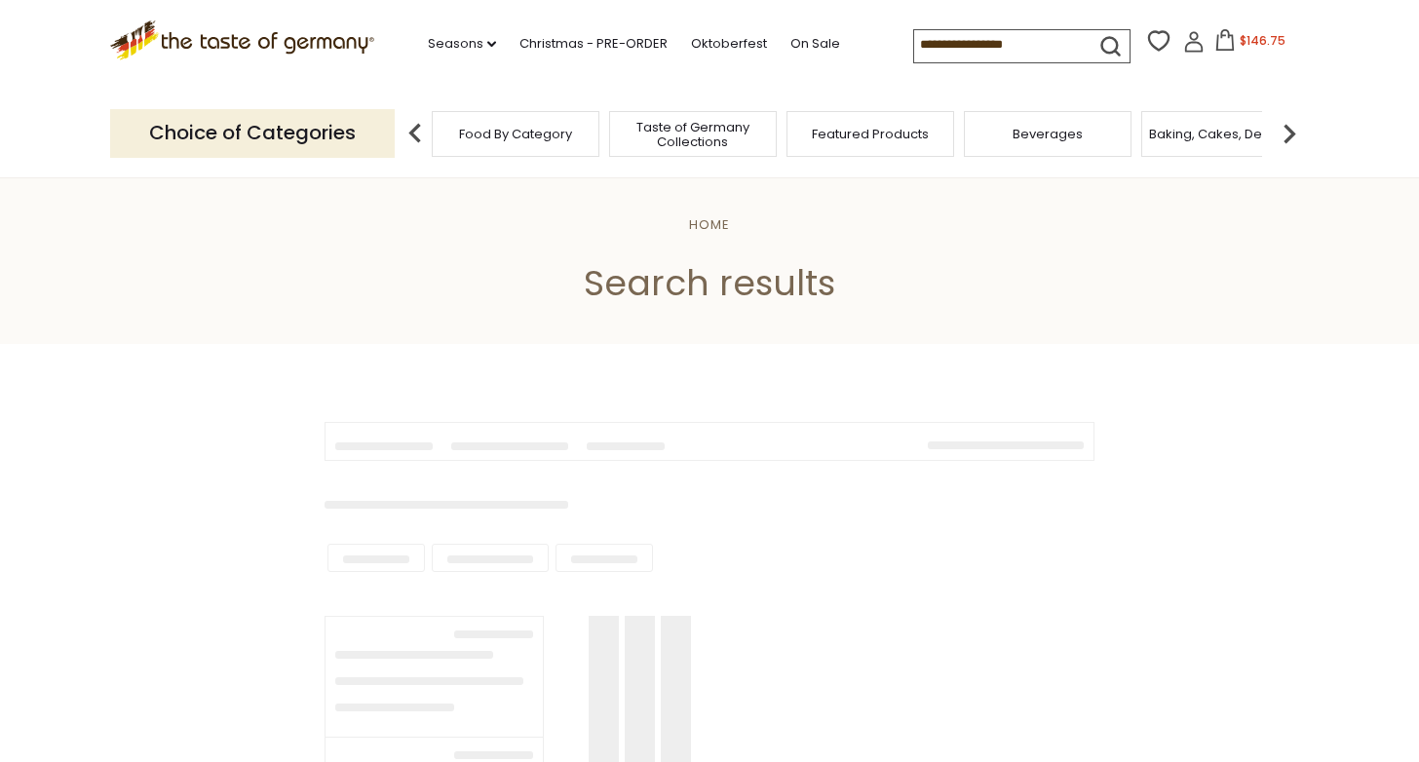
scroll to position [1239, 0]
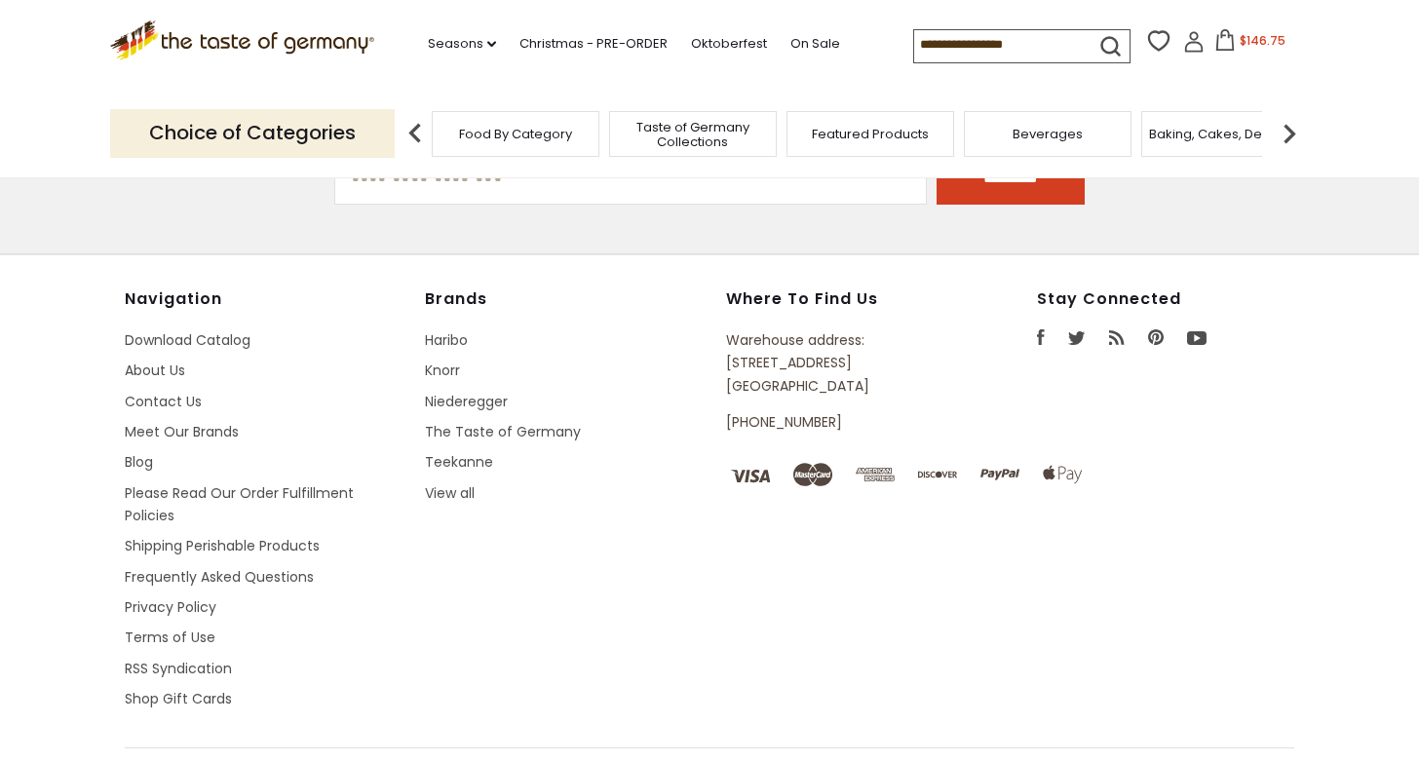
type input "*********"
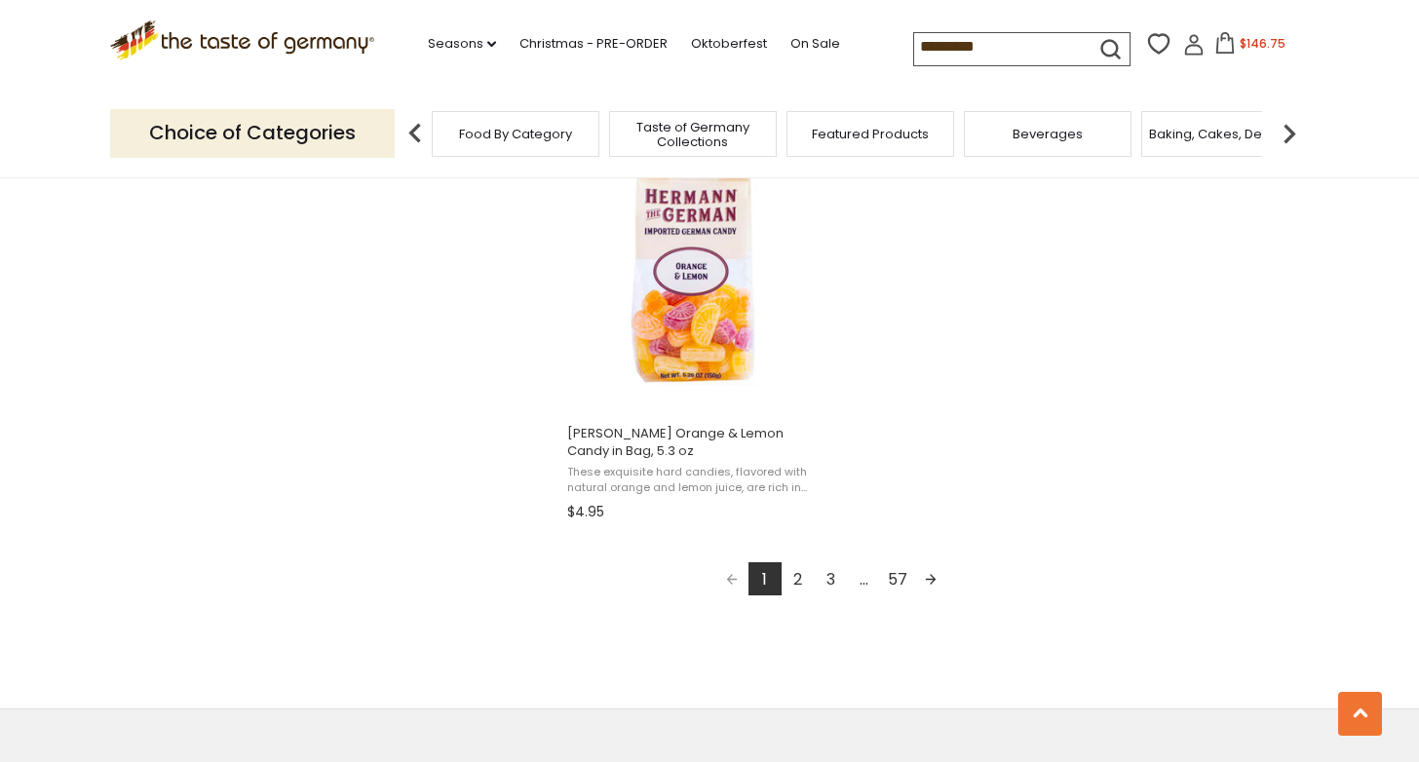
scroll to position [3401, 0]
click at [798, 568] on link "2" at bounding box center [798, 575] width 33 height 33
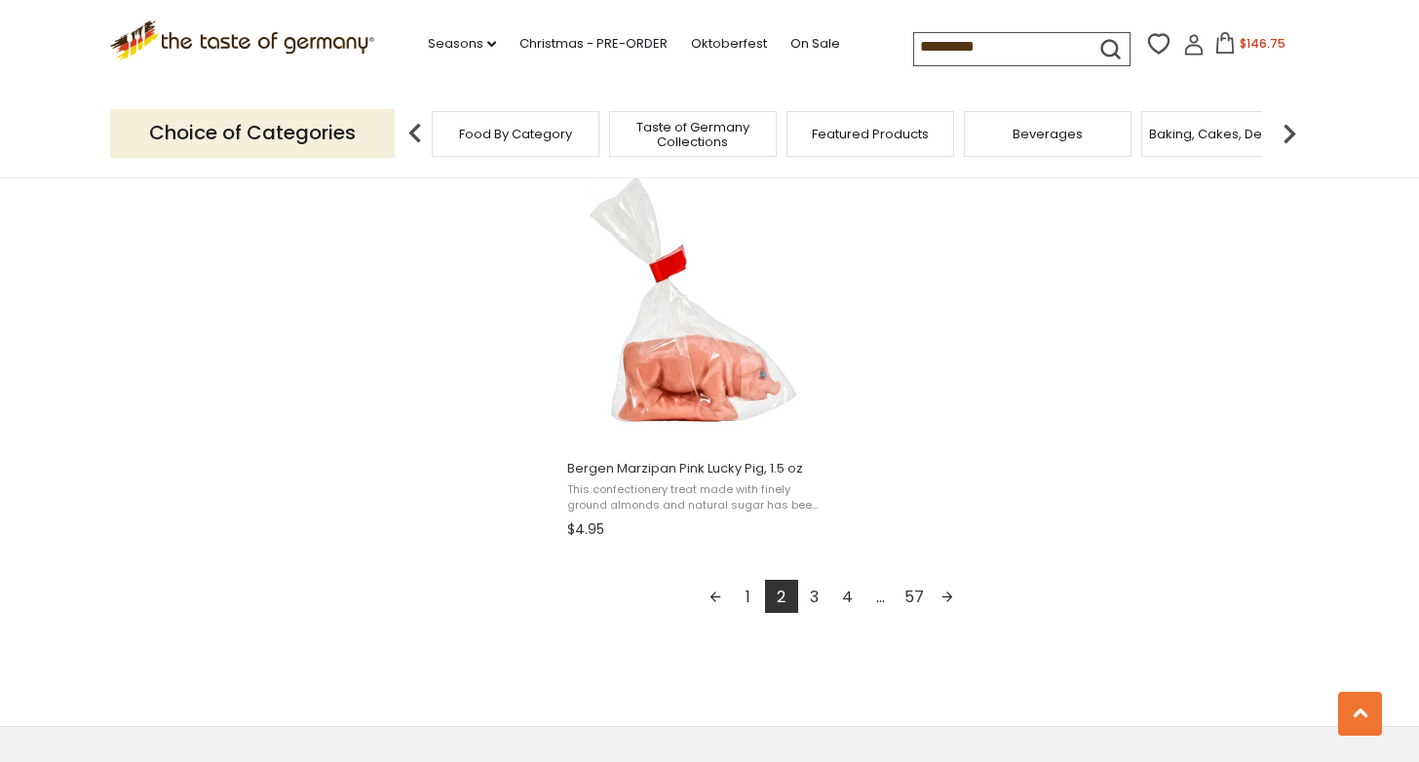
scroll to position [3366, 0]
click at [817, 593] on link "3" at bounding box center [814, 593] width 33 height 33
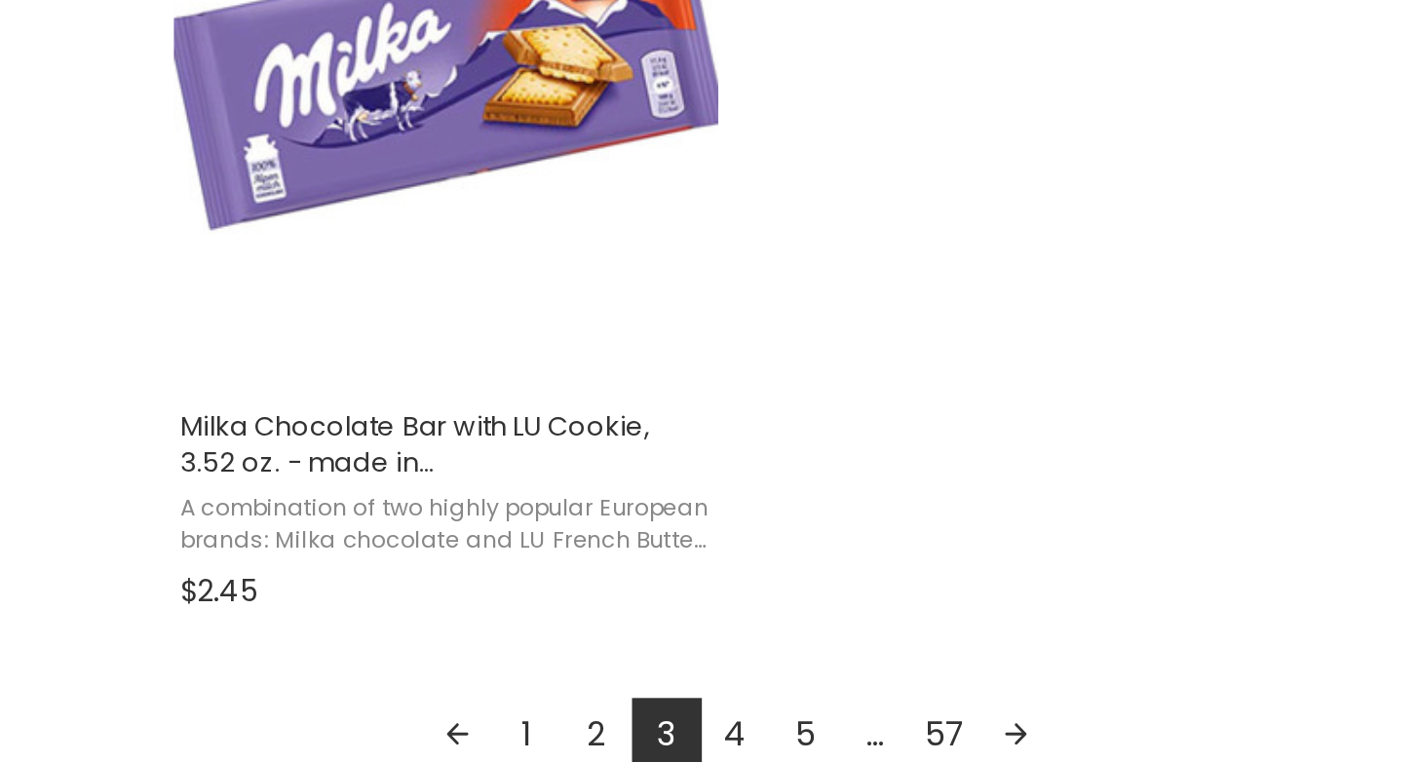
scroll to position [3238, 0]
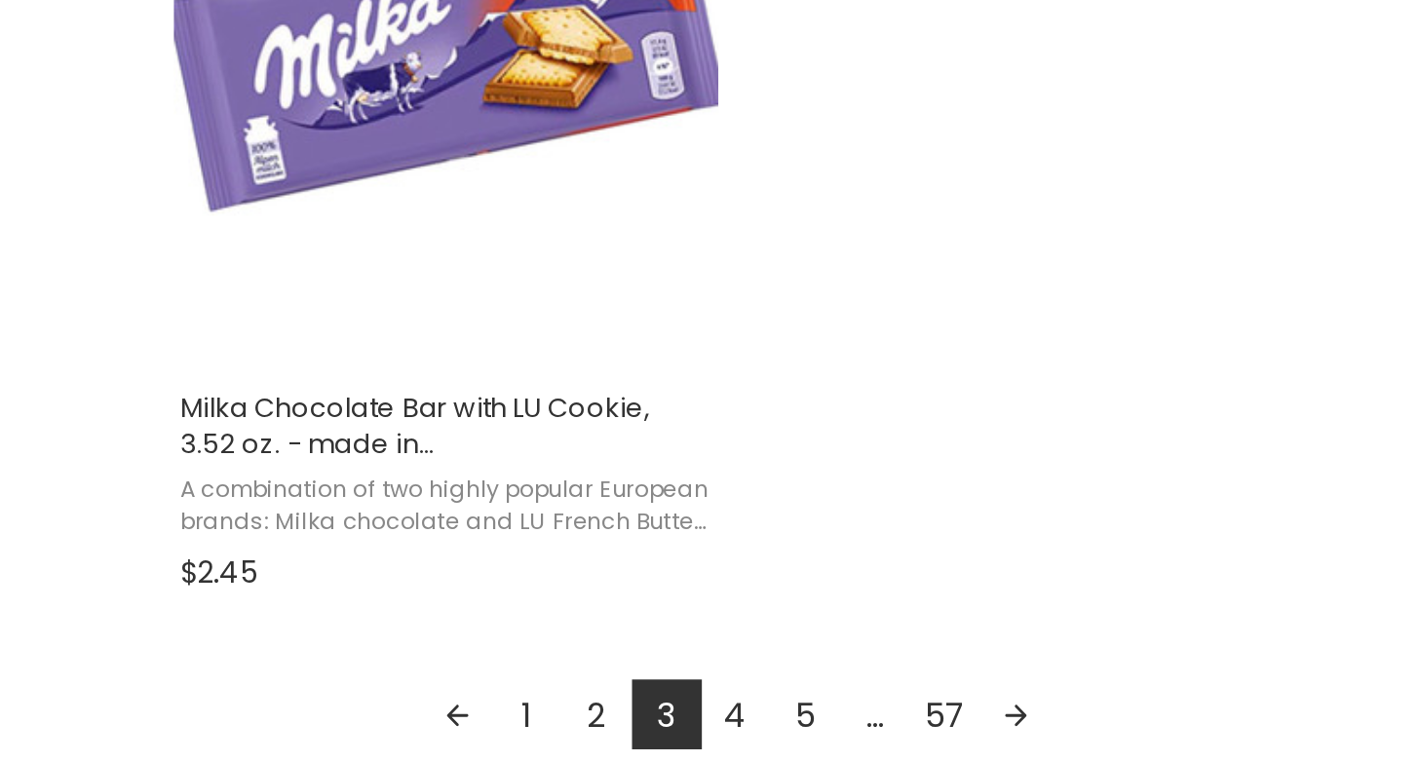
click at [815, 723] on link "4" at bounding box center [831, 739] width 33 height 33
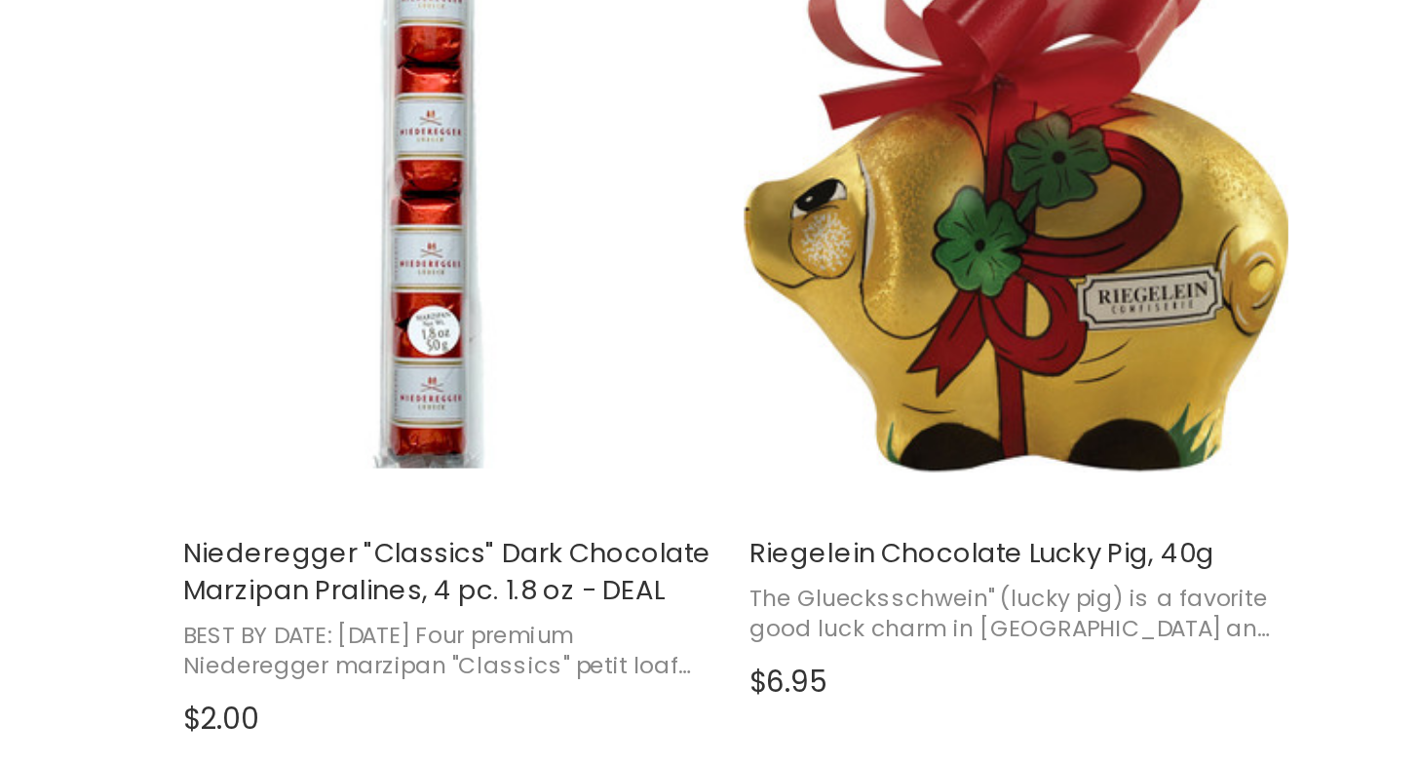
scroll to position [2758, 0]
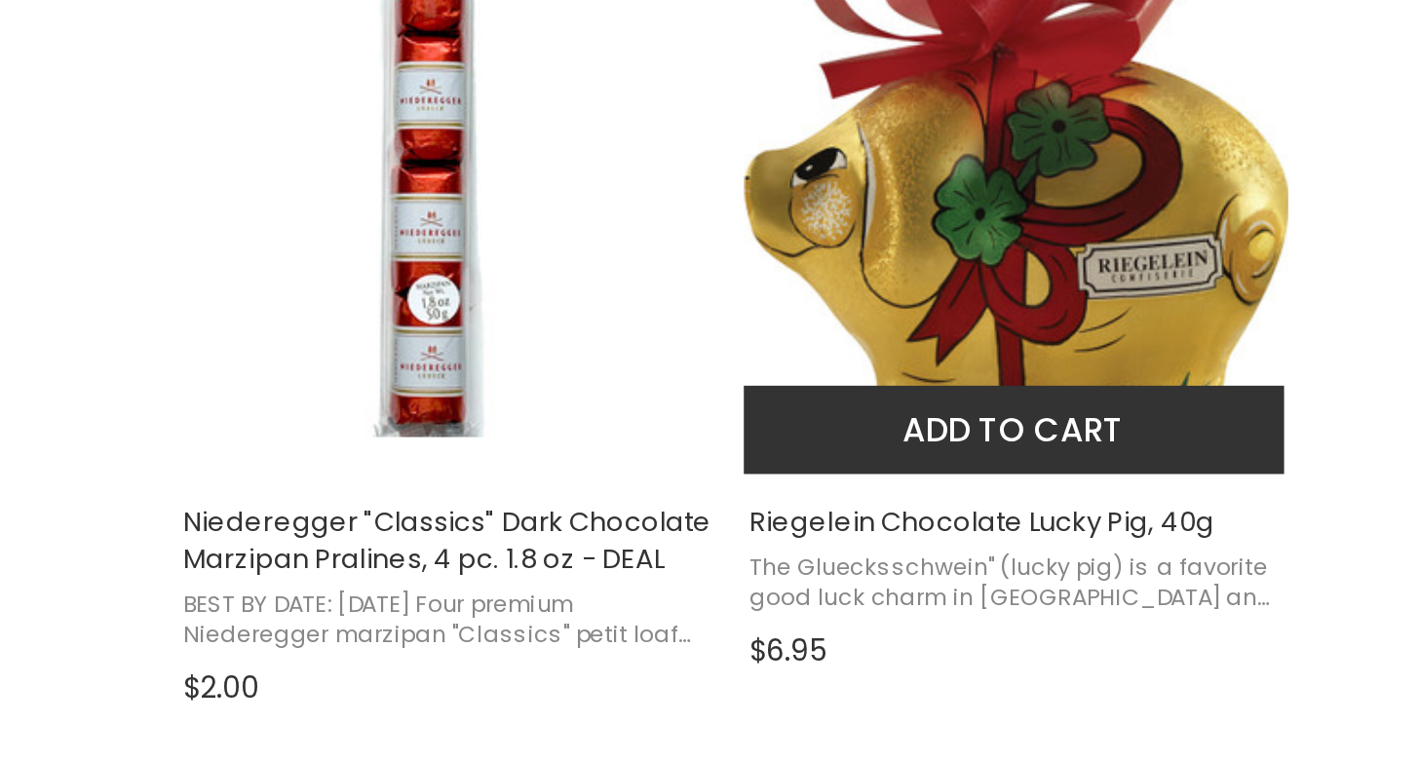
click at [833, 626] on span "Riegelein Chocolate Lucky Pig, 40g The Gluecksschwein" (lucky pig) is a favorit…" at bounding box center [962, 675] width 258 height 99
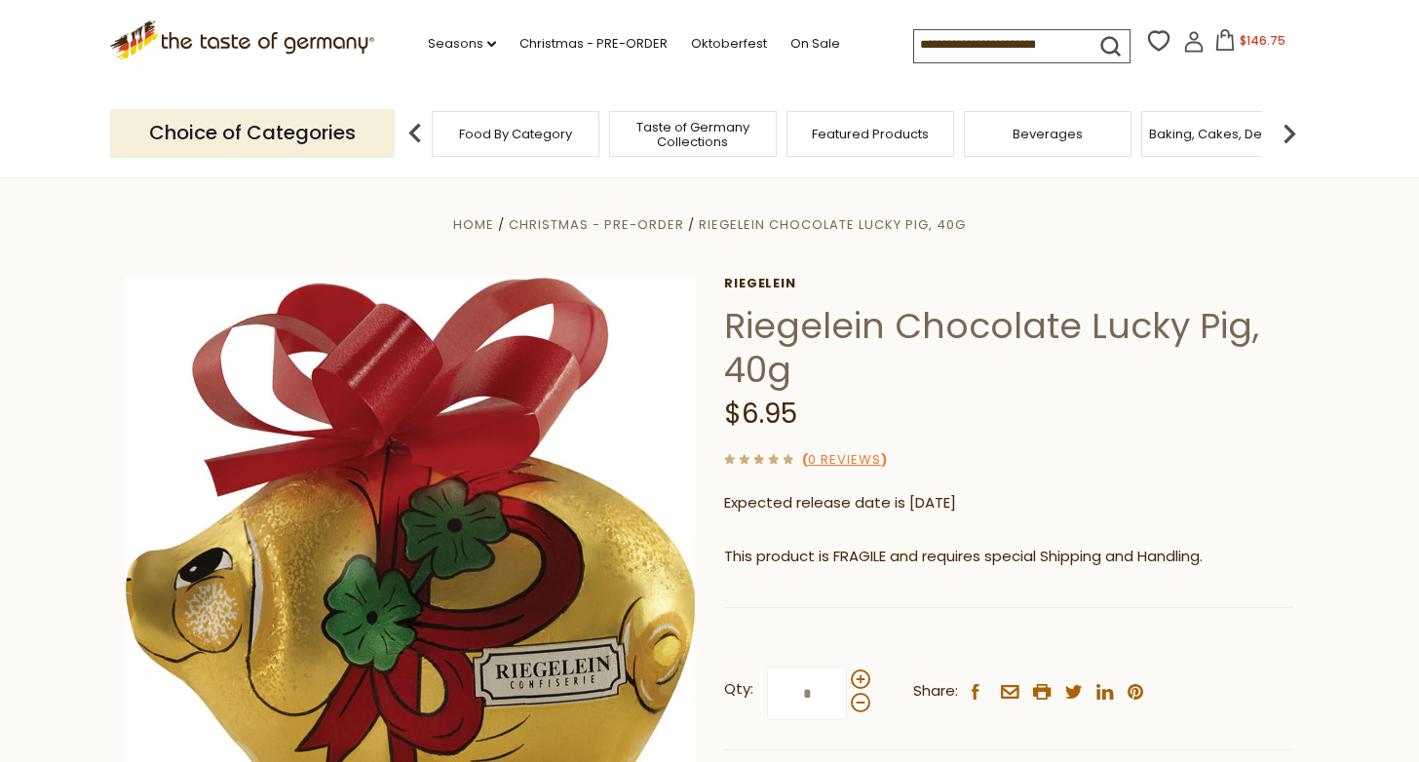
click at [1209, 37] on button "$146.75" at bounding box center [1250, 43] width 83 height 29
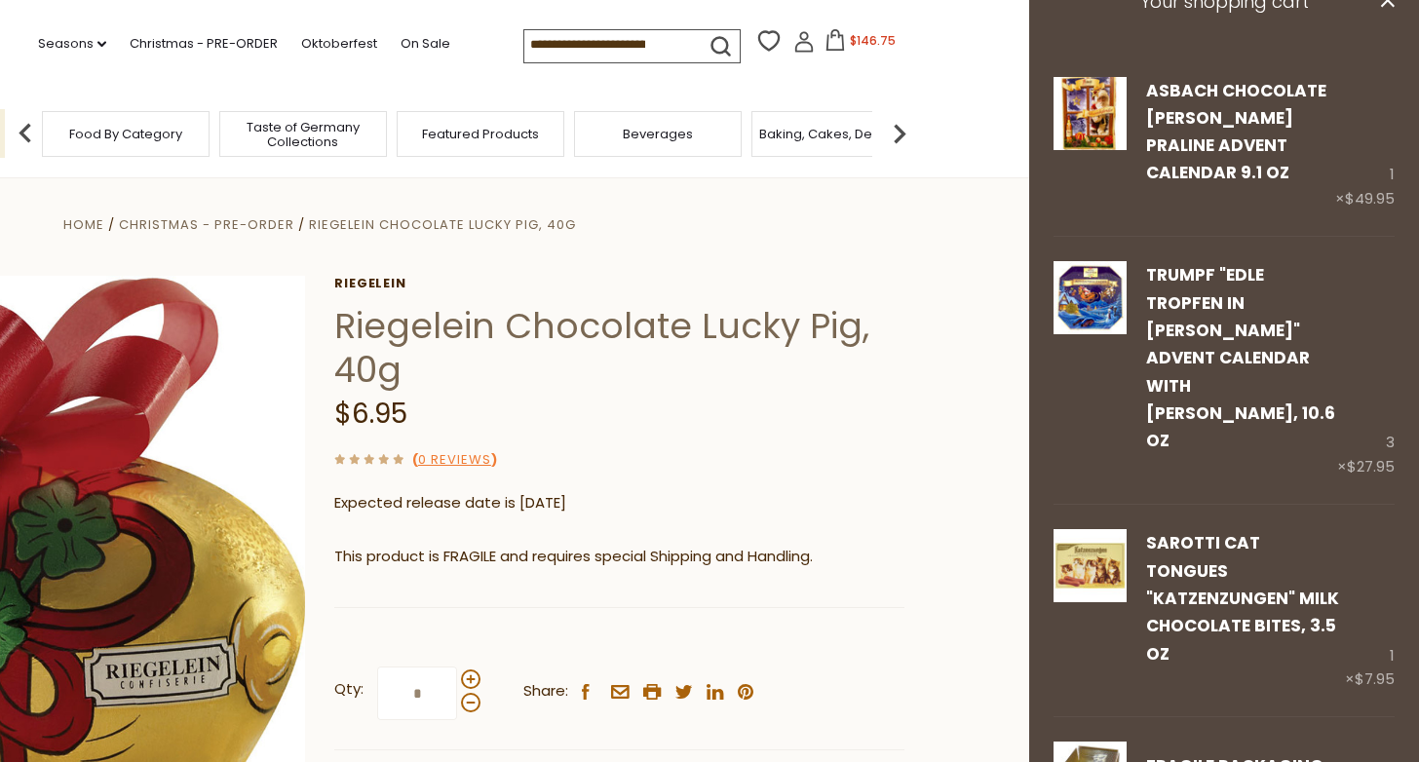
click at [541, 36] on input at bounding box center [606, 43] width 165 height 27
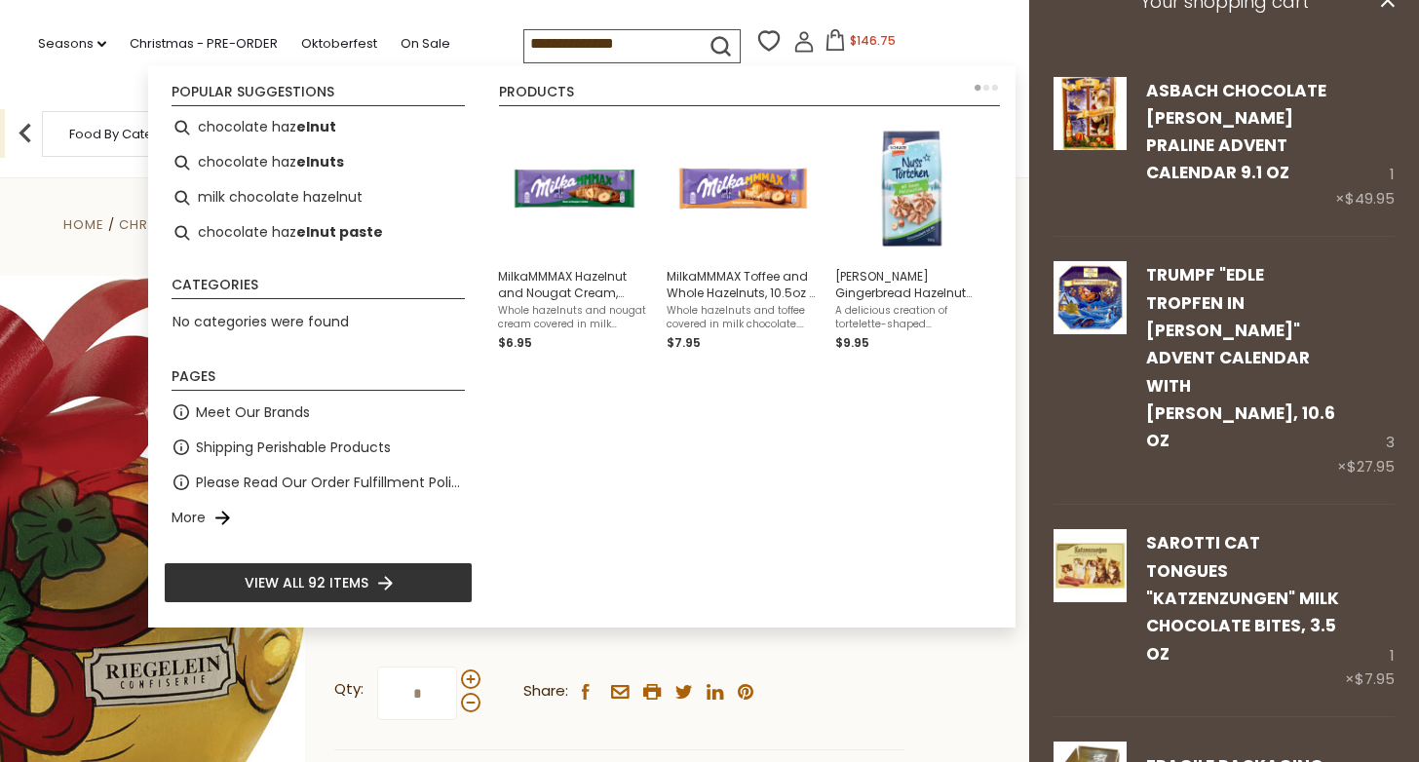
type input "**********"
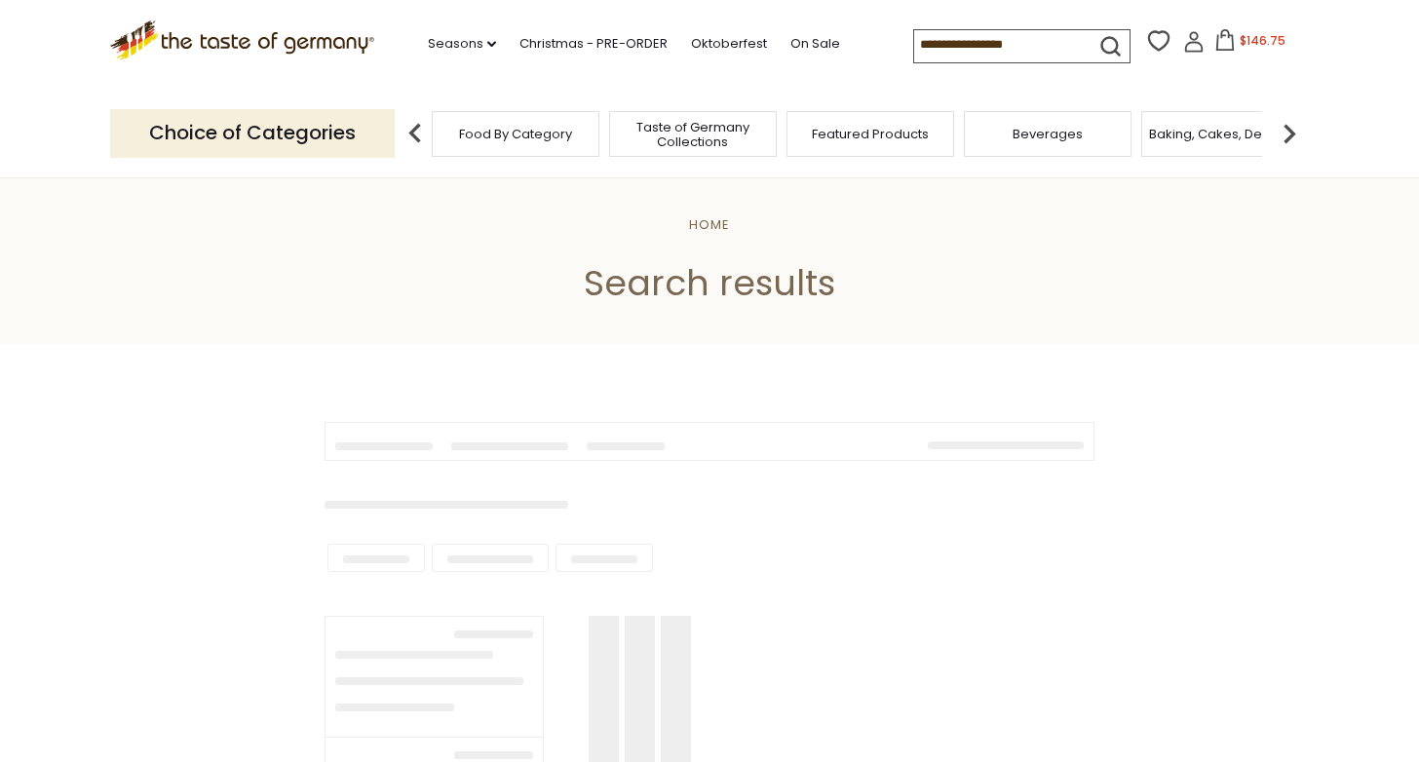
type input "**********"
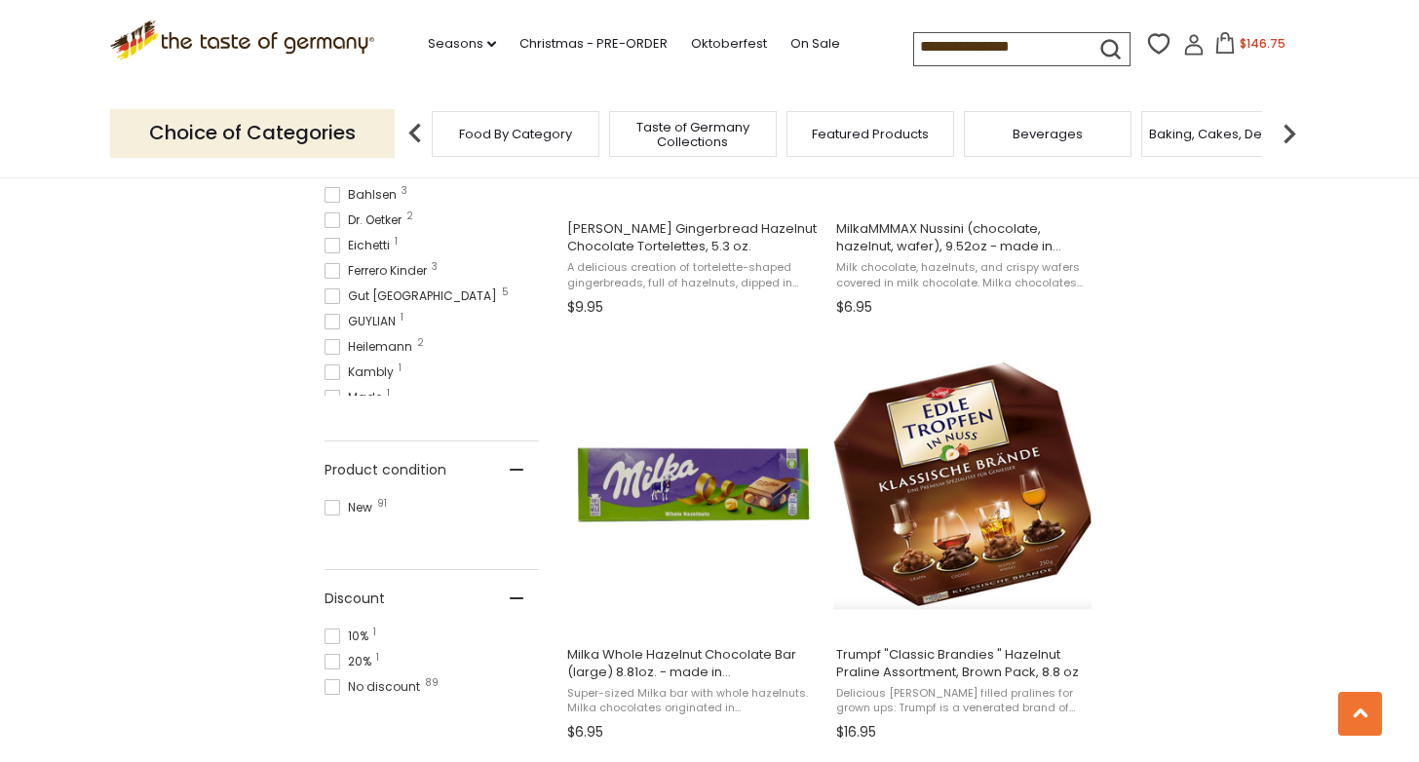
scroll to position [1063, 0]
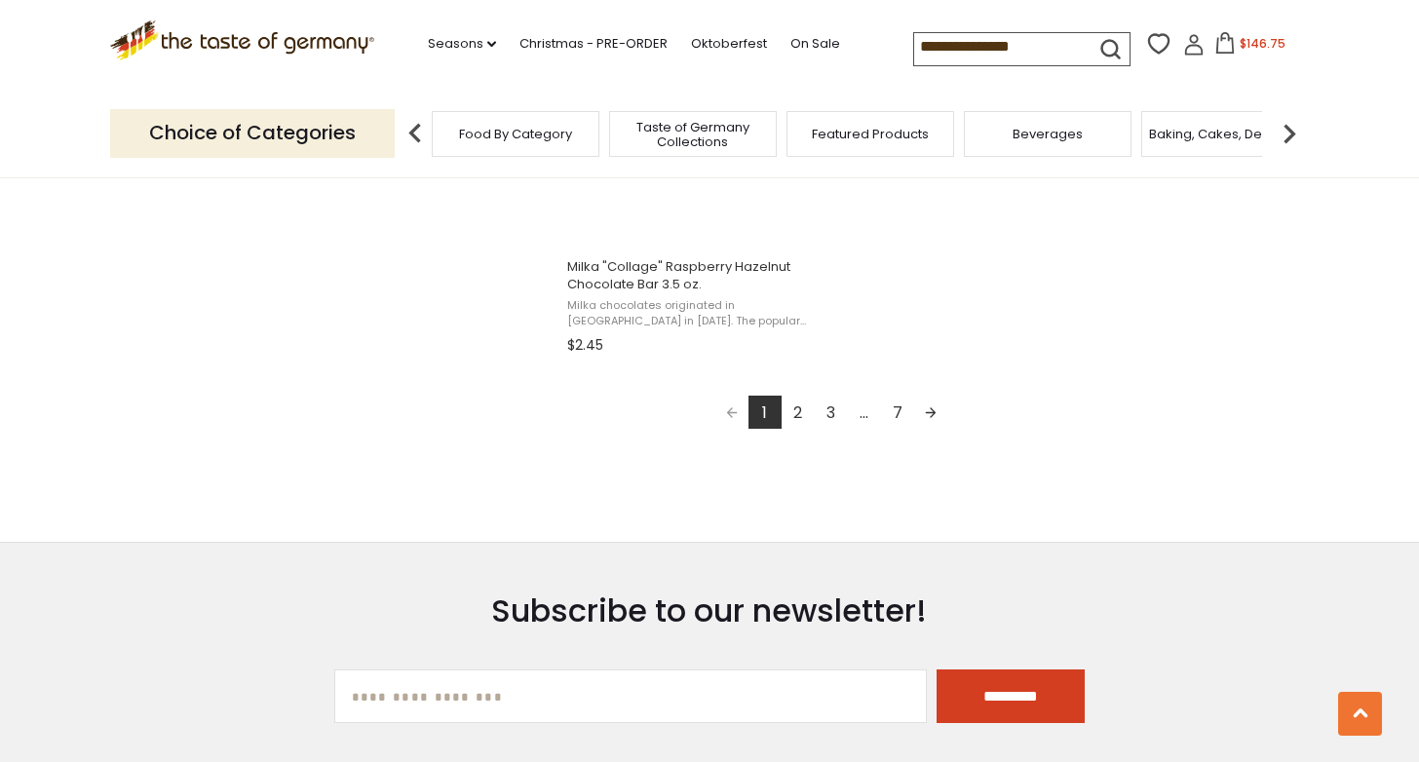
click at [793, 404] on link "2" at bounding box center [798, 412] width 33 height 33
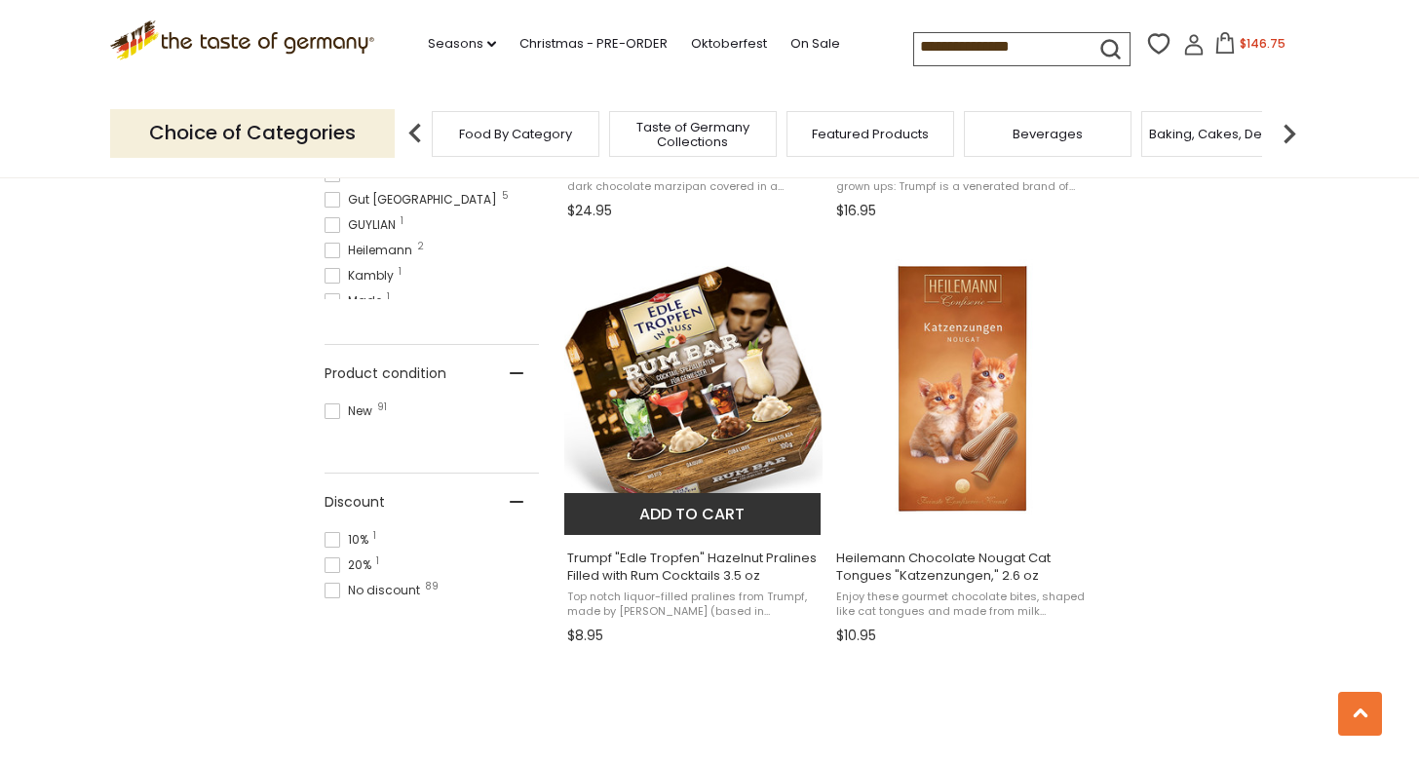
scroll to position [1154, 0]
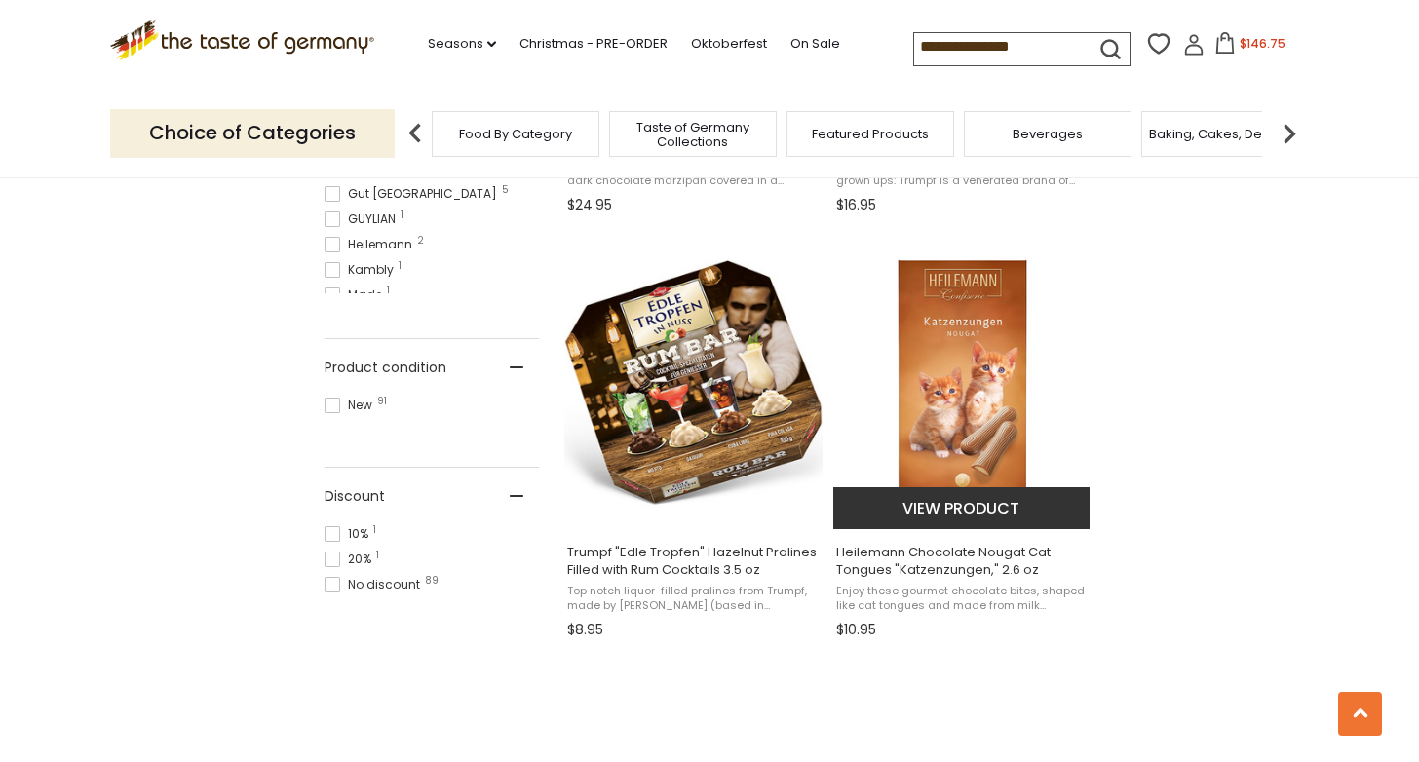
click at [908, 563] on span "Heilemann Chocolate Nougat Cat Tongues "Katzenzungen," 2.6 oz" at bounding box center [962, 561] width 252 height 35
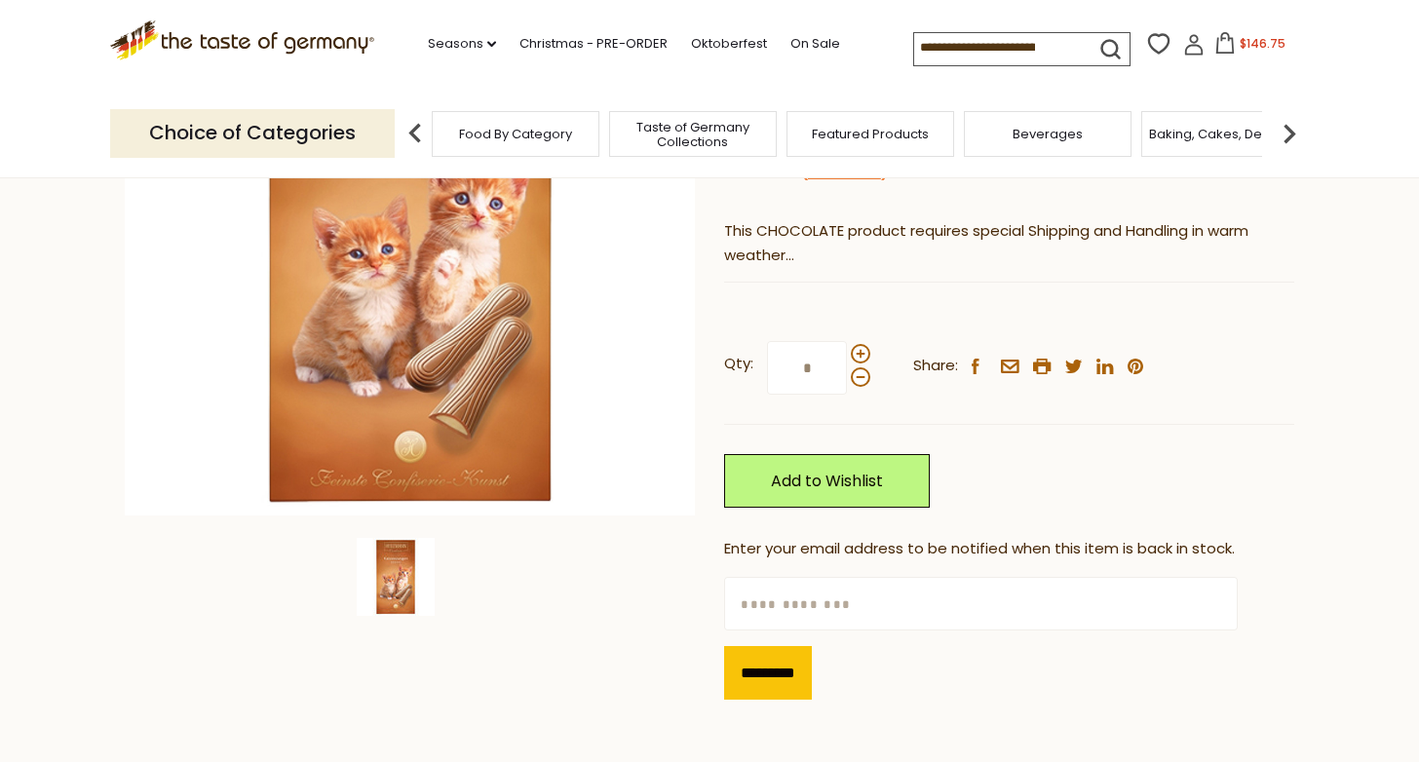
scroll to position [335, 0]
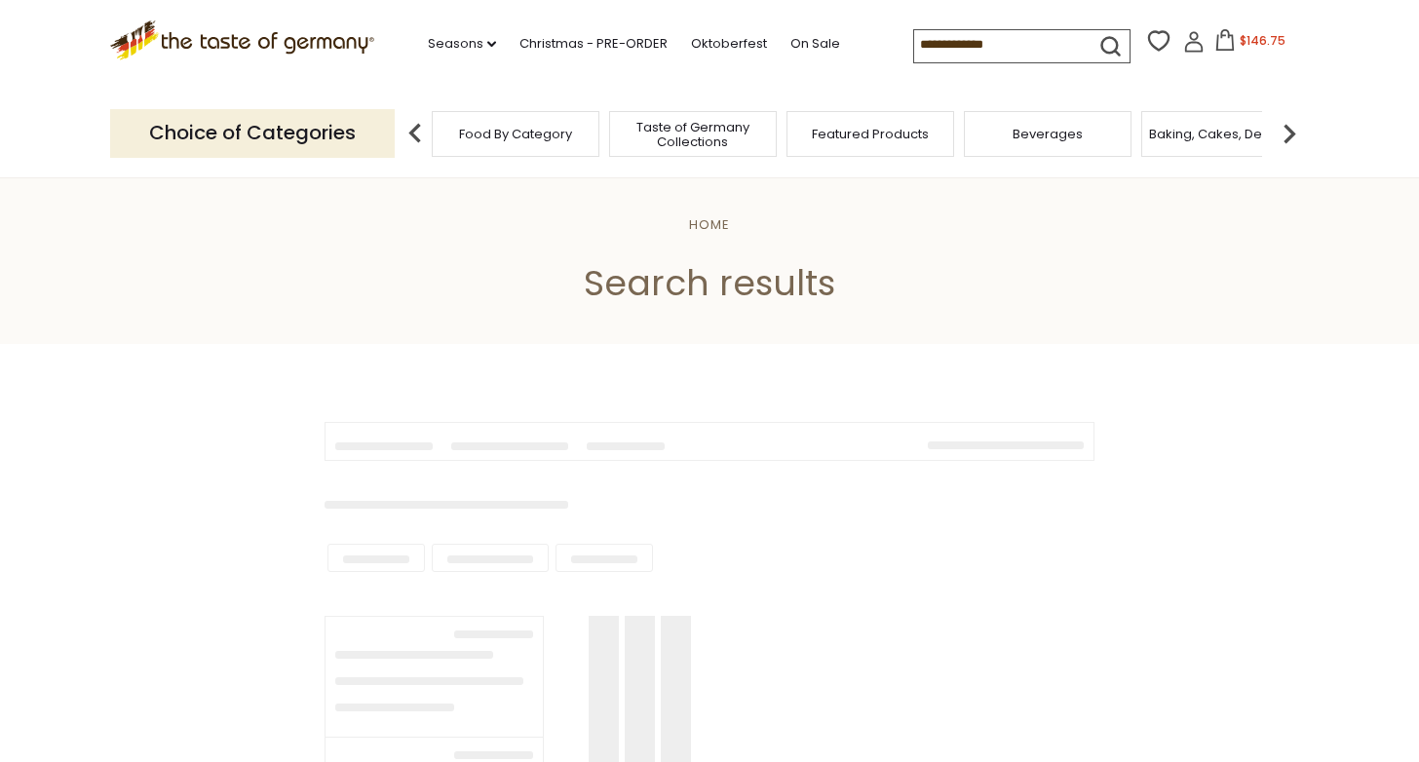
type input "**********"
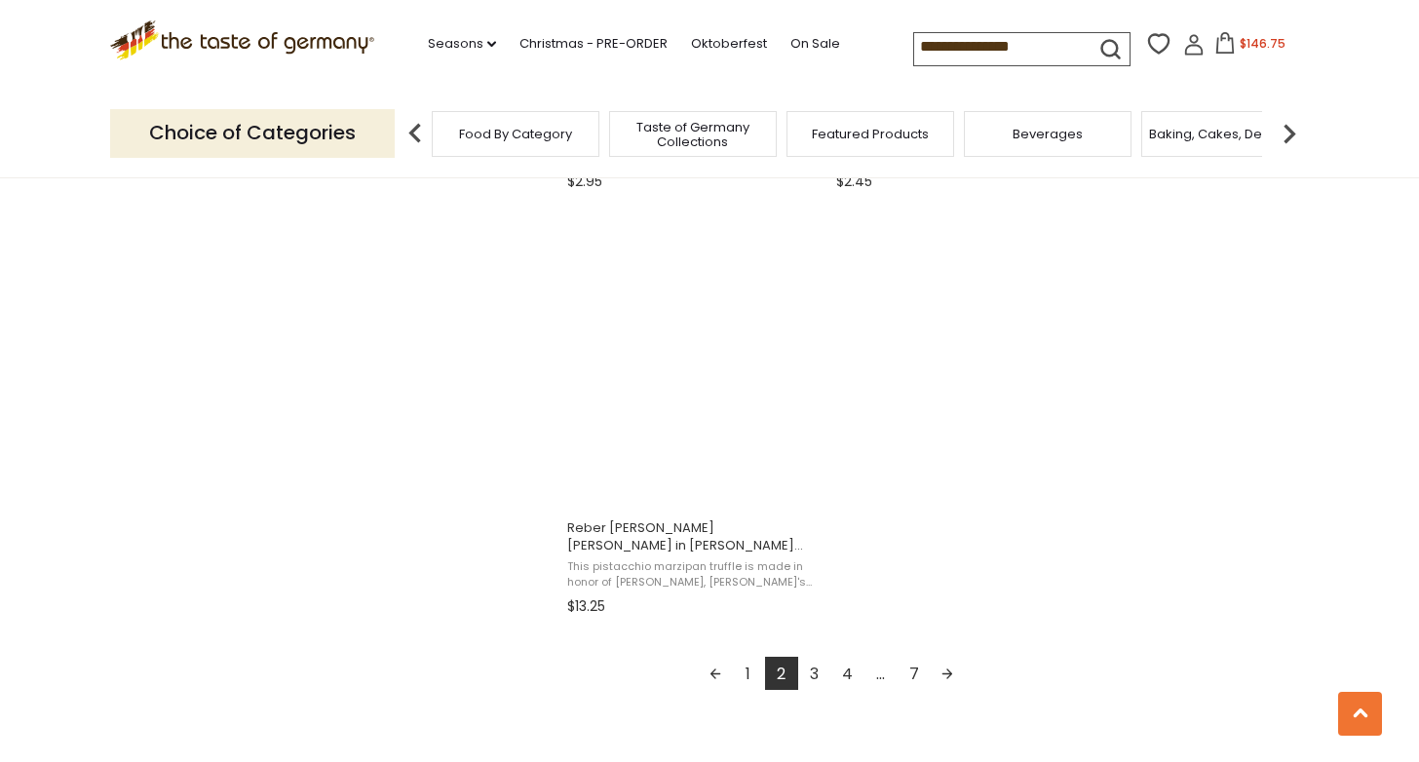
scroll to position [3287, 0]
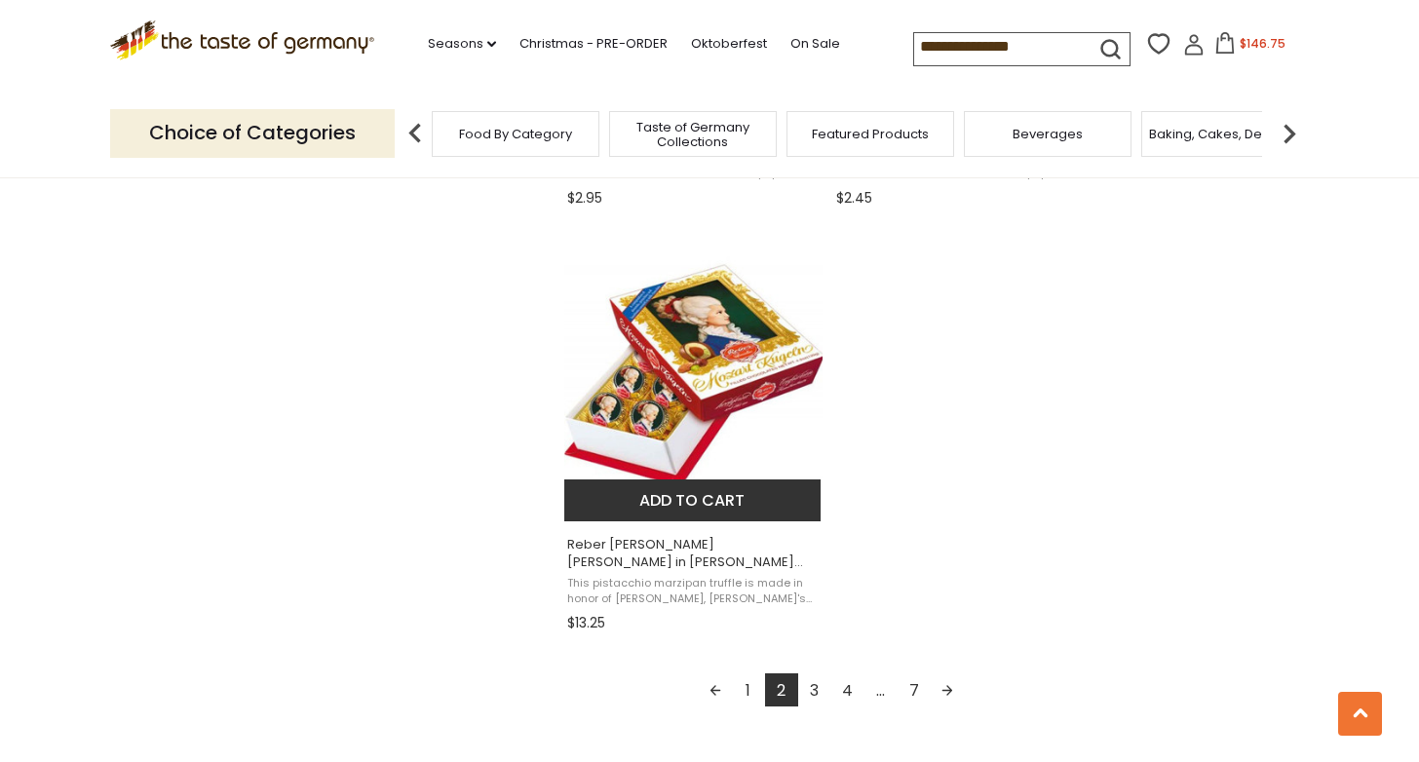
click at [683, 546] on span "Reber [PERSON_NAME] [PERSON_NAME] in [PERSON_NAME] Portrait Box, 6 pc, 4.2 oz" at bounding box center [693, 553] width 252 height 35
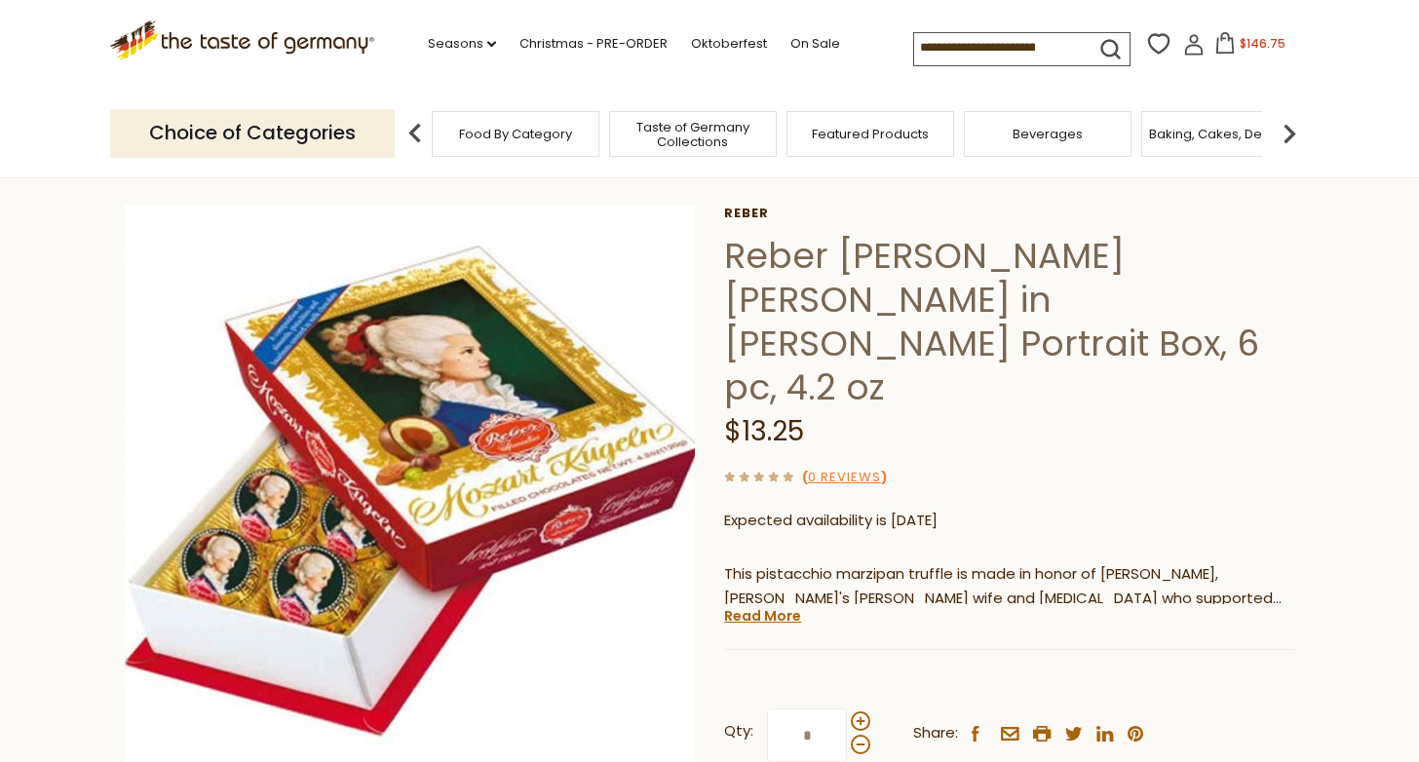
scroll to position [17, 0]
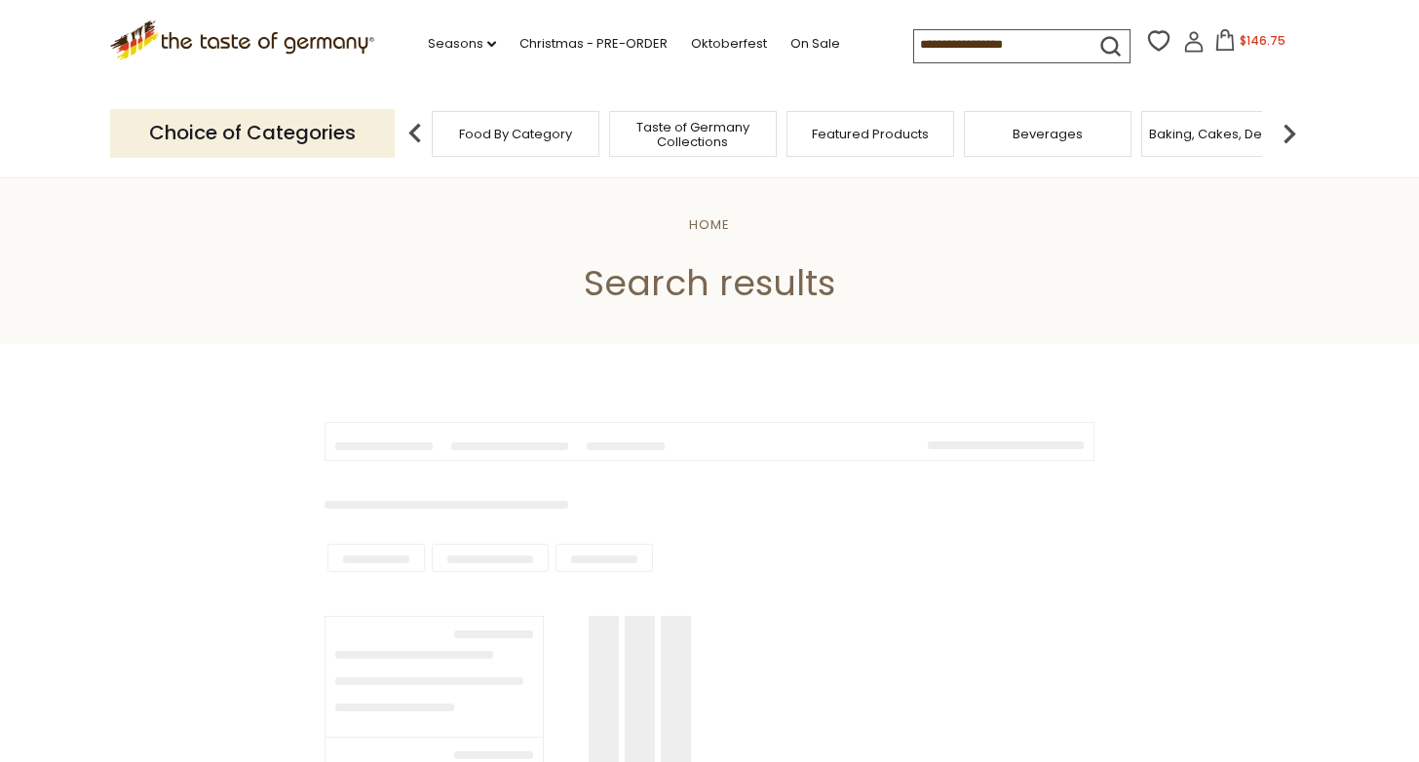
type input "**********"
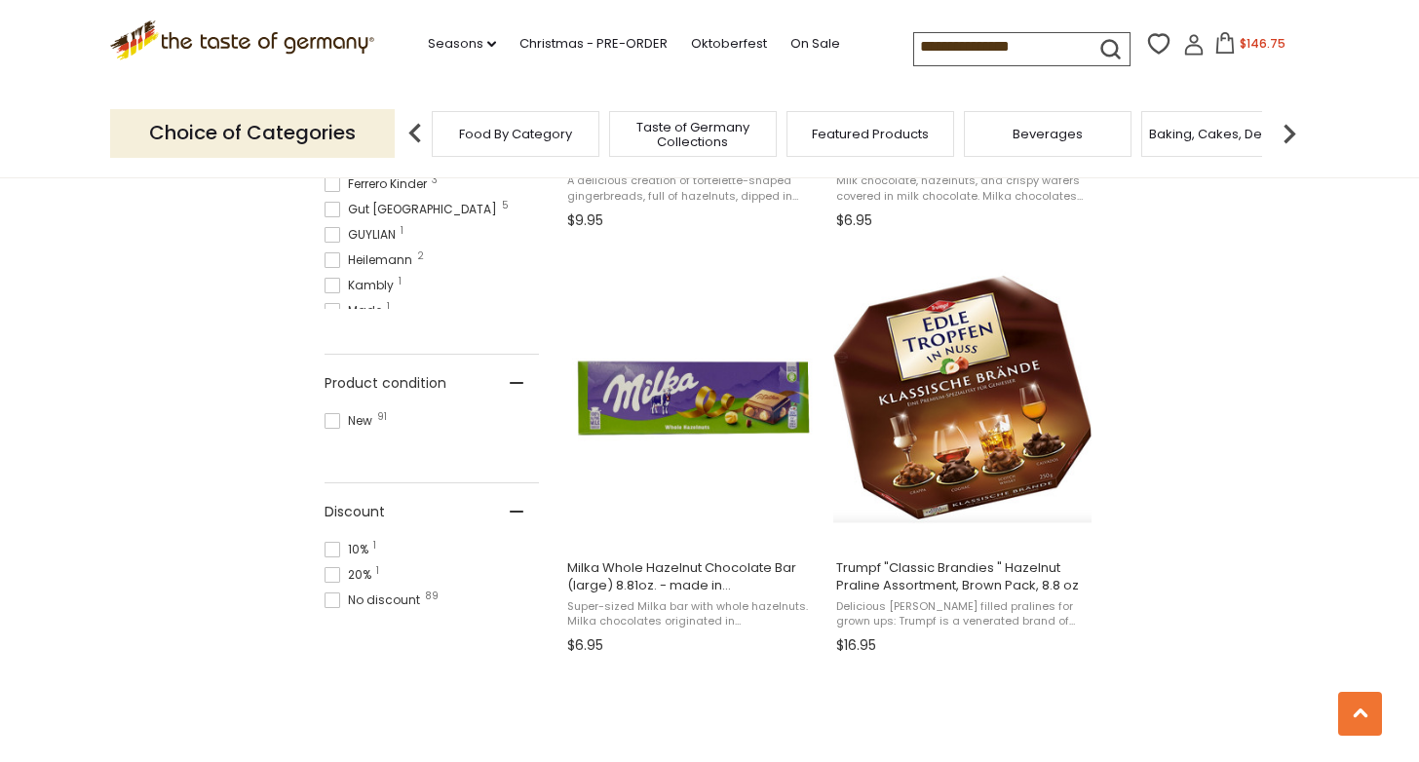
scroll to position [1225, 0]
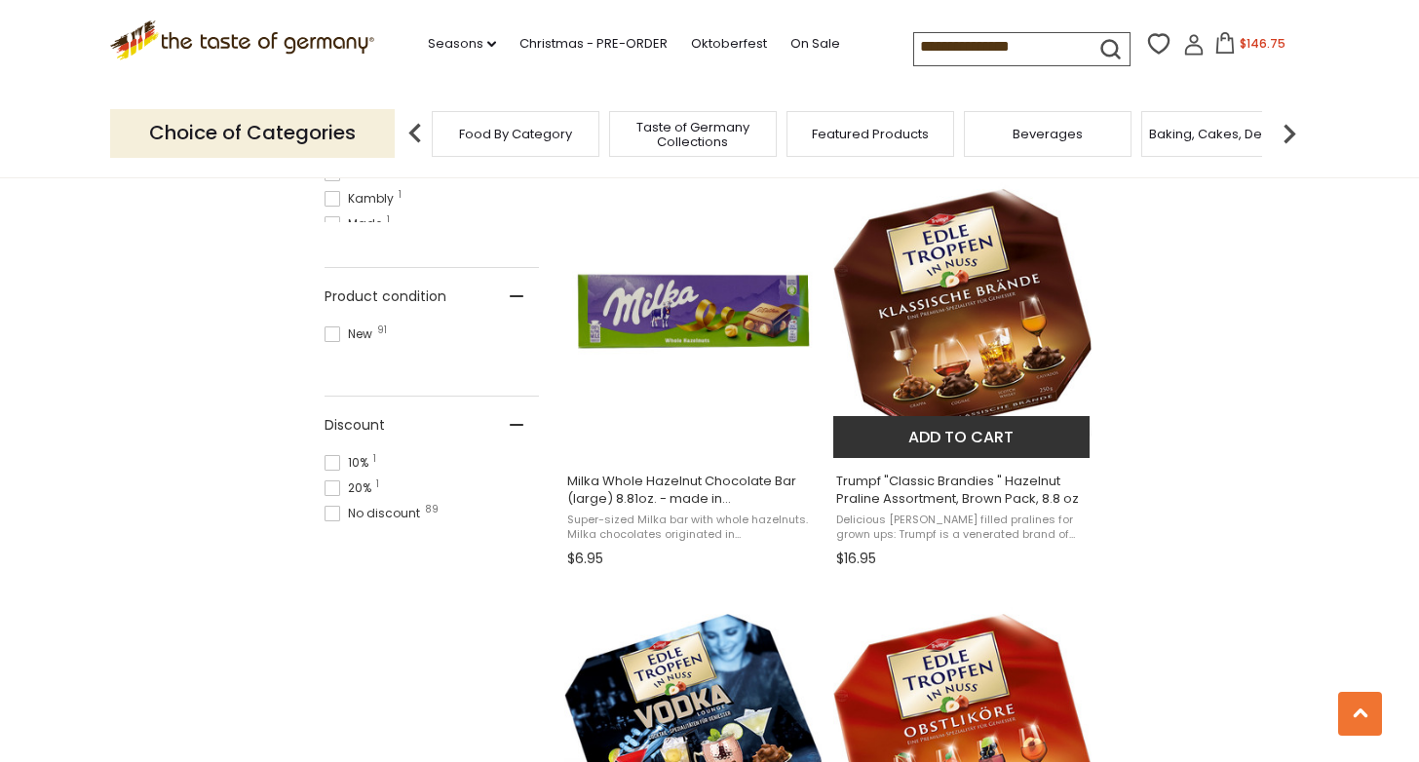
click at [975, 436] on button "Add to cart" at bounding box center [961, 437] width 256 height 42
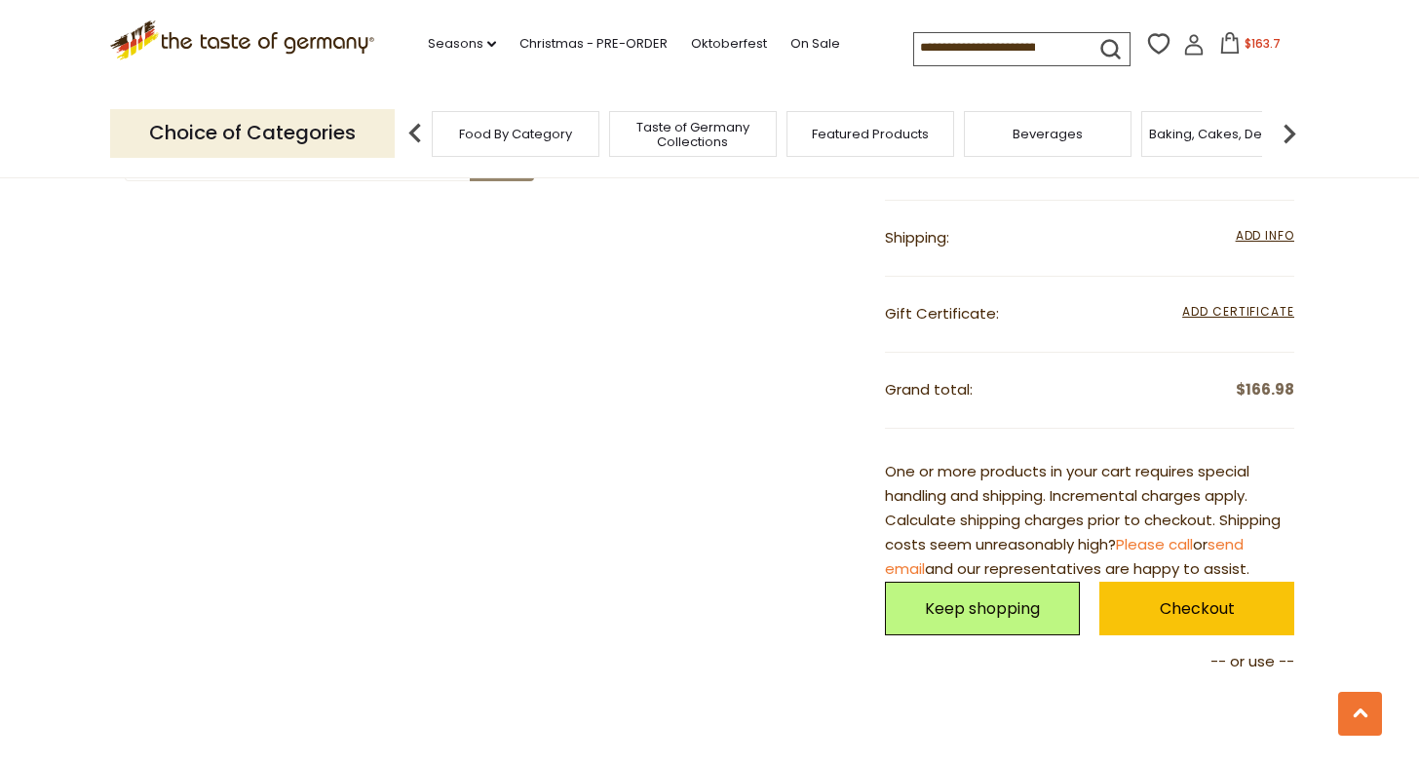
scroll to position [1165, 0]
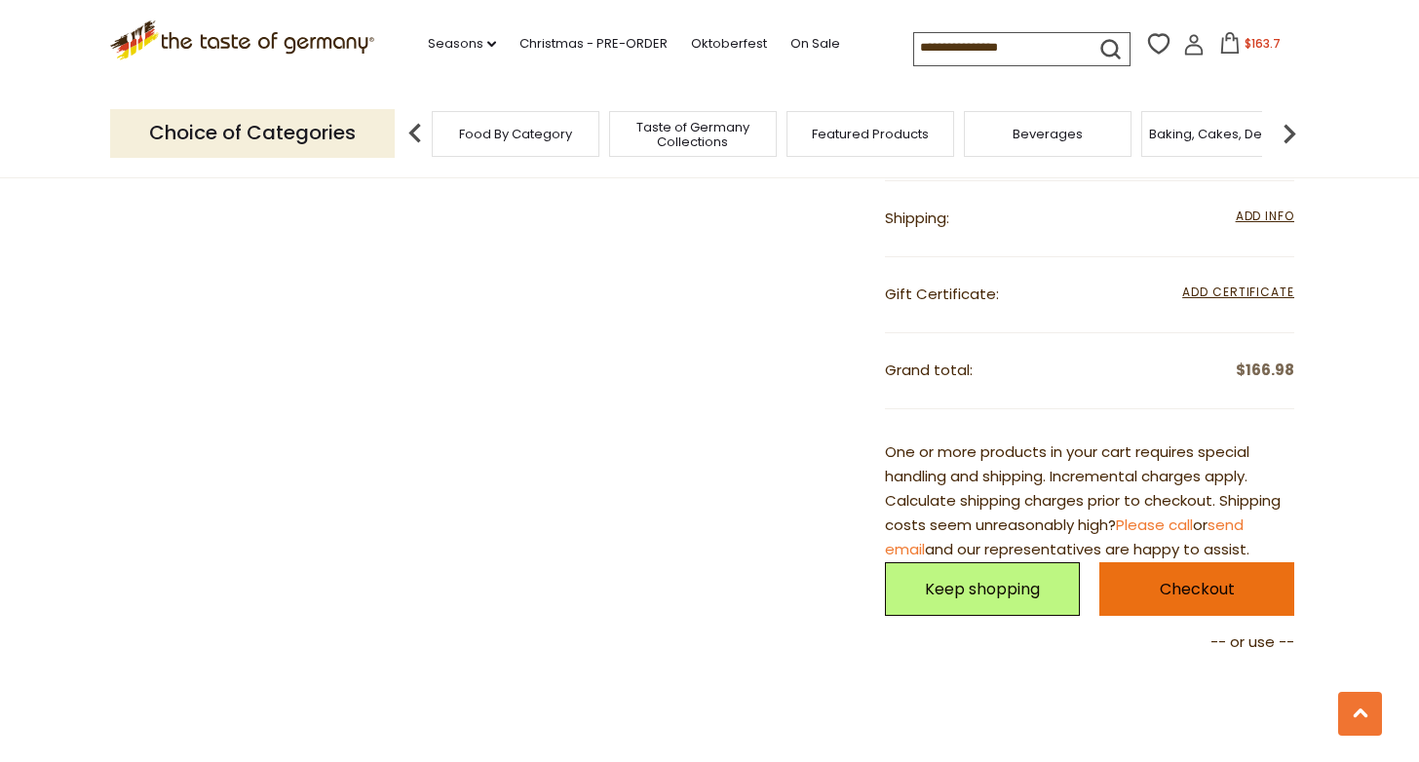
click at [1195, 586] on link "Checkout" at bounding box center [1196, 589] width 195 height 54
